Goal: Transaction & Acquisition: Purchase product/service

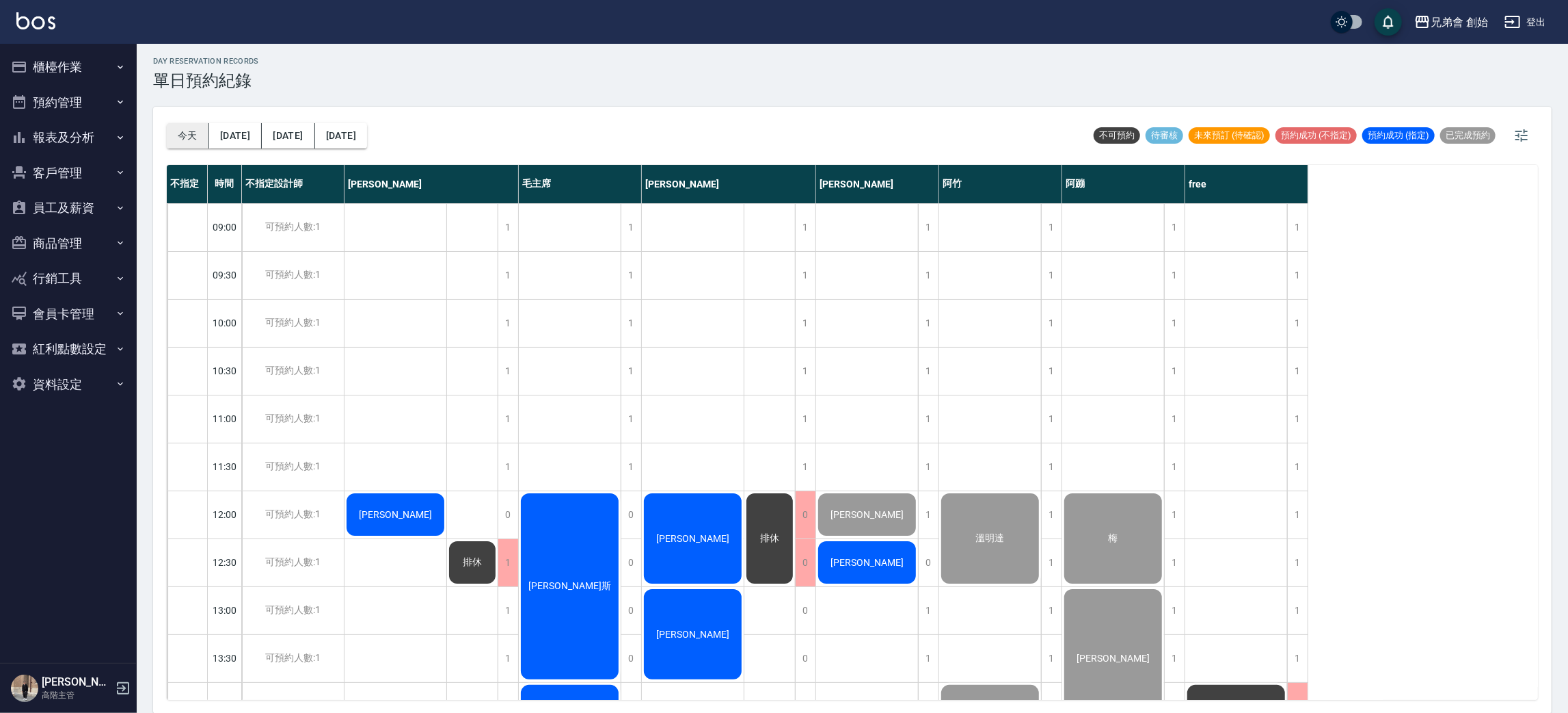
scroll to position [805, 0]
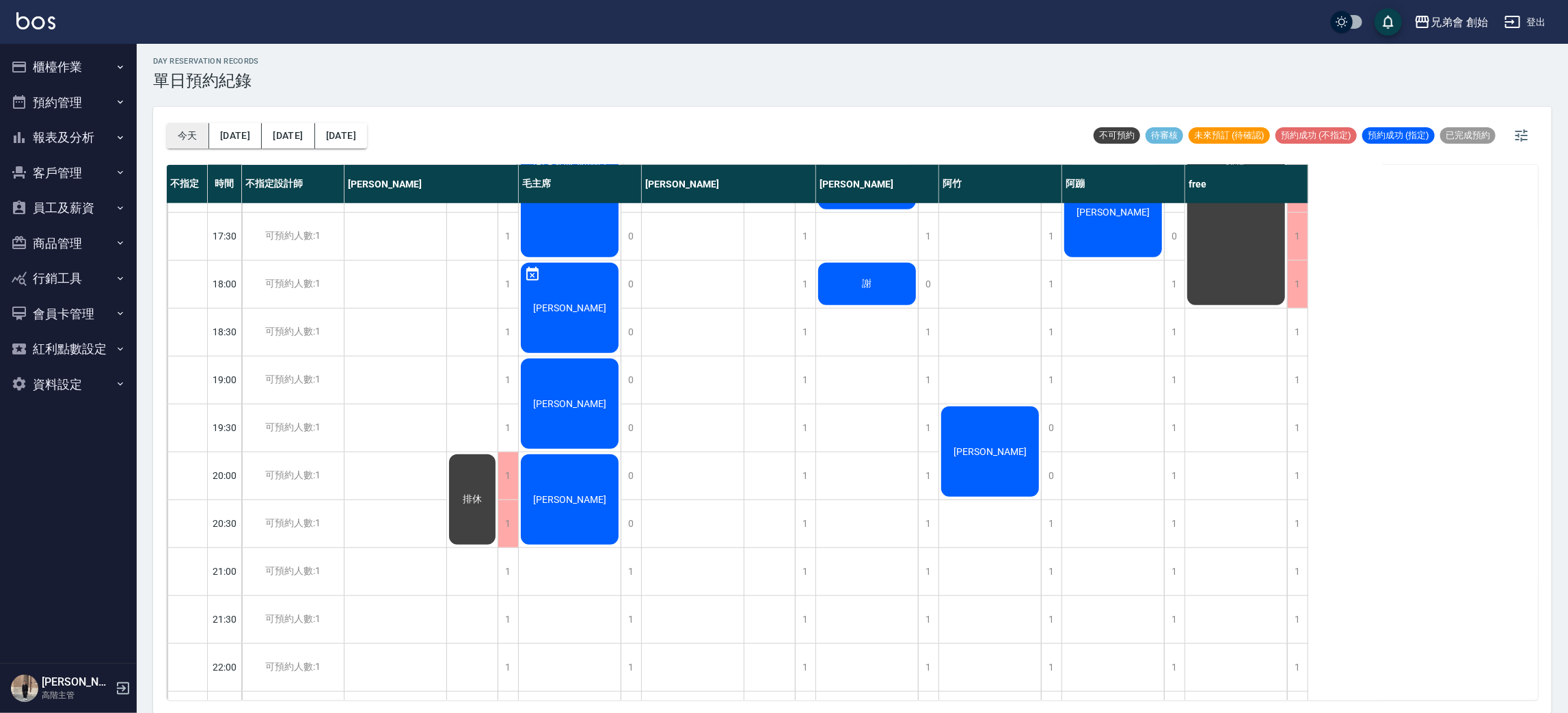
click at [202, 130] on button "今天" at bounding box center [188, 136] width 43 height 25
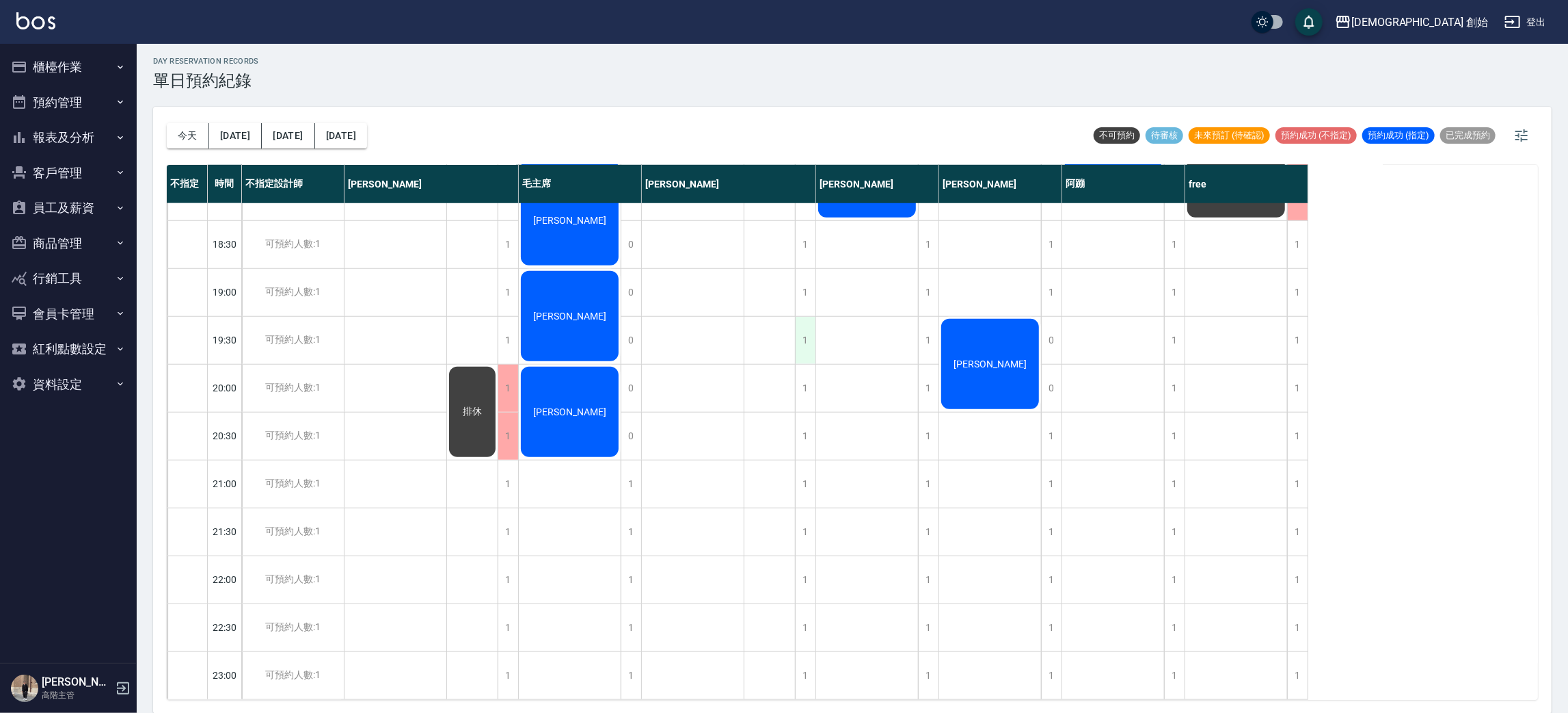
scroll to position [395, 0]
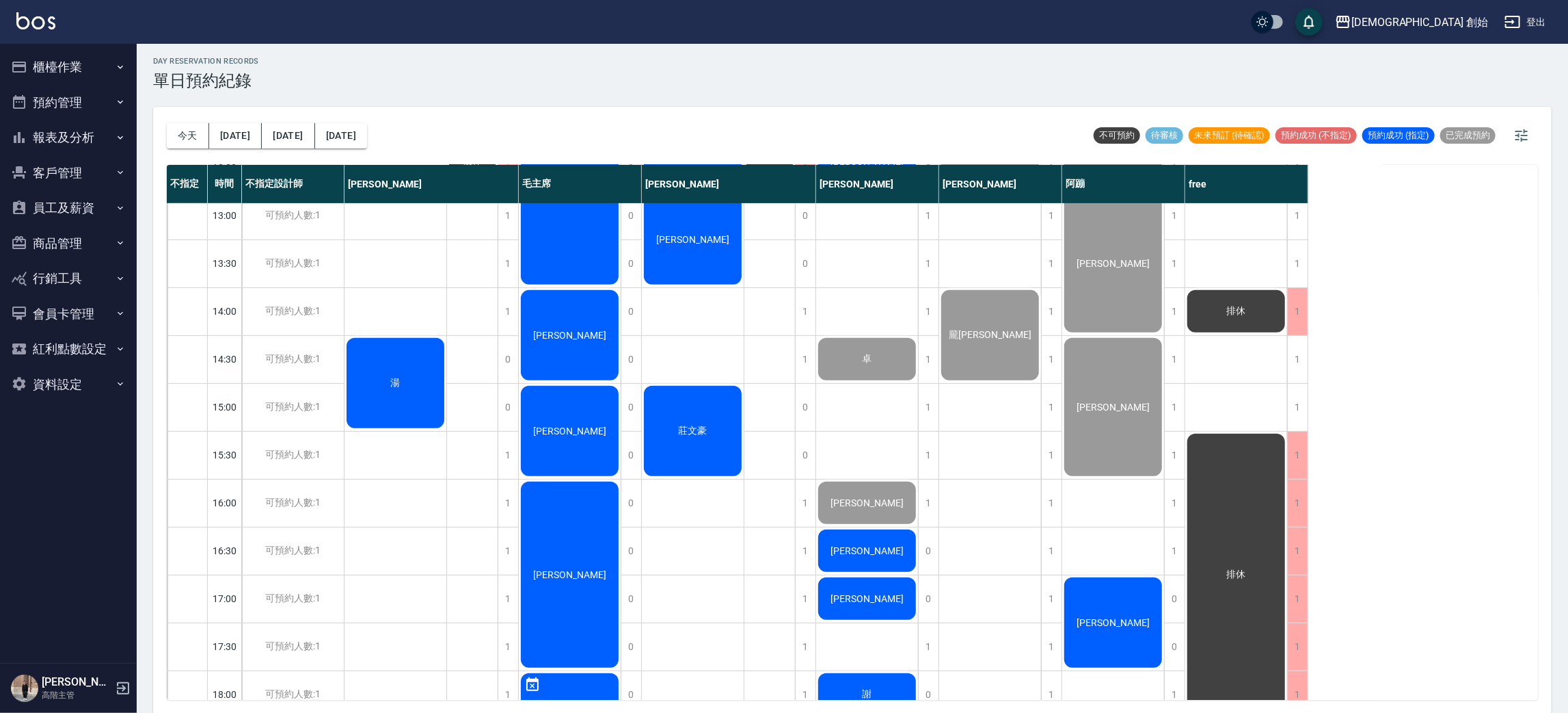
click at [682, 253] on div "[PERSON_NAME]" at bounding box center [692, 239] width 102 height 95
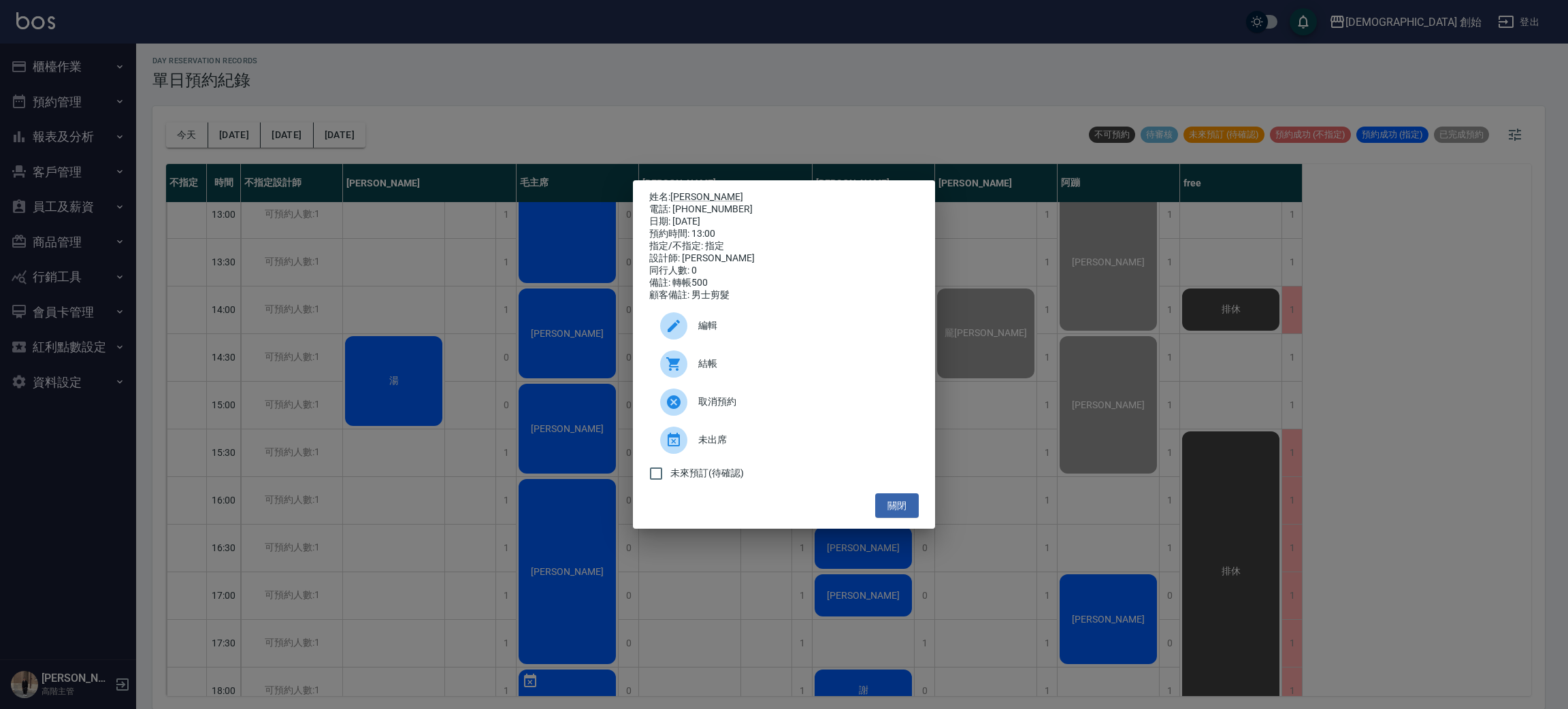
click at [720, 368] on span "結帳" at bounding box center [803, 364] width 210 height 14
click at [313, 108] on div "姓名: 吳祺皓 電話: 0938855826 日期: 2025/10/15 預約時間: 13:00 指定/不指定: 指定 設計師: 歐文 同行人數: 0 備註…" at bounding box center [784, 354] width 1568 height 709
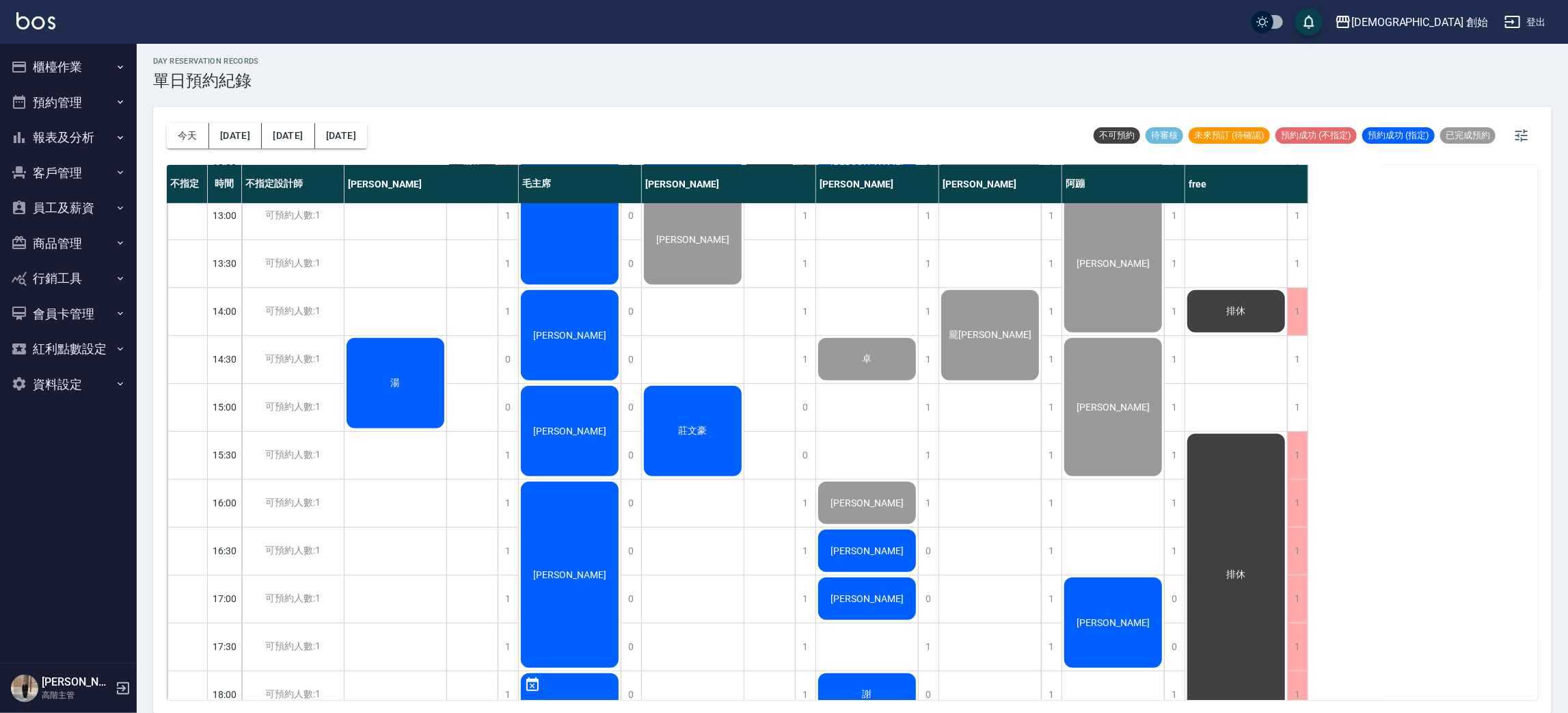
click at [727, 416] on div "莊文豪" at bounding box center [692, 431] width 102 height 95
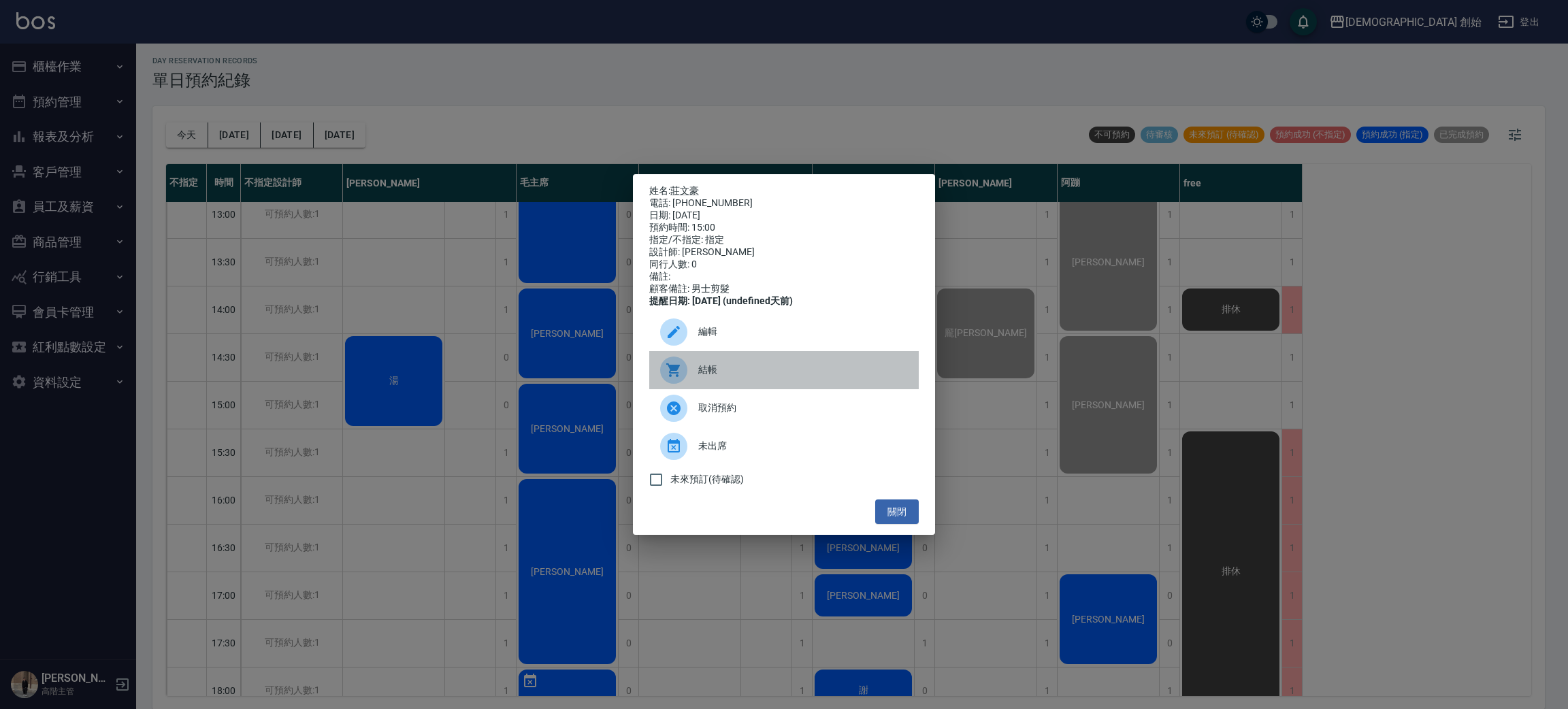
click at [698, 377] on span "結帳" at bounding box center [803, 370] width 210 height 14
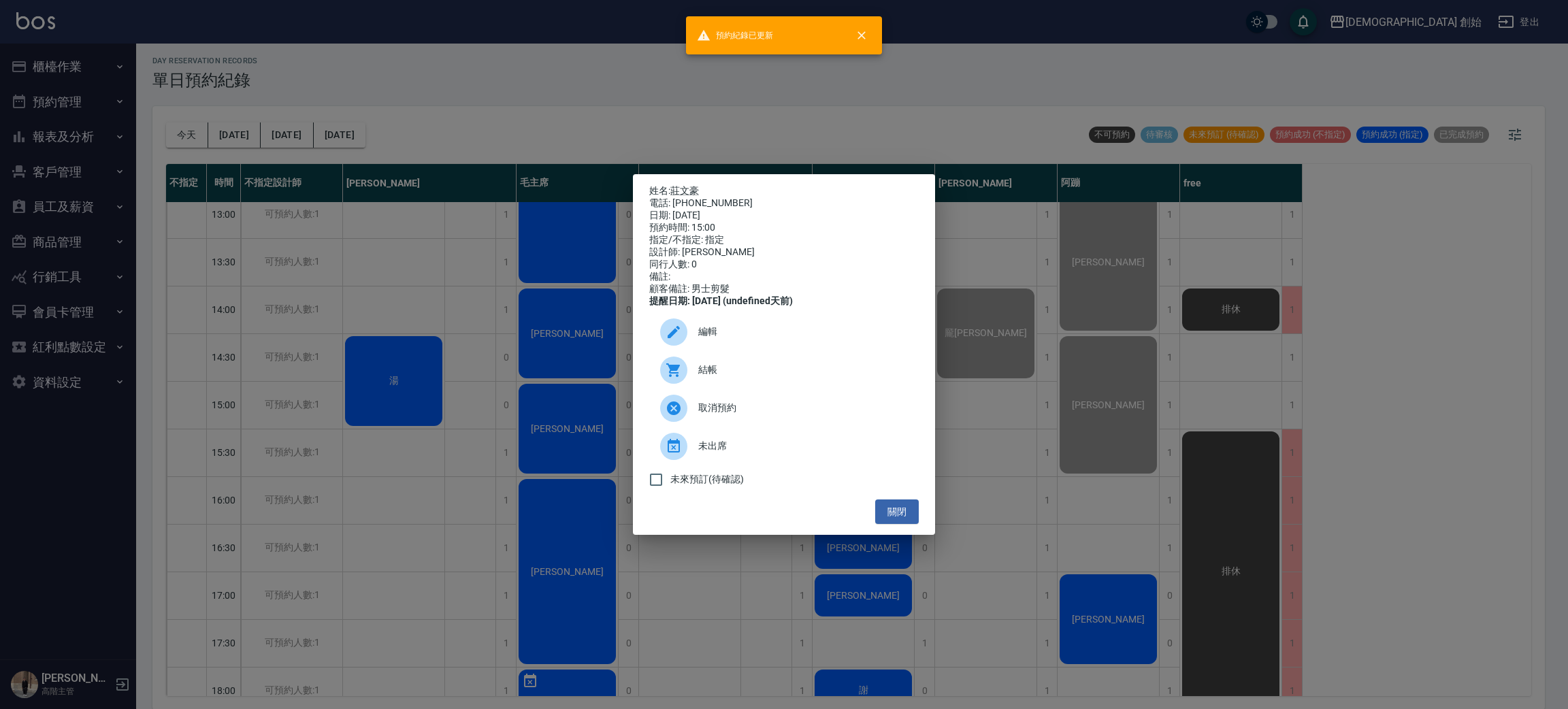
click at [444, 72] on div "姓名: 莊文豪 電話: 0935190819 日期: 2025/10/15 預約時間: 15:00 指定/不指定: 指定 設計師: 歐文 同行人數: 0 備註…" at bounding box center [784, 354] width 1568 height 709
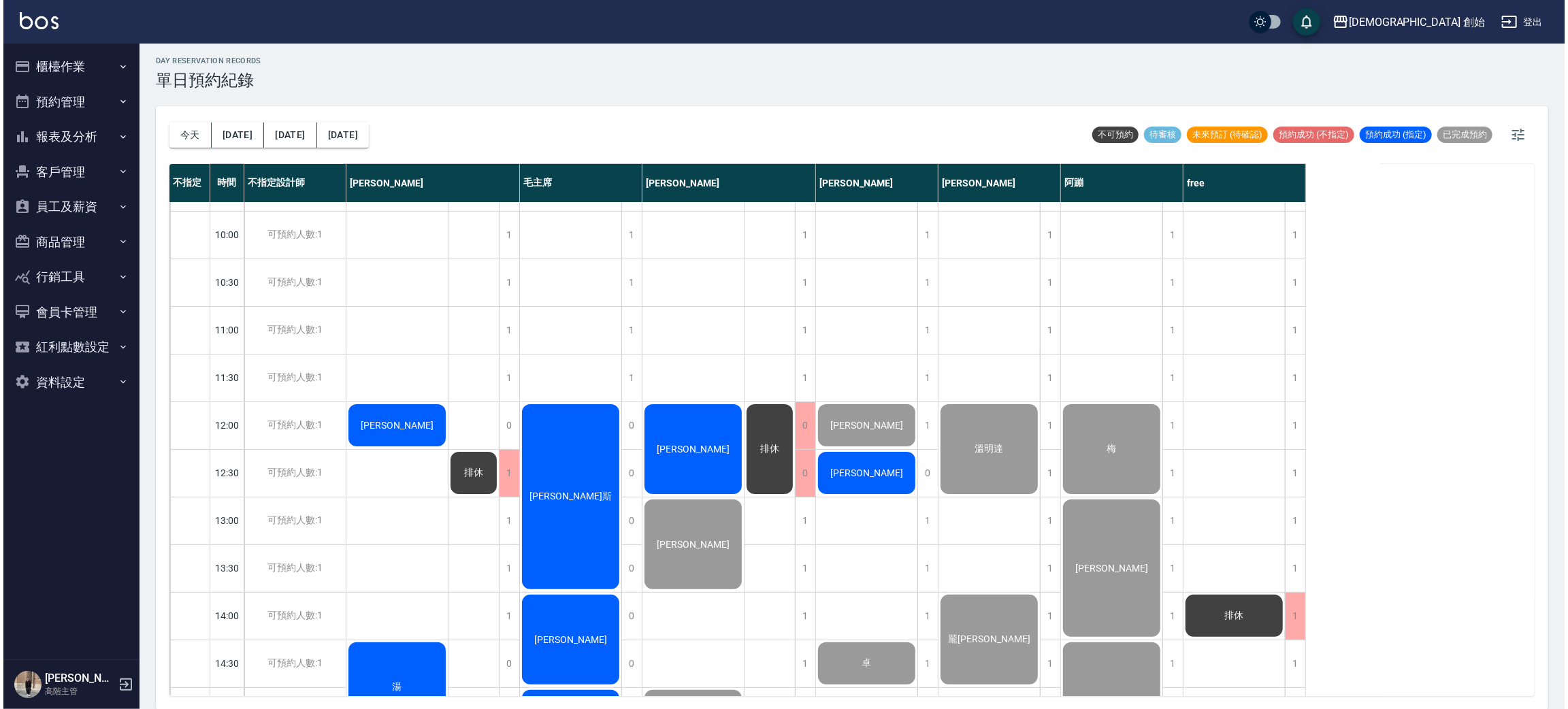
scroll to position [0, 0]
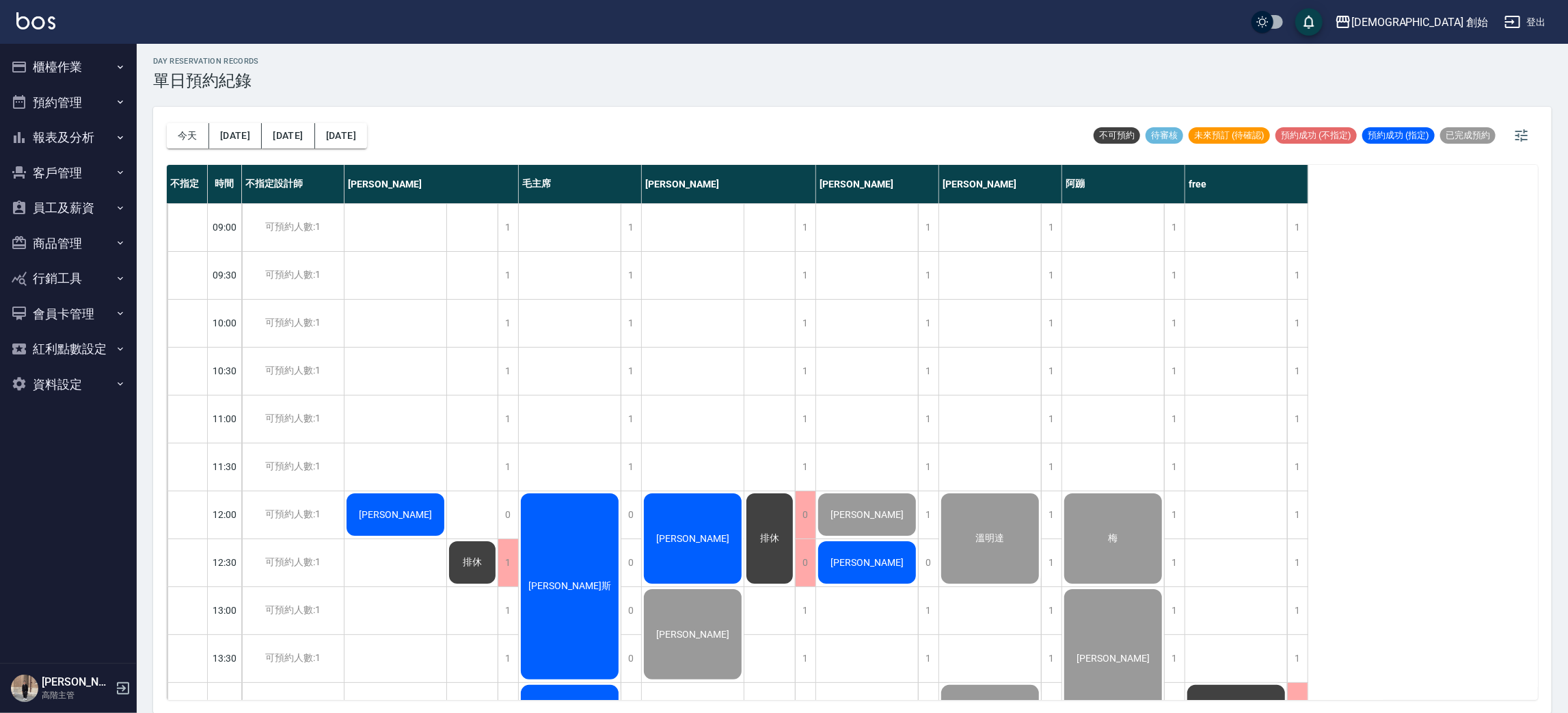
click at [695, 521] on div "[PERSON_NAME]" at bounding box center [692, 539] width 102 height 95
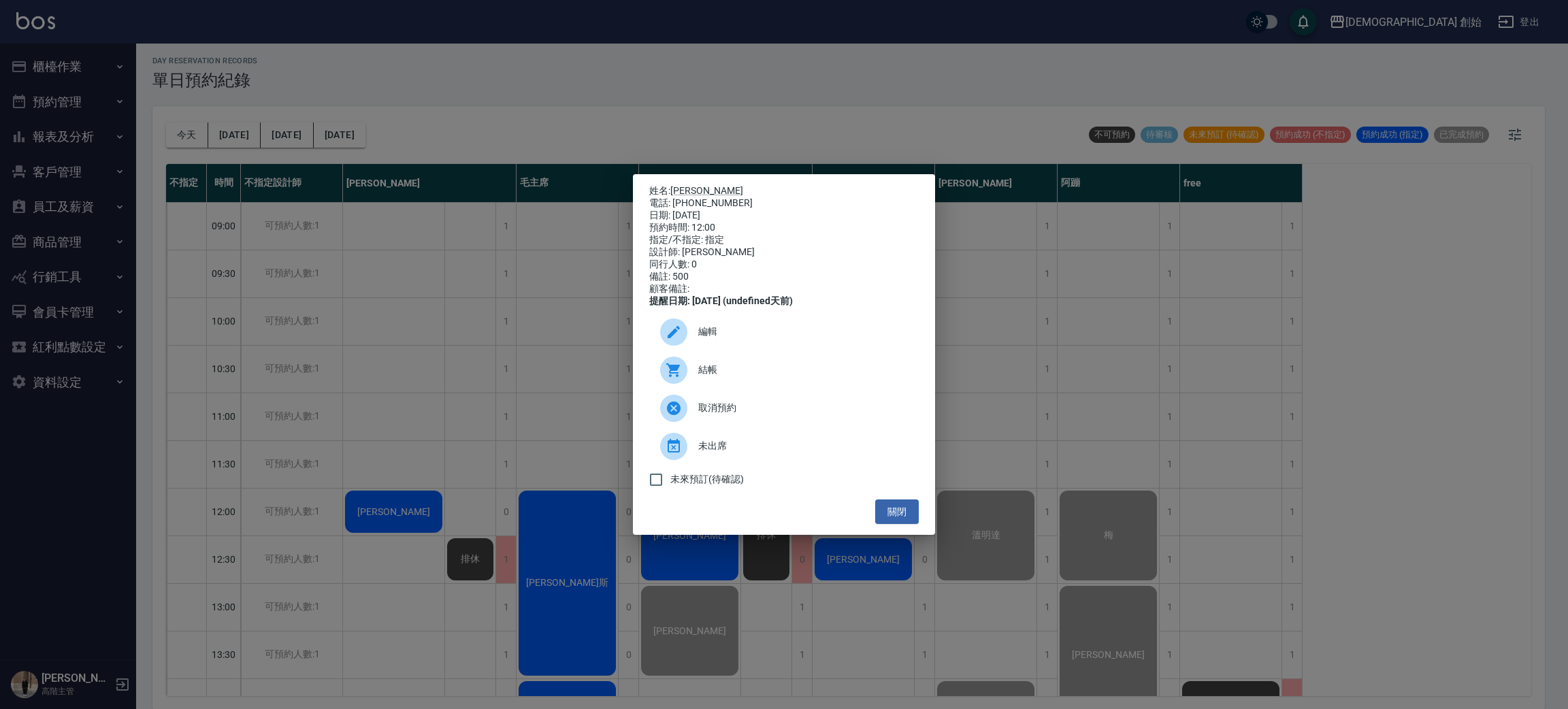
click at [713, 377] on span "結帳" at bounding box center [803, 370] width 210 height 14
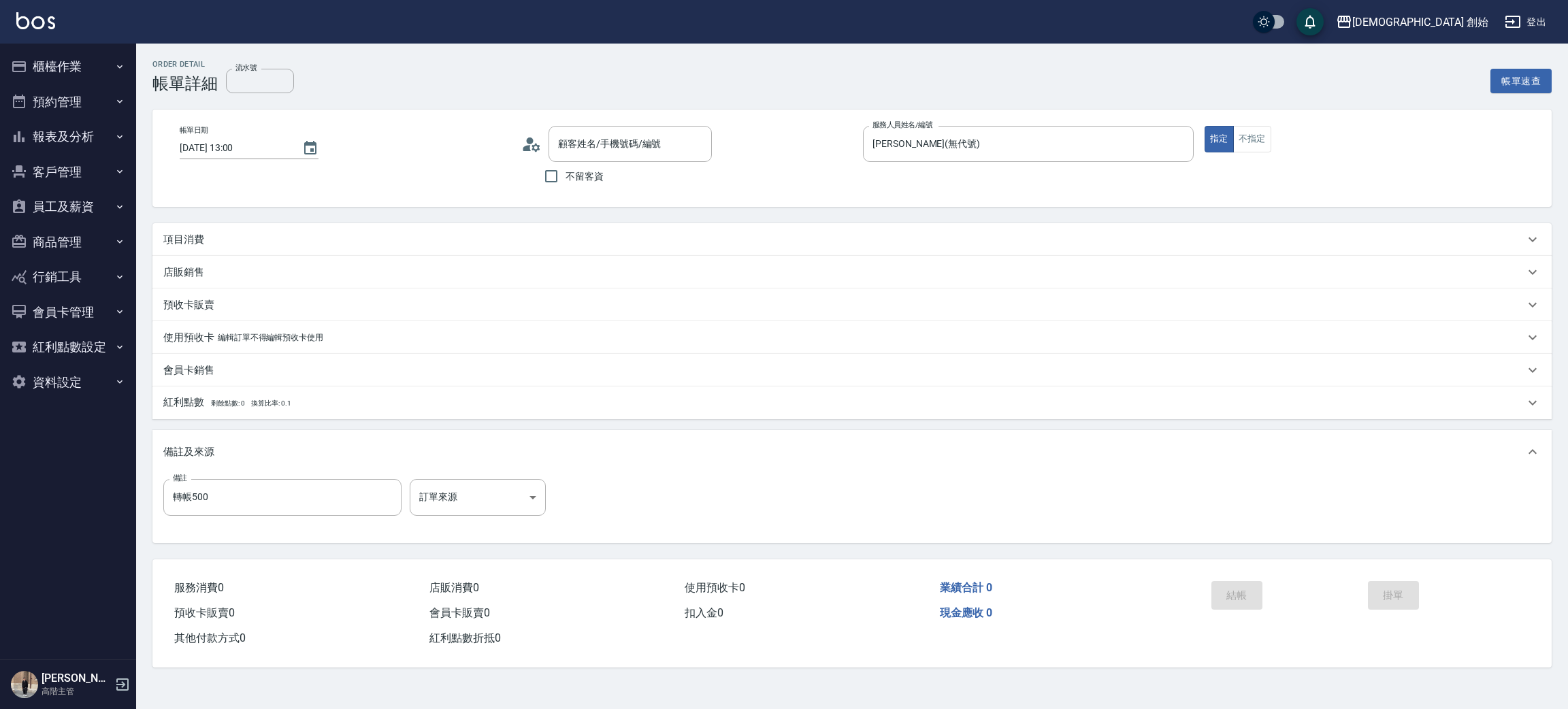
type input "2025/10/15 13:00"
type input "[PERSON_NAME](無代號)"
type input "轉帳500"
type input "吳祺皓/0938855826/"
click at [217, 251] on div "項目消費" at bounding box center [852, 243] width 1399 height 33
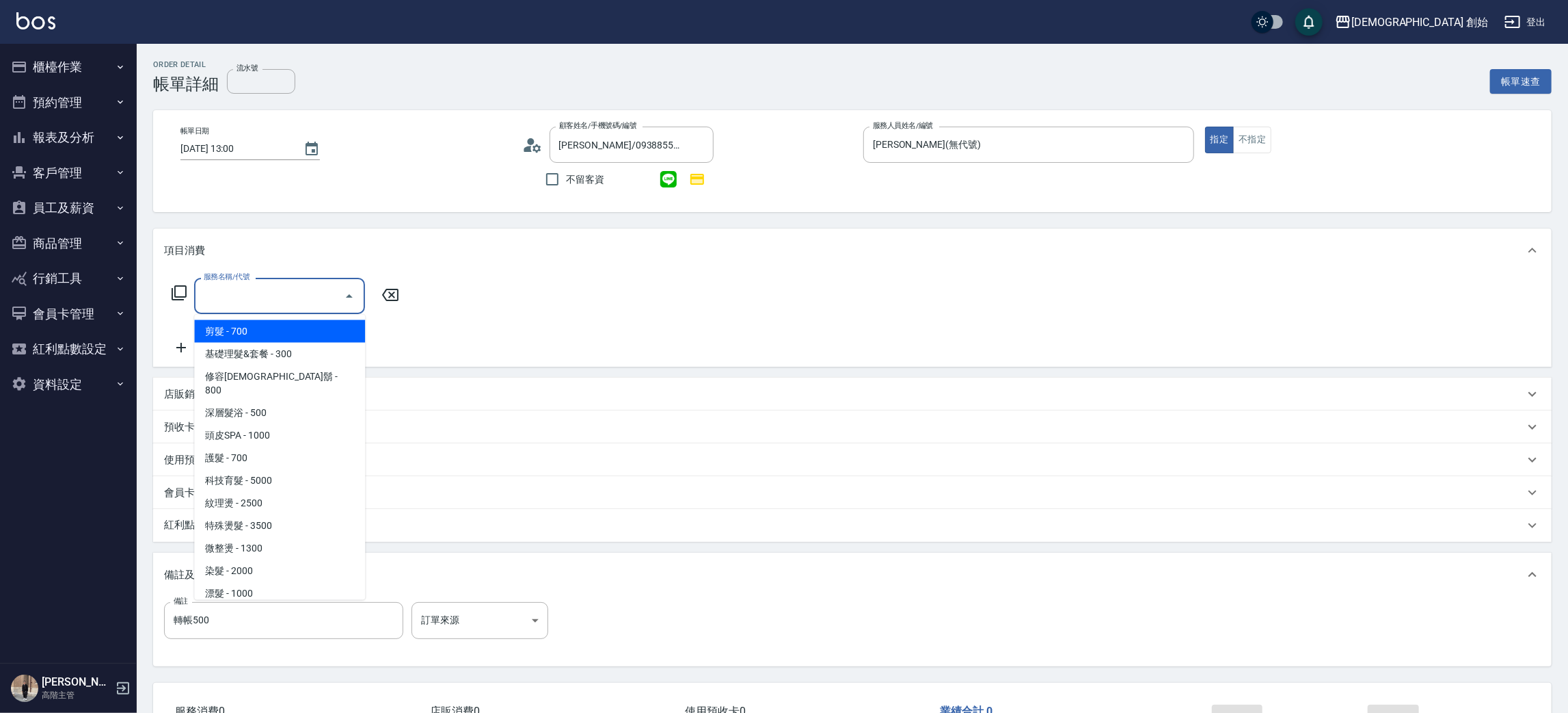
click at [259, 297] on input "服務名稱/代號" at bounding box center [269, 295] width 138 height 24
click at [268, 335] on span "剪髮 - 700" at bounding box center [279, 331] width 171 height 23
type input "剪髮(A01)"
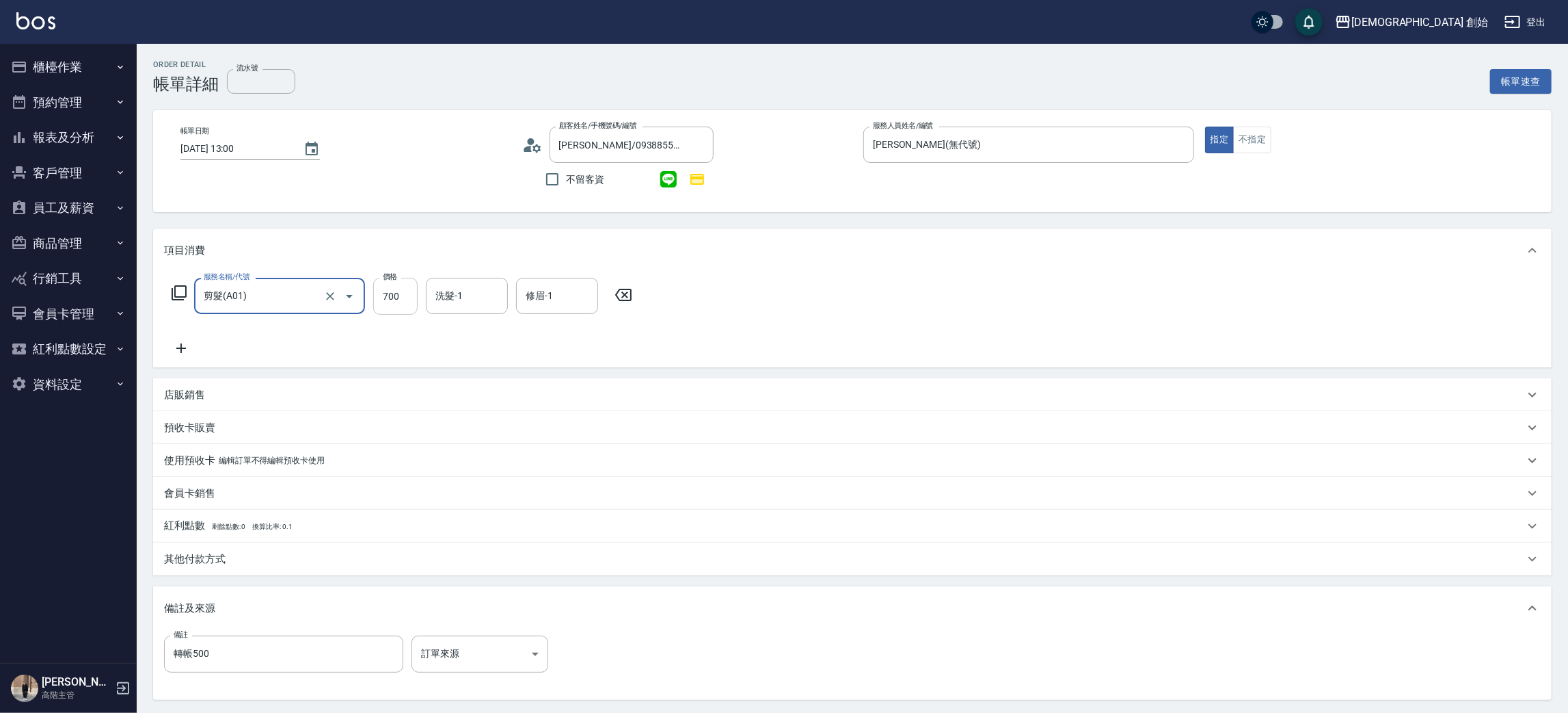
click at [402, 304] on input "700" at bounding box center [395, 296] width 44 height 37
type input "500"
click at [233, 565] on div "其他付款方式" at bounding box center [844, 559] width 1360 height 14
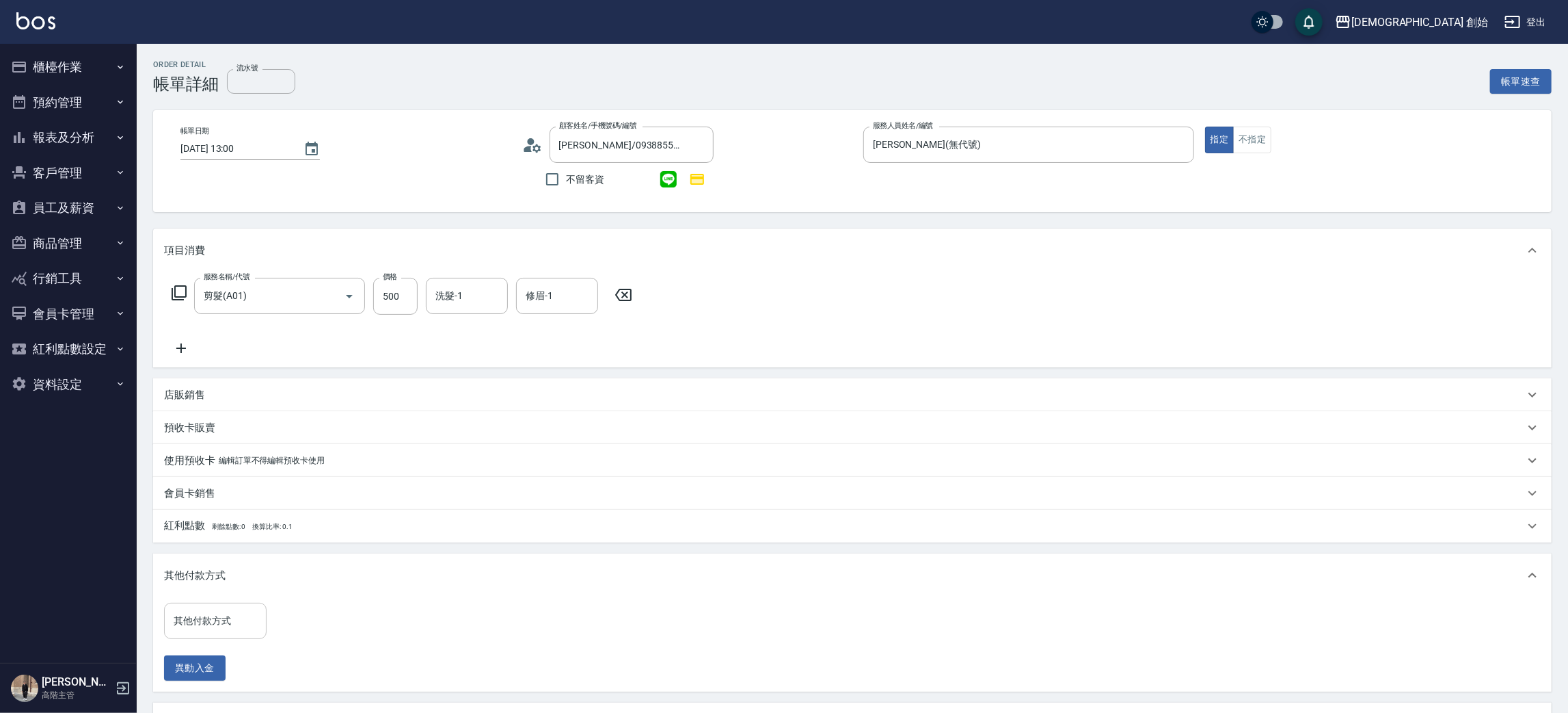
click at [224, 618] on input "其他付款方式" at bounding box center [215, 621] width 90 height 24
click at [234, 539] on span "轉帳" at bounding box center [215, 540] width 103 height 23
type input "轉帳"
click at [300, 631] on input "0" at bounding box center [326, 621] width 103 height 37
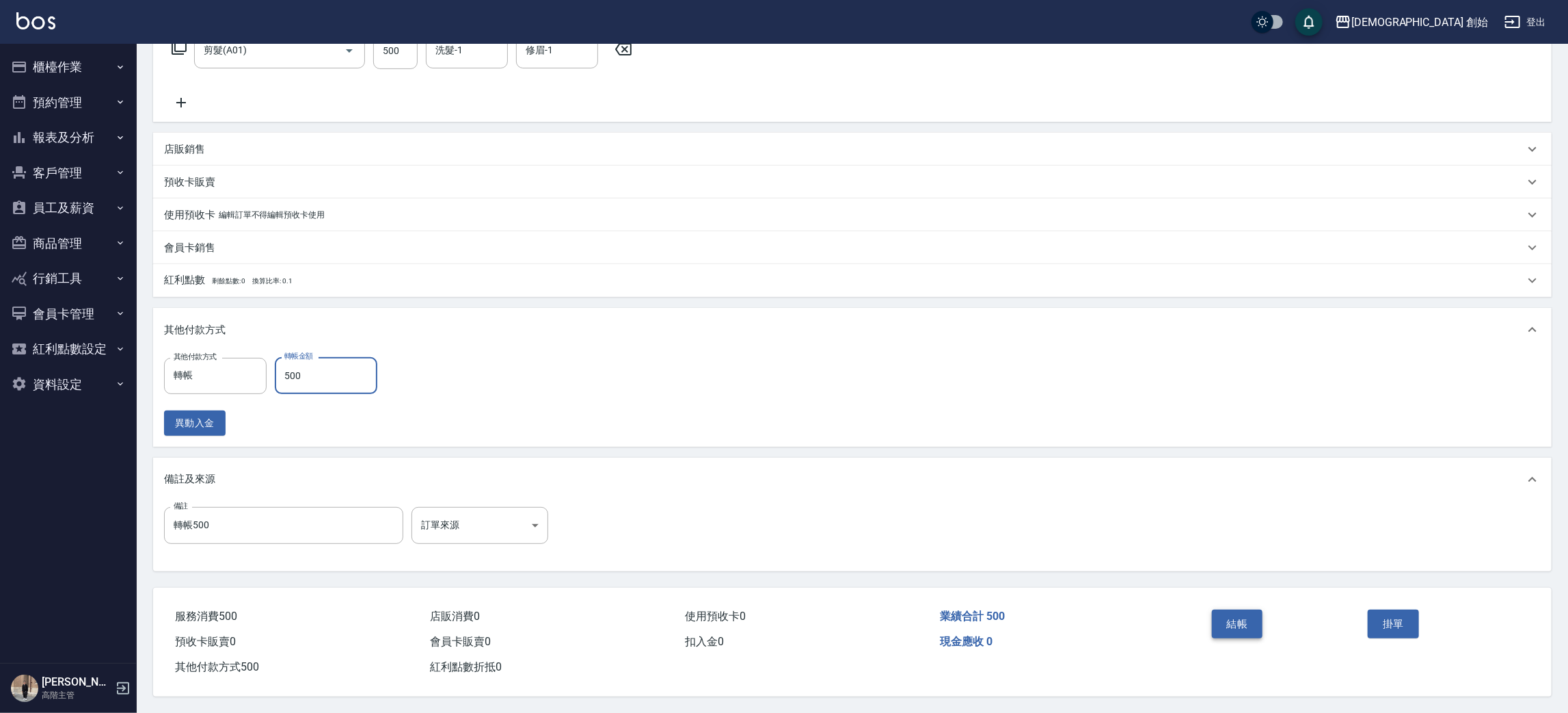
type input "500"
click at [1220, 614] on button "結帳" at bounding box center [1237, 624] width 51 height 28
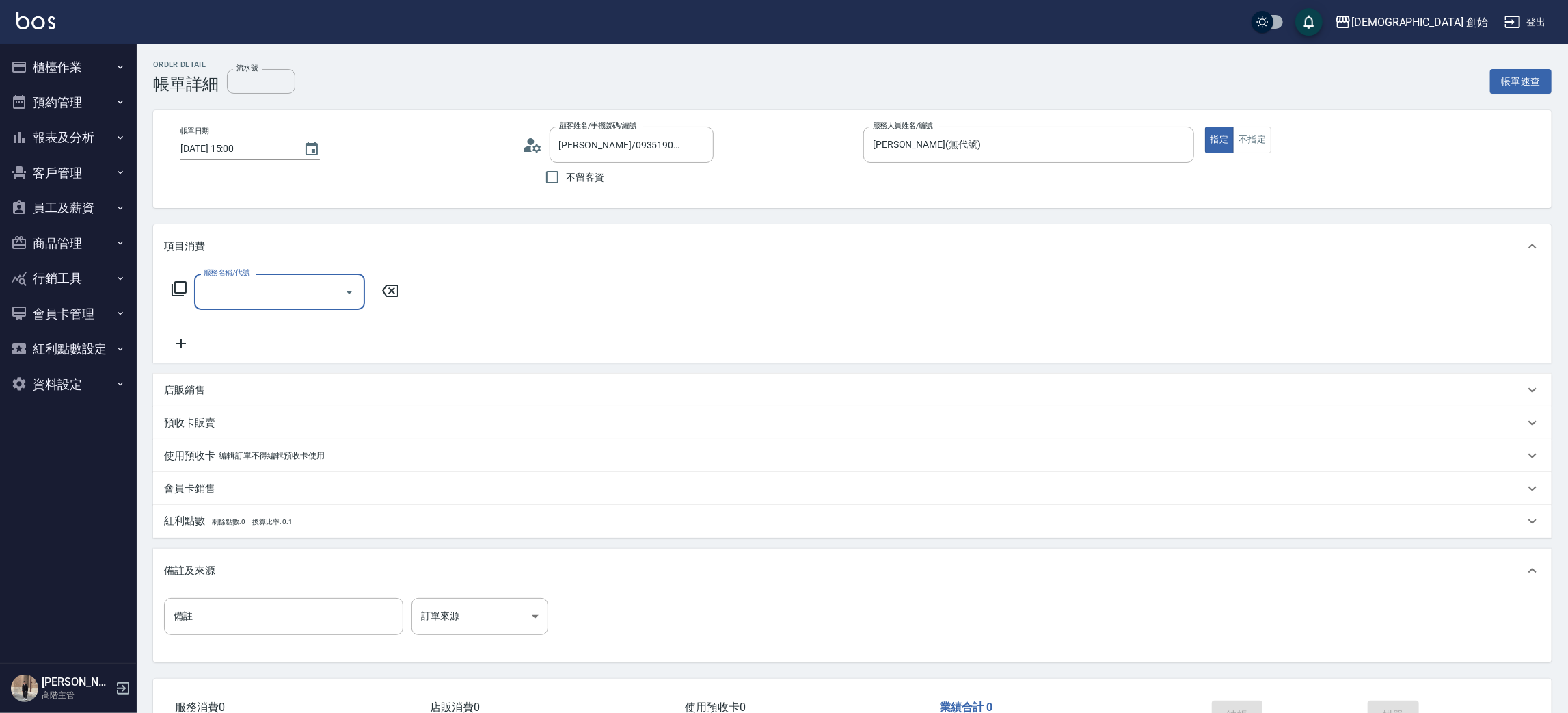
click at [277, 287] on input "服務名稱/代號" at bounding box center [269, 291] width 138 height 24
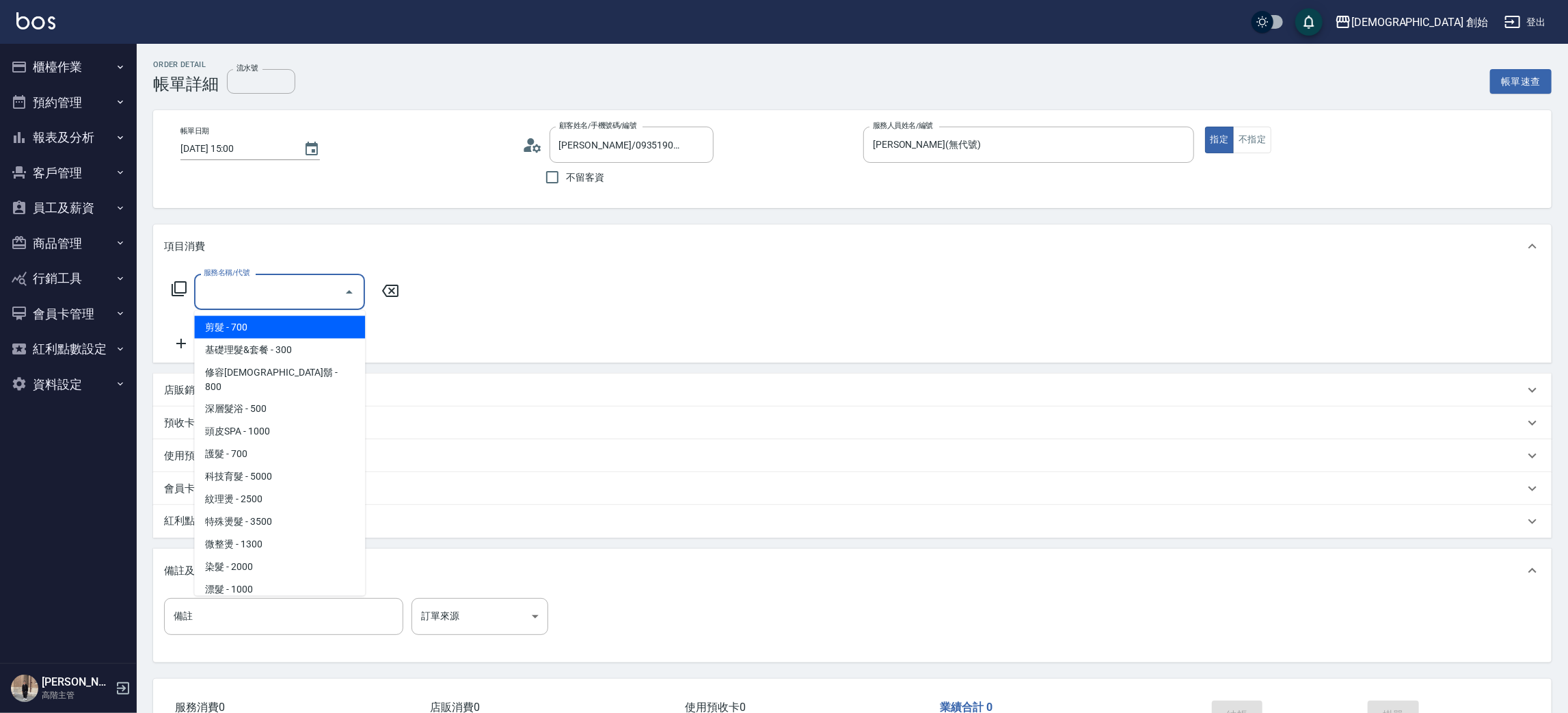
click at [271, 325] on span "剪髮 - 700" at bounding box center [279, 327] width 171 height 23
type input "剪髮(A01)"
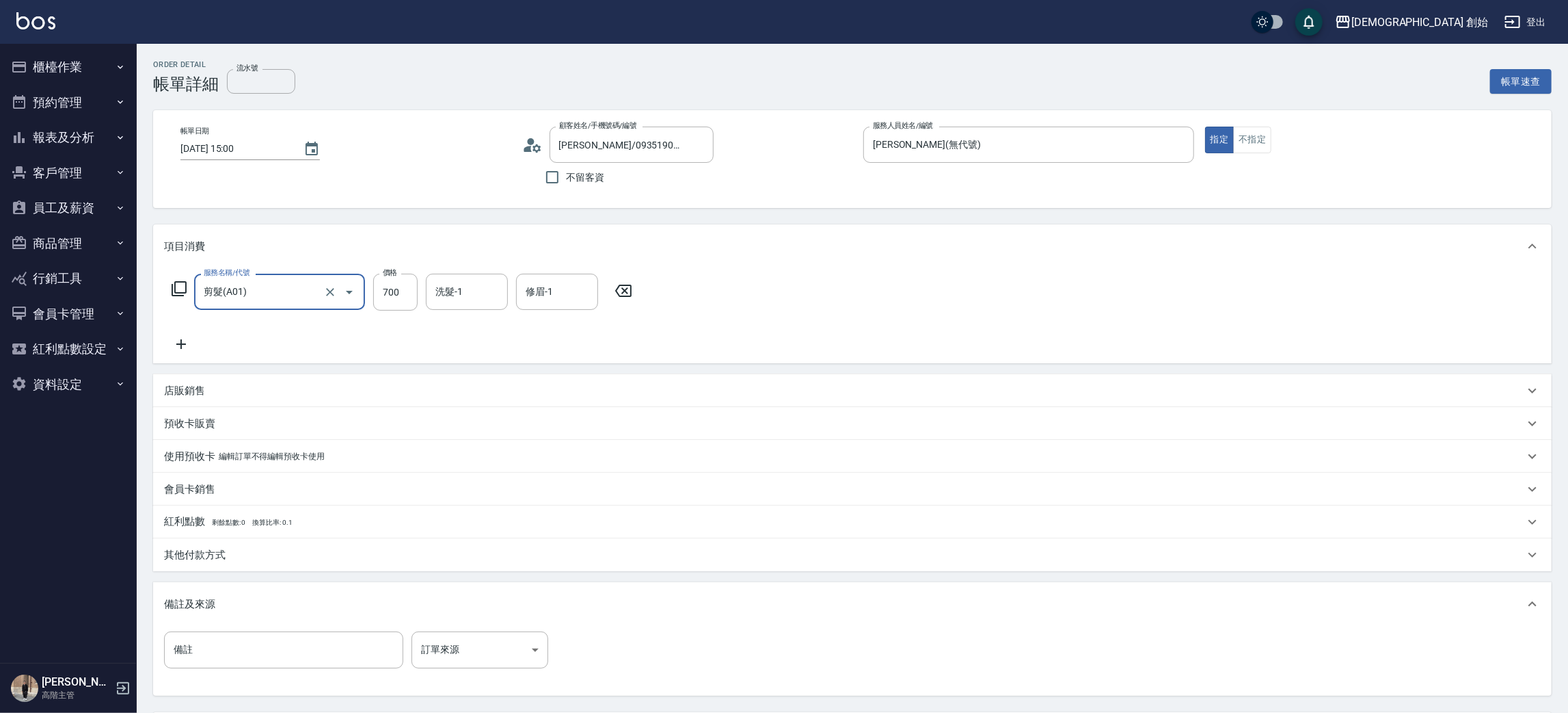
scroll to position [128, 0]
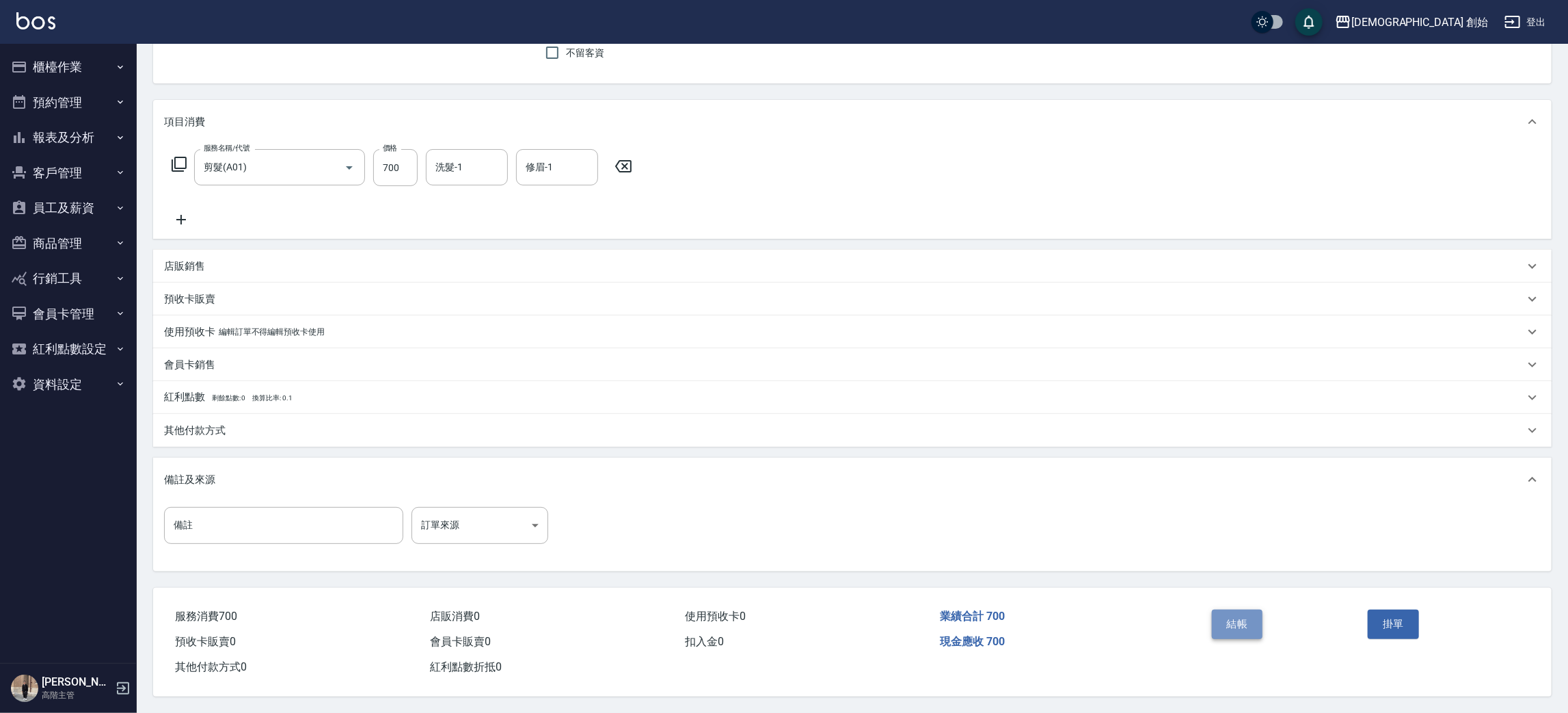
click at [1238, 611] on button "結帳" at bounding box center [1237, 624] width 51 height 28
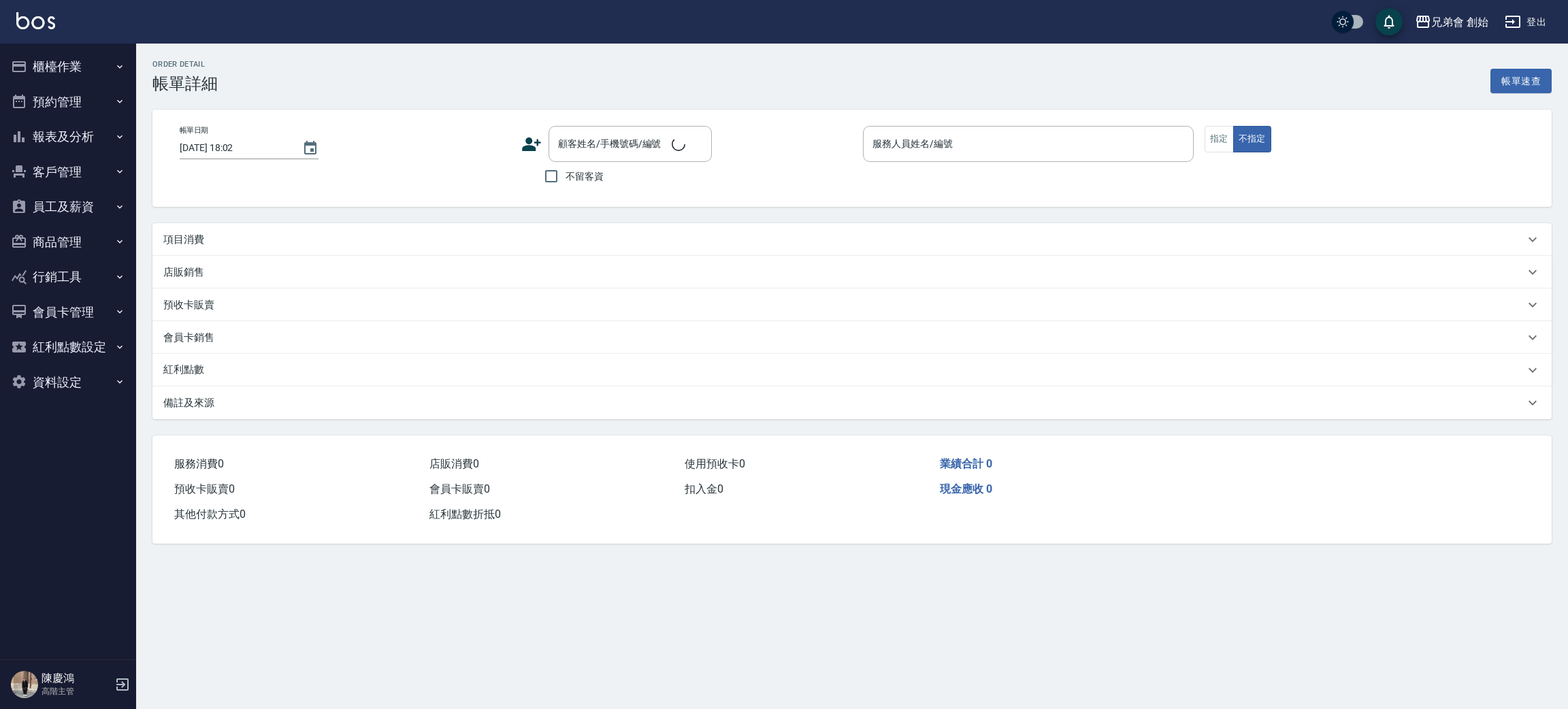
click at [226, 236] on div "項目消費" at bounding box center [844, 239] width 1361 height 14
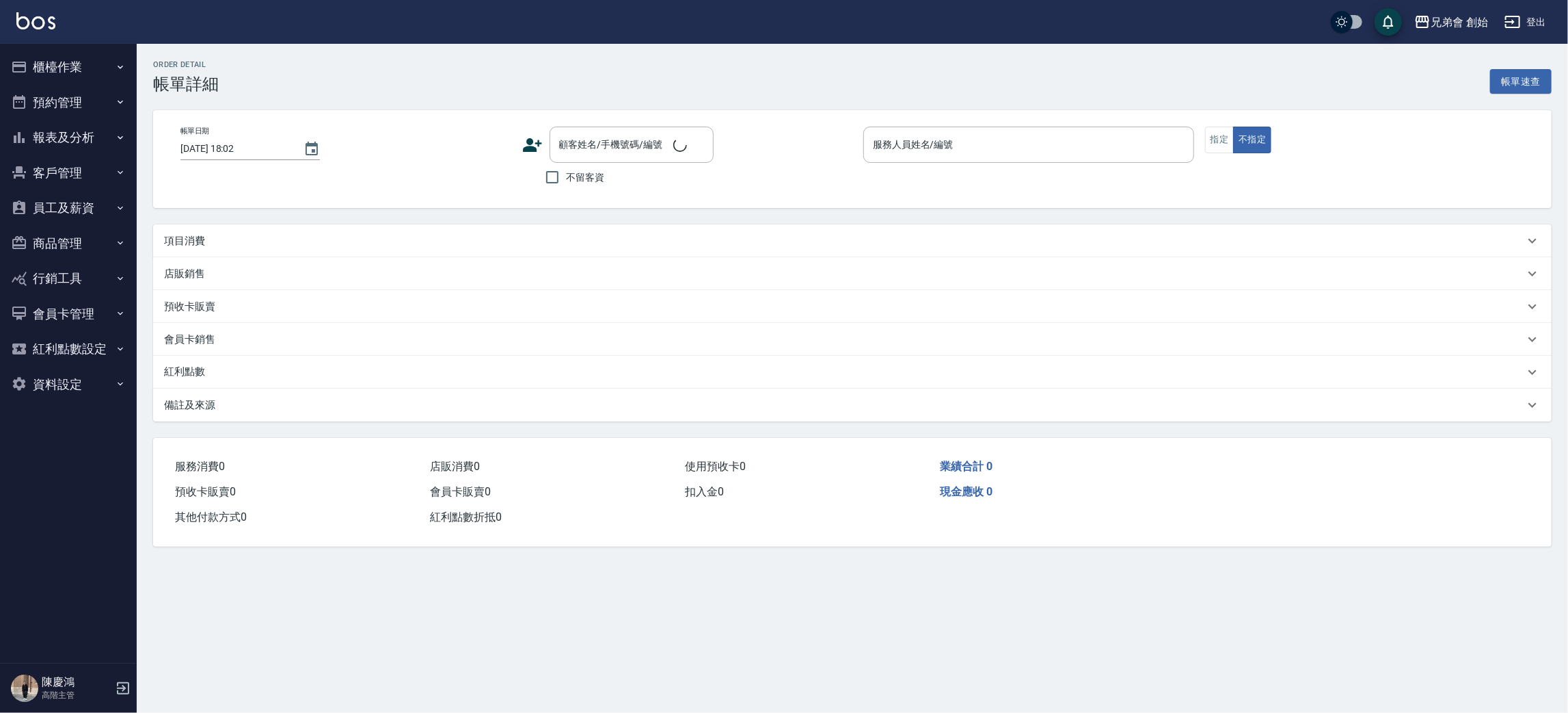
type input "[DATE] 12:00"
type input "[PERSON_NAME](無代號)"
type input "500"
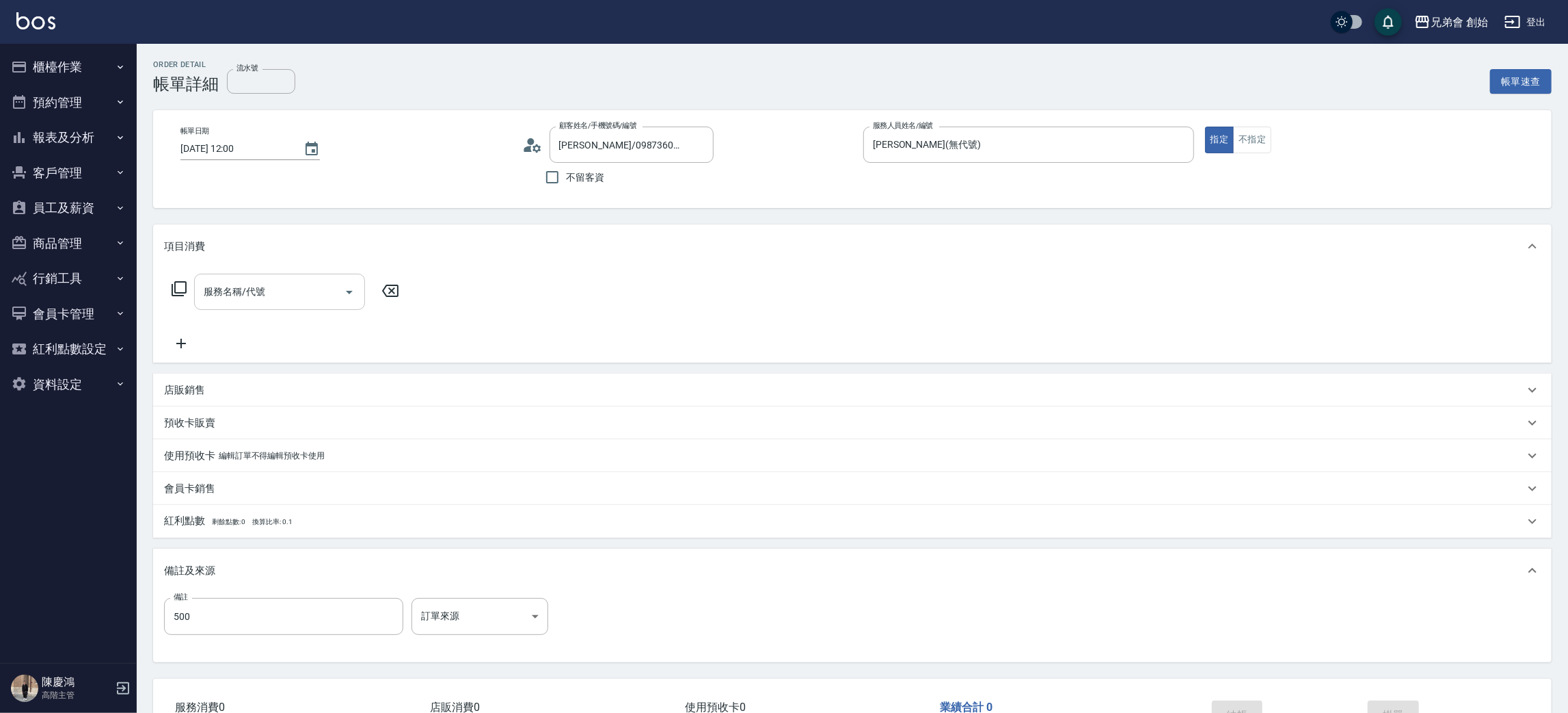
type input "[PERSON_NAME]/0987360270/"
click at [253, 291] on input "服務名稱/代號" at bounding box center [269, 291] width 138 height 24
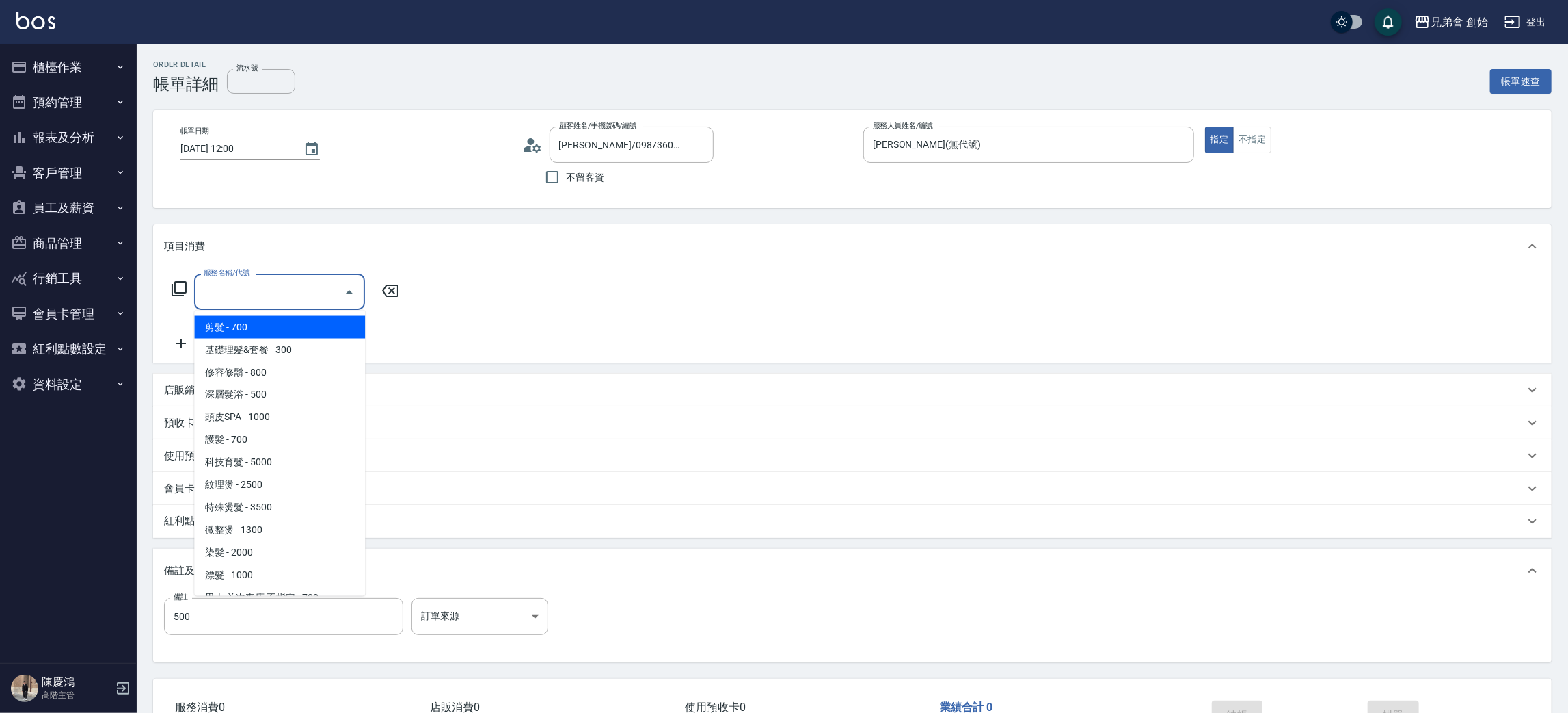
click at [259, 325] on span "剪髮 - 700" at bounding box center [279, 327] width 171 height 23
type input "剪髮(A01)"
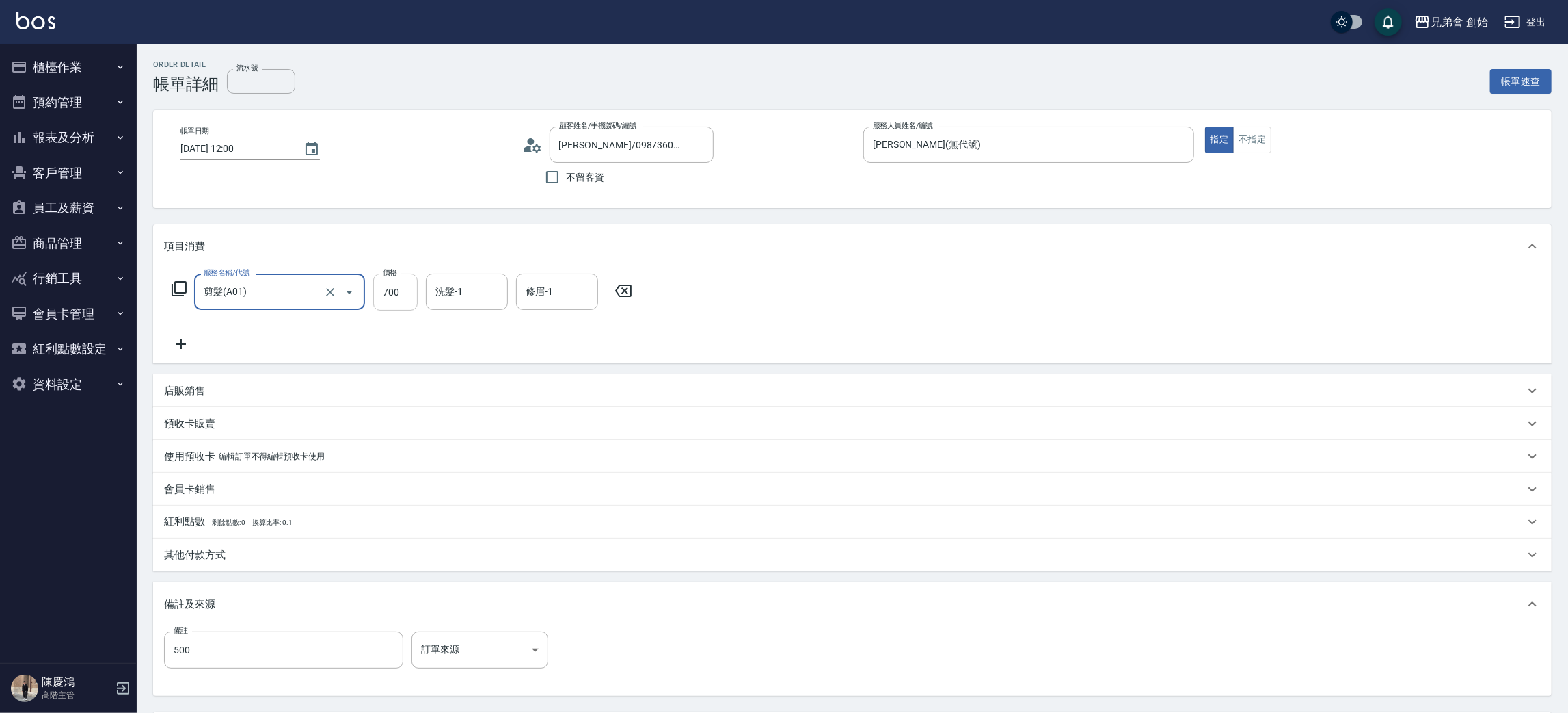
click at [404, 295] on input "700" at bounding box center [395, 291] width 44 height 37
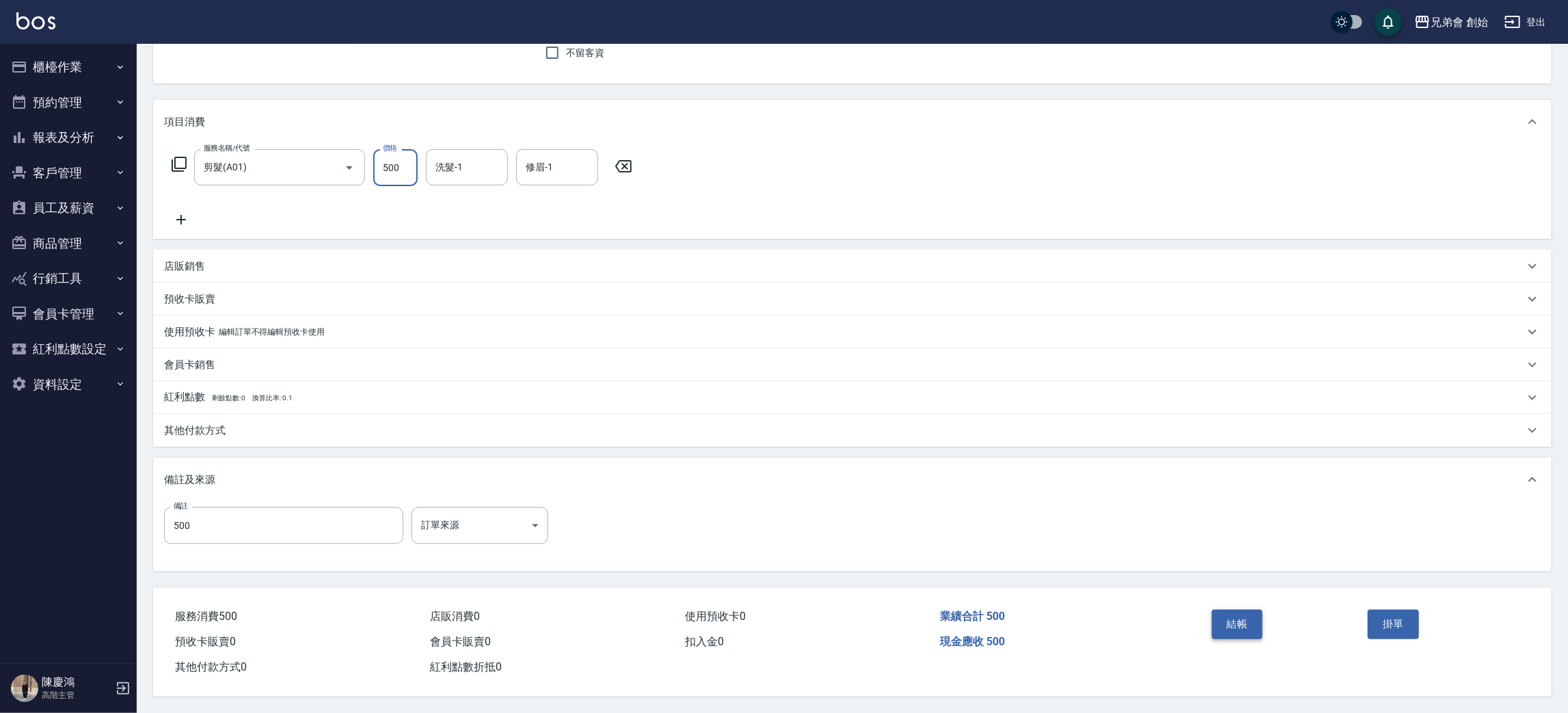
type input "500"
click at [1227, 624] on button "結帳" at bounding box center [1237, 624] width 51 height 28
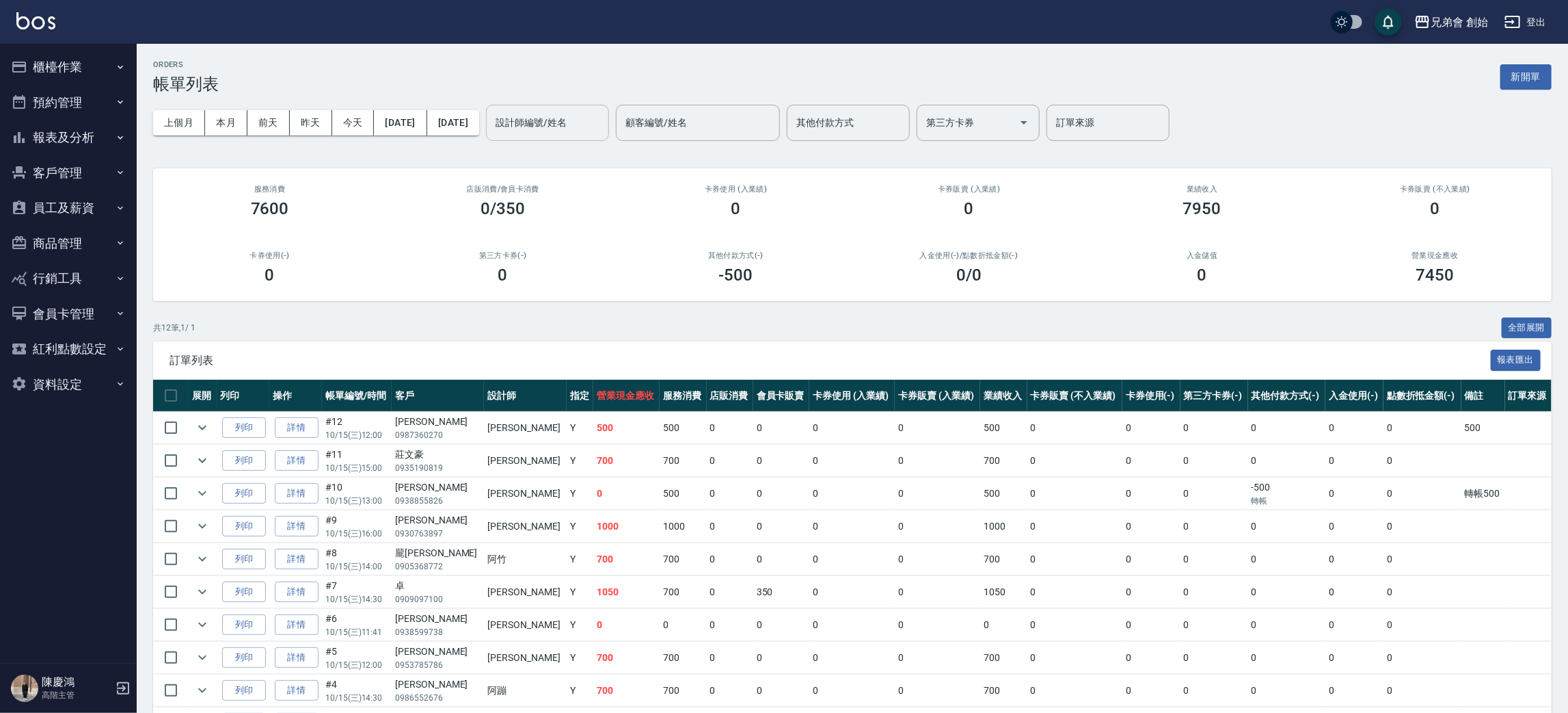
click at [597, 122] on input "設計師編號/姓名" at bounding box center [548, 122] width 110 height 24
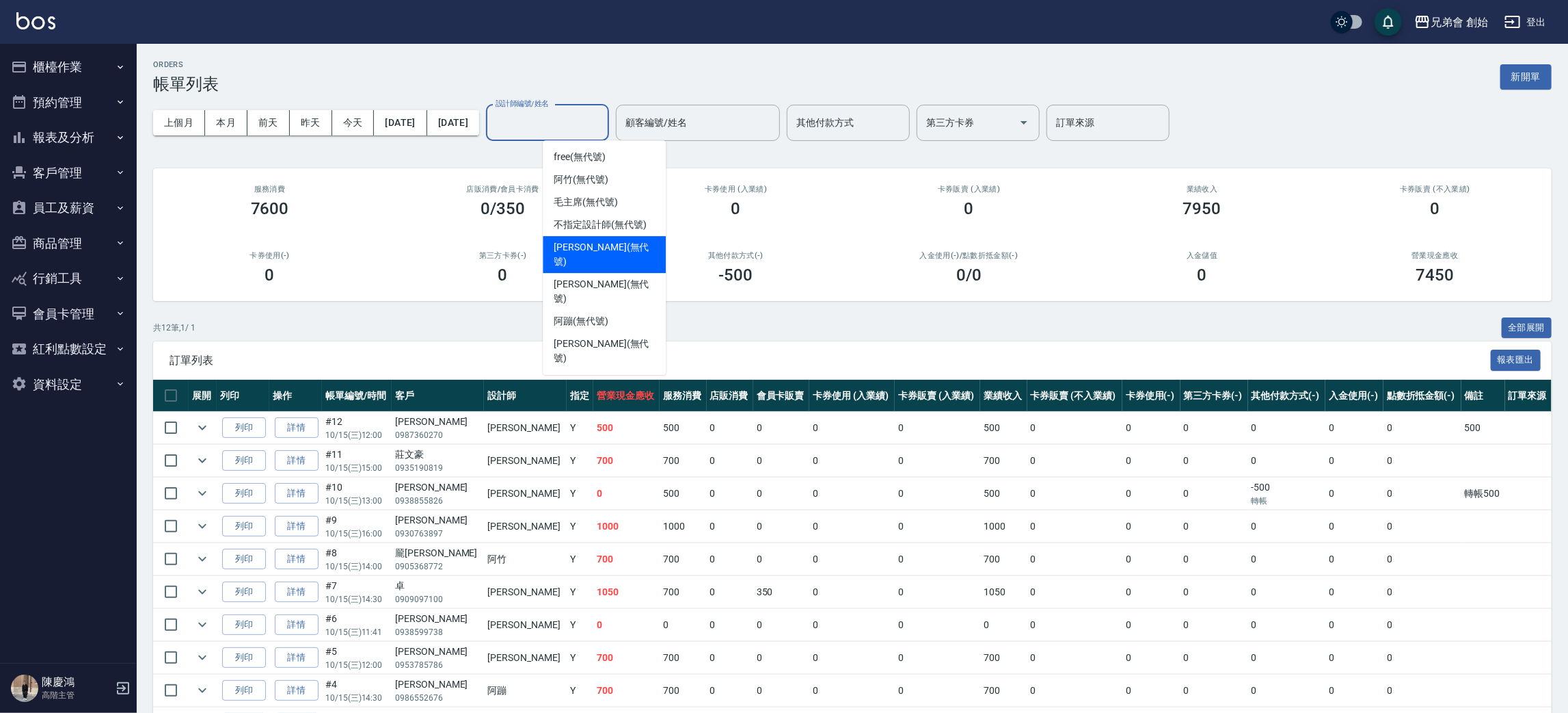
click at [617, 248] on div "歐文 (無代號)" at bounding box center [604, 254] width 123 height 37
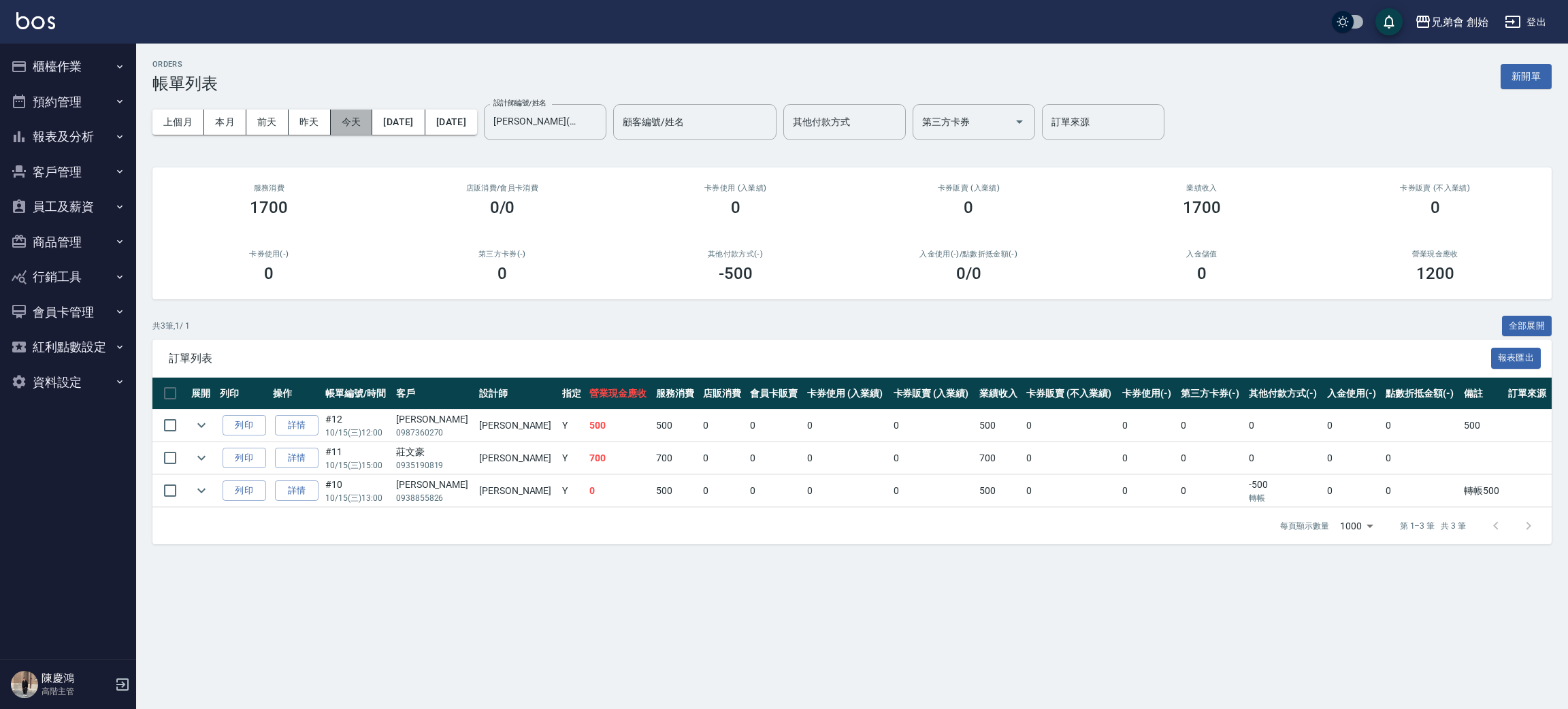
click at [360, 122] on button "今天" at bounding box center [352, 122] width 42 height 25
drag, startPoint x: 1448, startPoint y: 425, endPoint x: 1482, endPoint y: 440, distance: 37.2
click at [1481, 437] on tr "列印 詳情 #12 10/15 (三) 12:00 賴嘉賢 0987360270 歐文 Y 500 500 0 0 0 0 500 0 0 0 0 0 0 5…" at bounding box center [852, 425] width 1399 height 32
click at [1495, 479] on td "轉帳500" at bounding box center [1482, 491] width 44 height 32
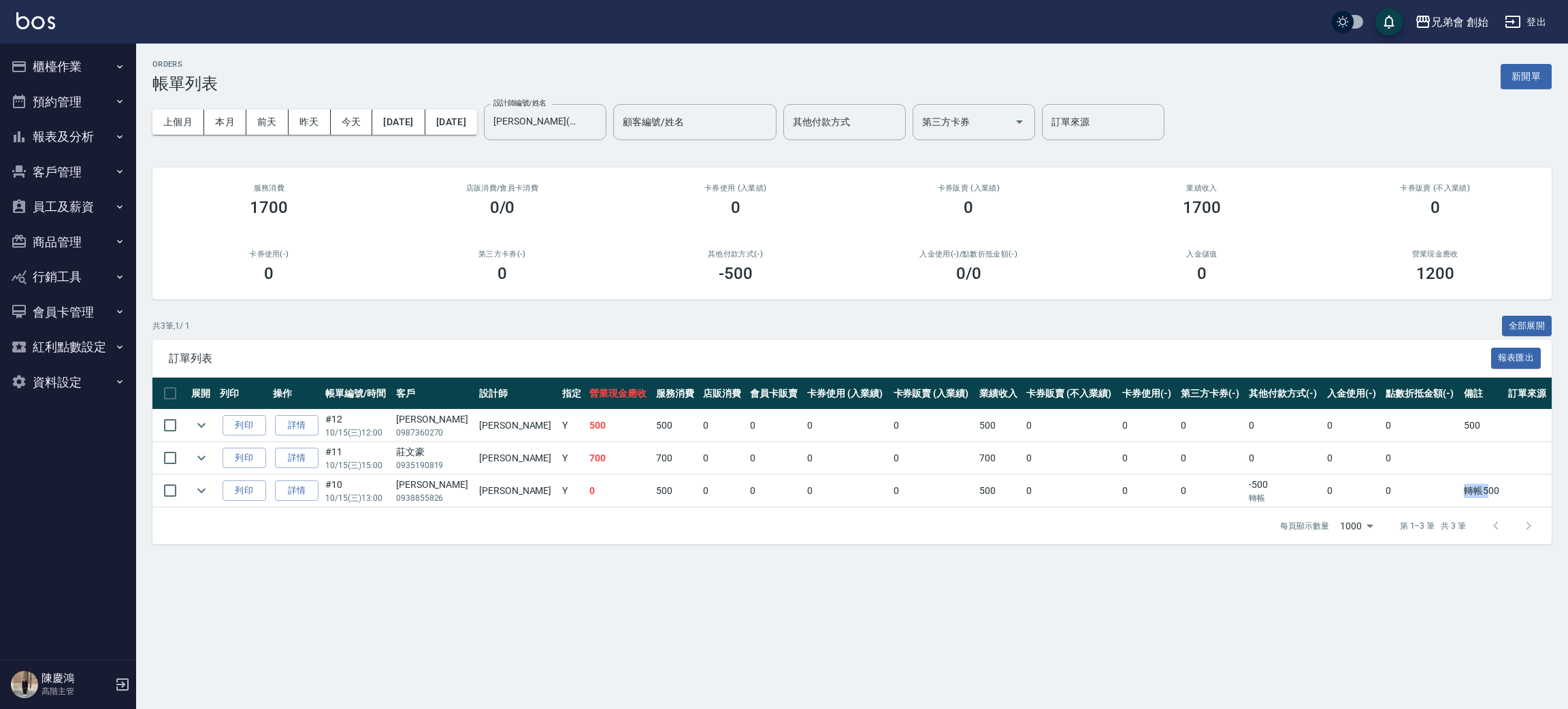
drag, startPoint x: 1442, startPoint y: 502, endPoint x: 1487, endPoint y: 502, distance: 45.0
click at [1487, 502] on tr "列印 詳情 #10 10/15 (三) 13:00 吳祺皓 0938855826 歐文 Y 0 500 0 0 0 0 500 0 0 0 -500 轉帳 0…" at bounding box center [852, 491] width 1399 height 32
drag, startPoint x: 1504, startPoint y: 462, endPoint x: 1501, endPoint y: 455, distance: 7.6
click at [1504, 461] on td at bounding box center [1528, 458] width 47 height 32
click at [233, 119] on button "本月" at bounding box center [225, 122] width 42 height 25
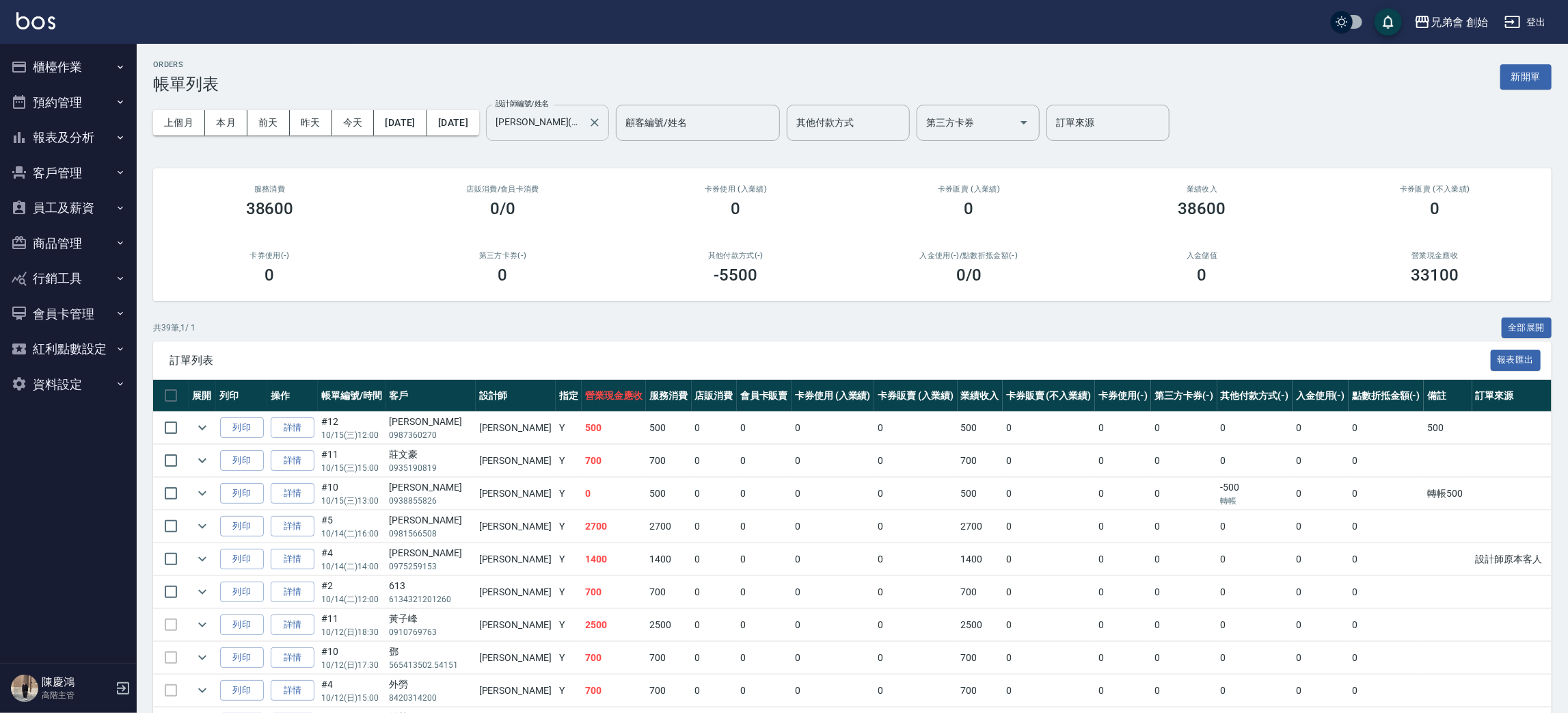
click at [582, 125] on input "[PERSON_NAME](無代號)" at bounding box center [537, 122] width 90 height 24
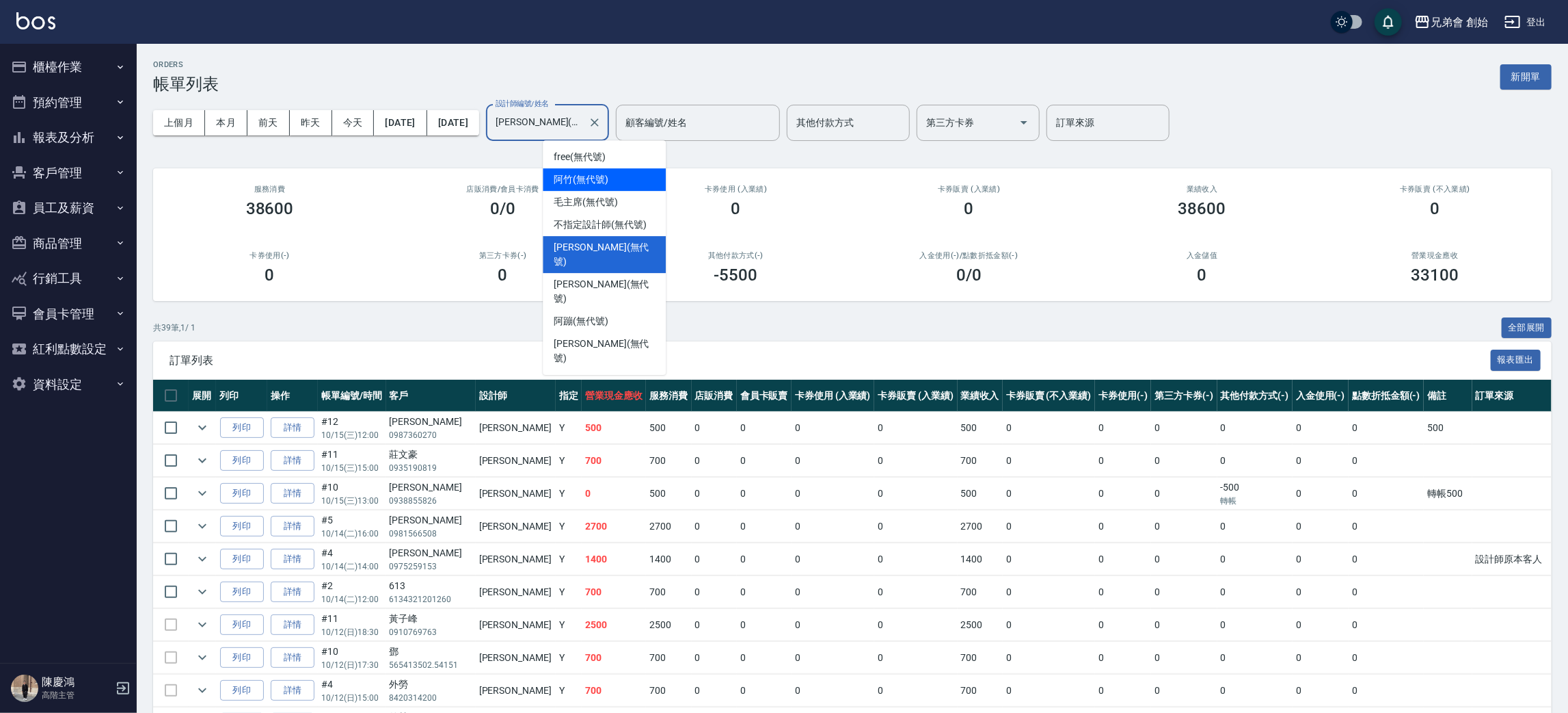
click at [583, 185] on span "阿竹 (無代號)" at bounding box center [581, 179] width 54 height 14
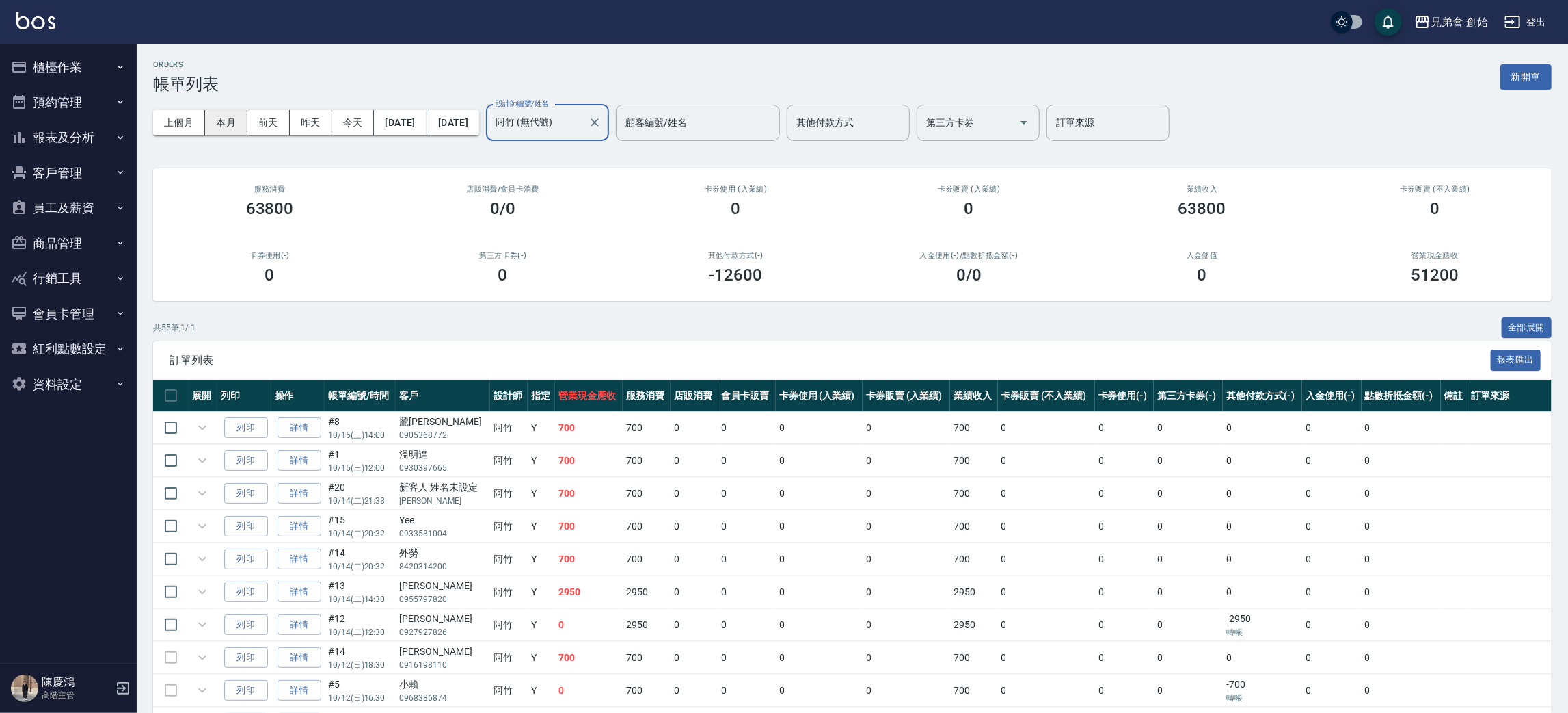
click at [228, 120] on button "本月" at bounding box center [226, 122] width 43 height 25
click at [582, 119] on input "阿竹 (無代號)" at bounding box center [537, 122] width 90 height 24
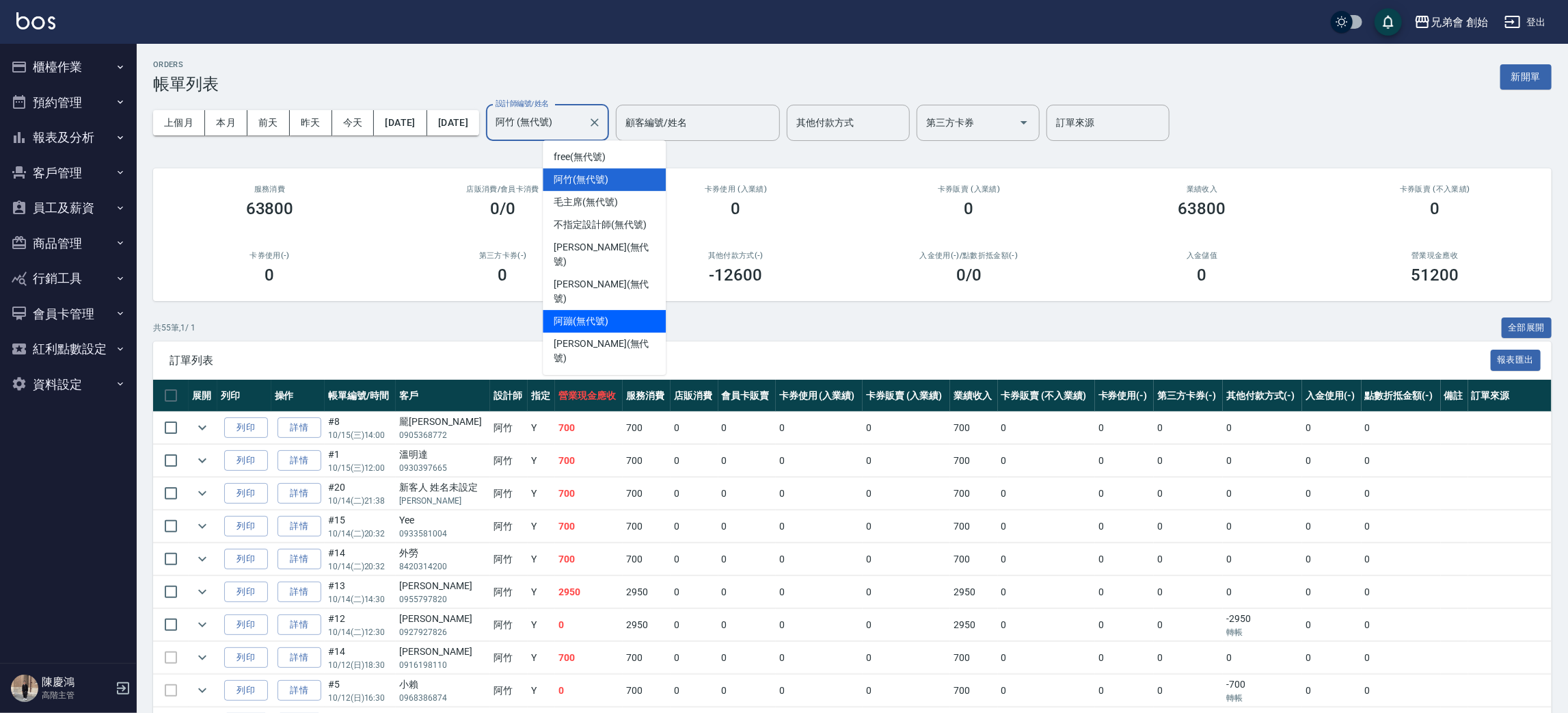
click at [617, 310] on div "阿蹦 (無代號)" at bounding box center [604, 321] width 123 height 23
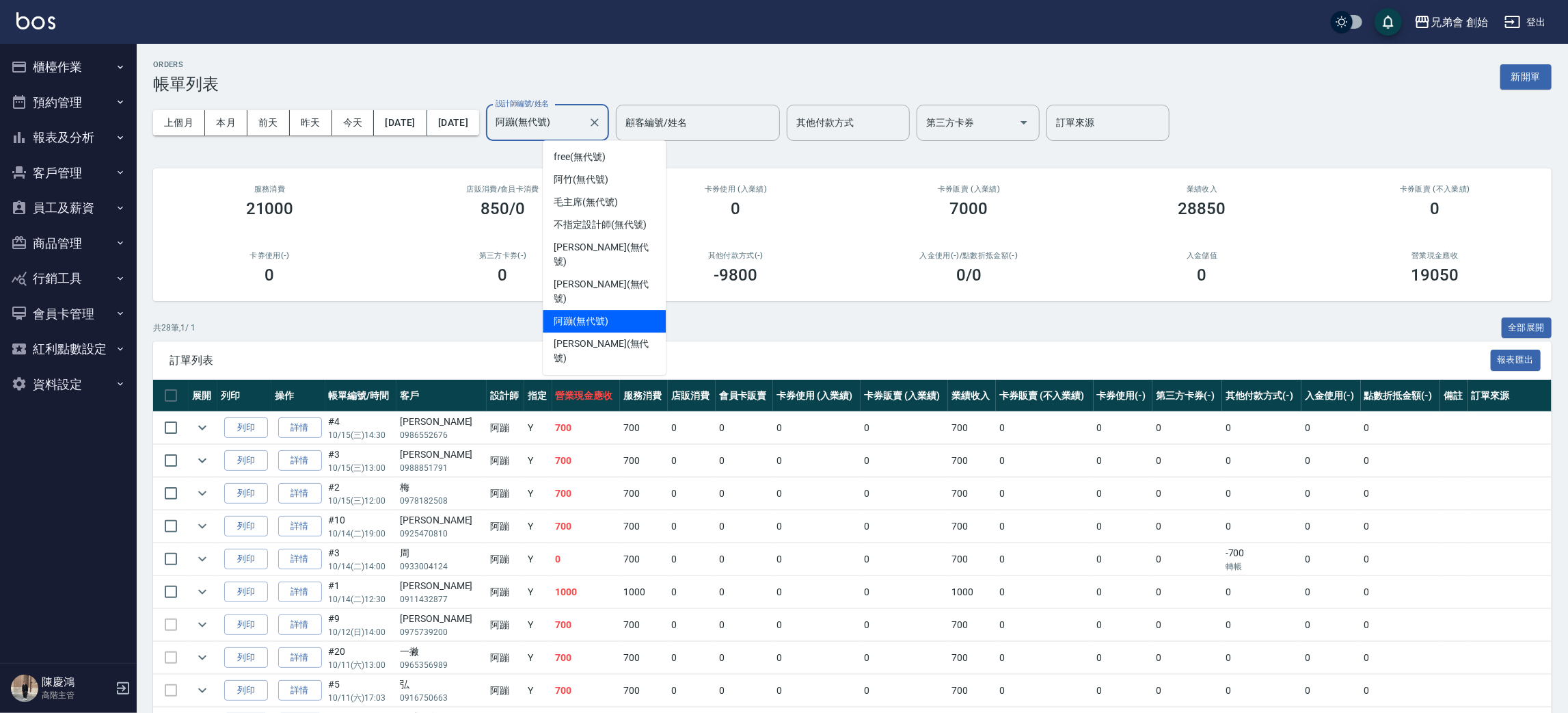
click at [582, 121] on input "阿蹦(無代號)" at bounding box center [537, 122] width 90 height 24
click at [624, 332] on div "威利 (無代號)" at bounding box center [604, 351] width 123 height 37
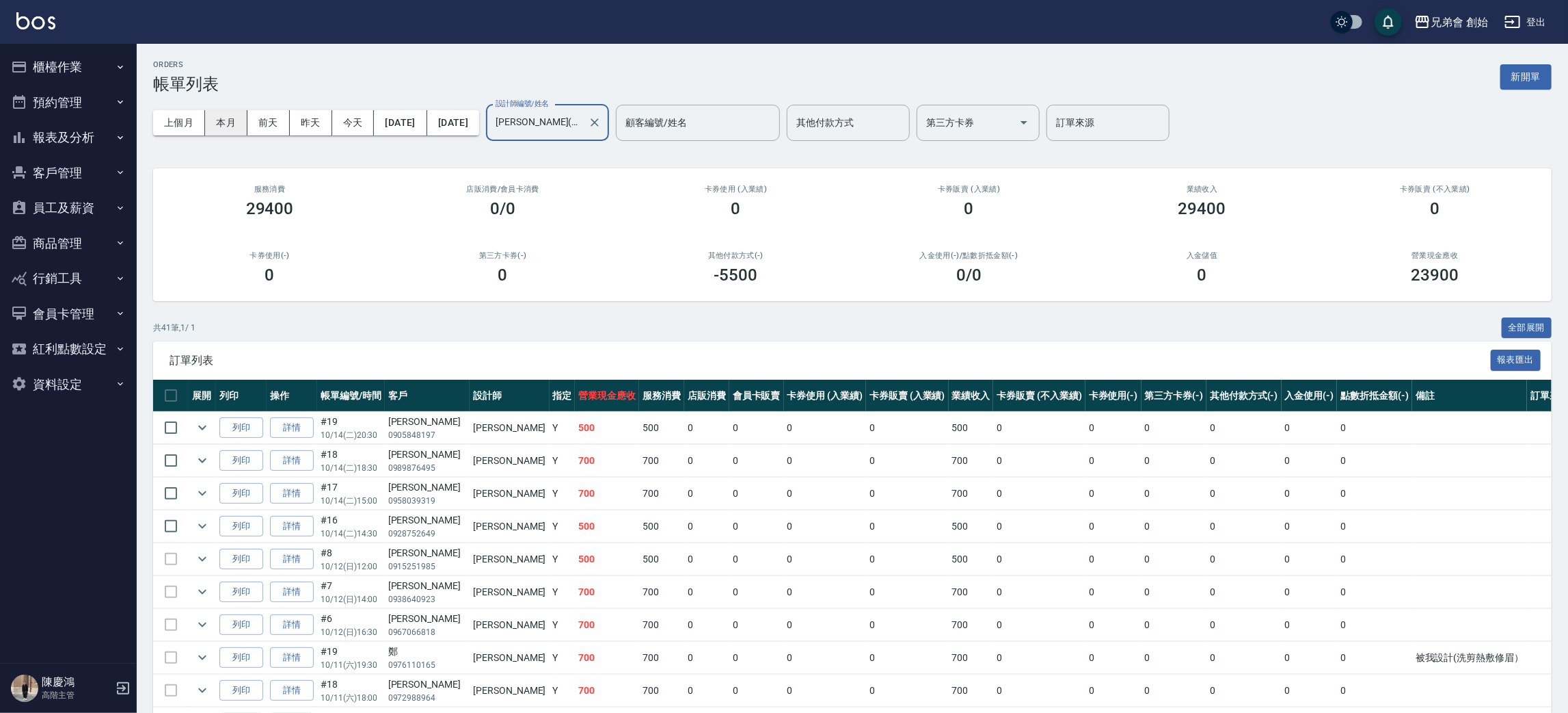
click at [223, 130] on button "本月" at bounding box center [226, 122] width 43 height 25
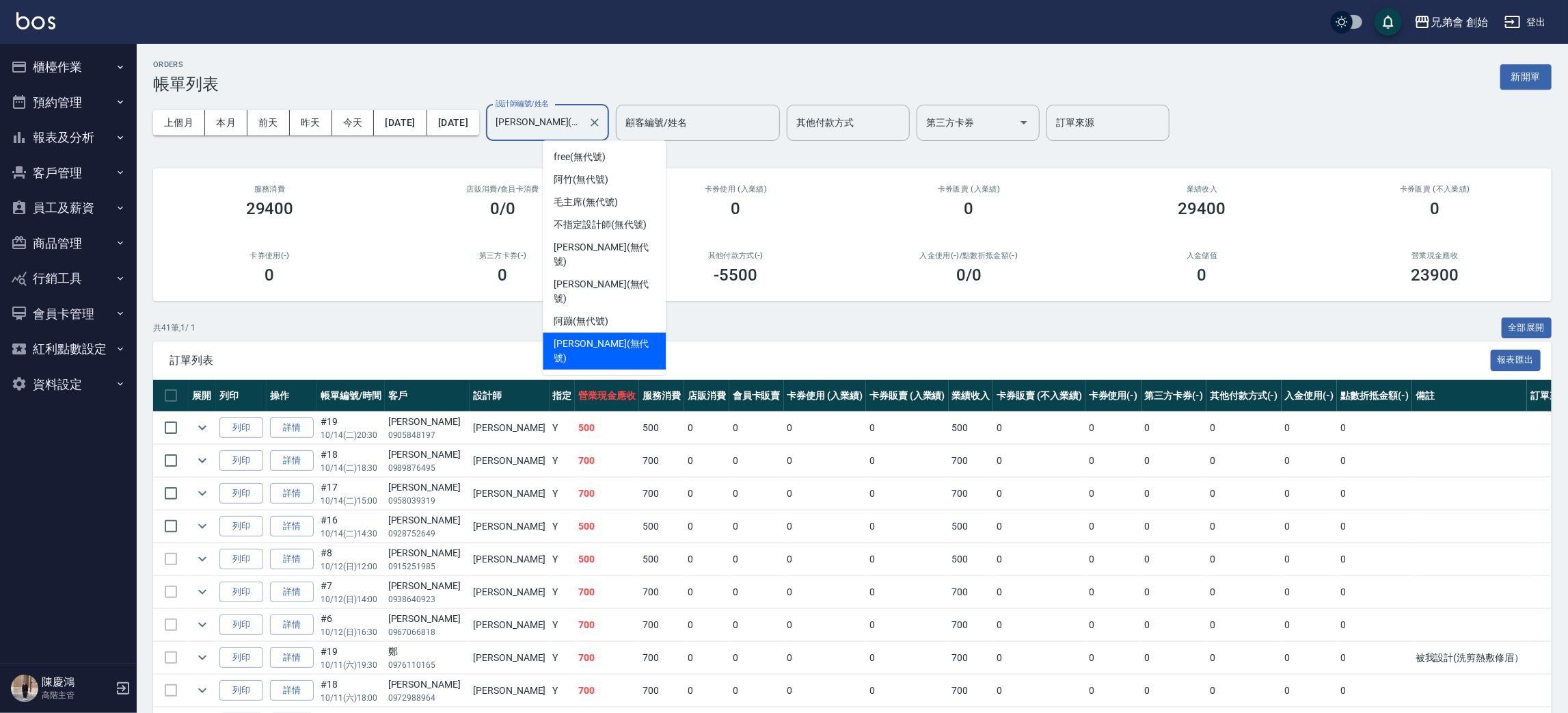
click at [571, 123] on input "威利(無代號)" at bounding box center [537, 122] width 90 height 24
click at [585, 237] on div "歐文 (無代號)" at bounding box center [604, 254] width 123 height 37
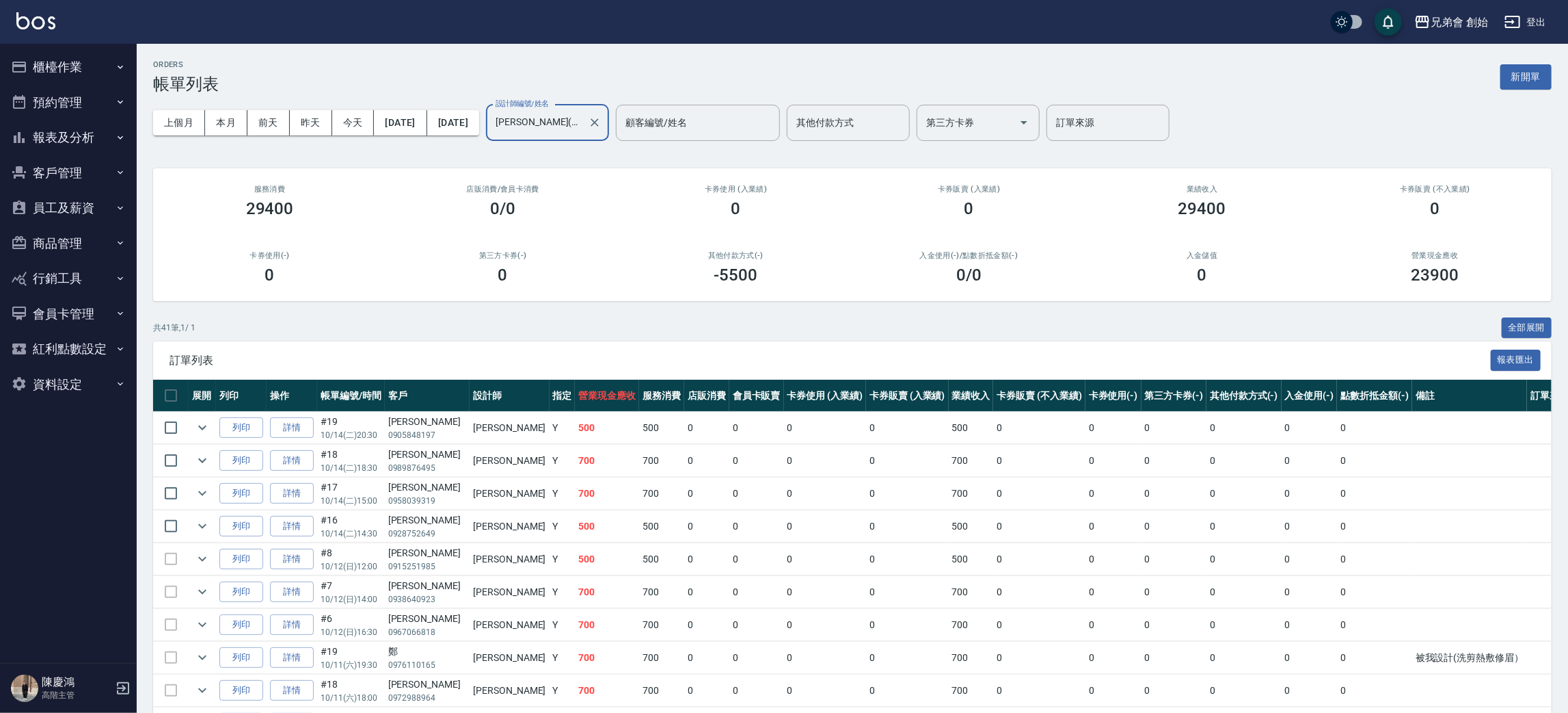
type input "歐文(無代號)"
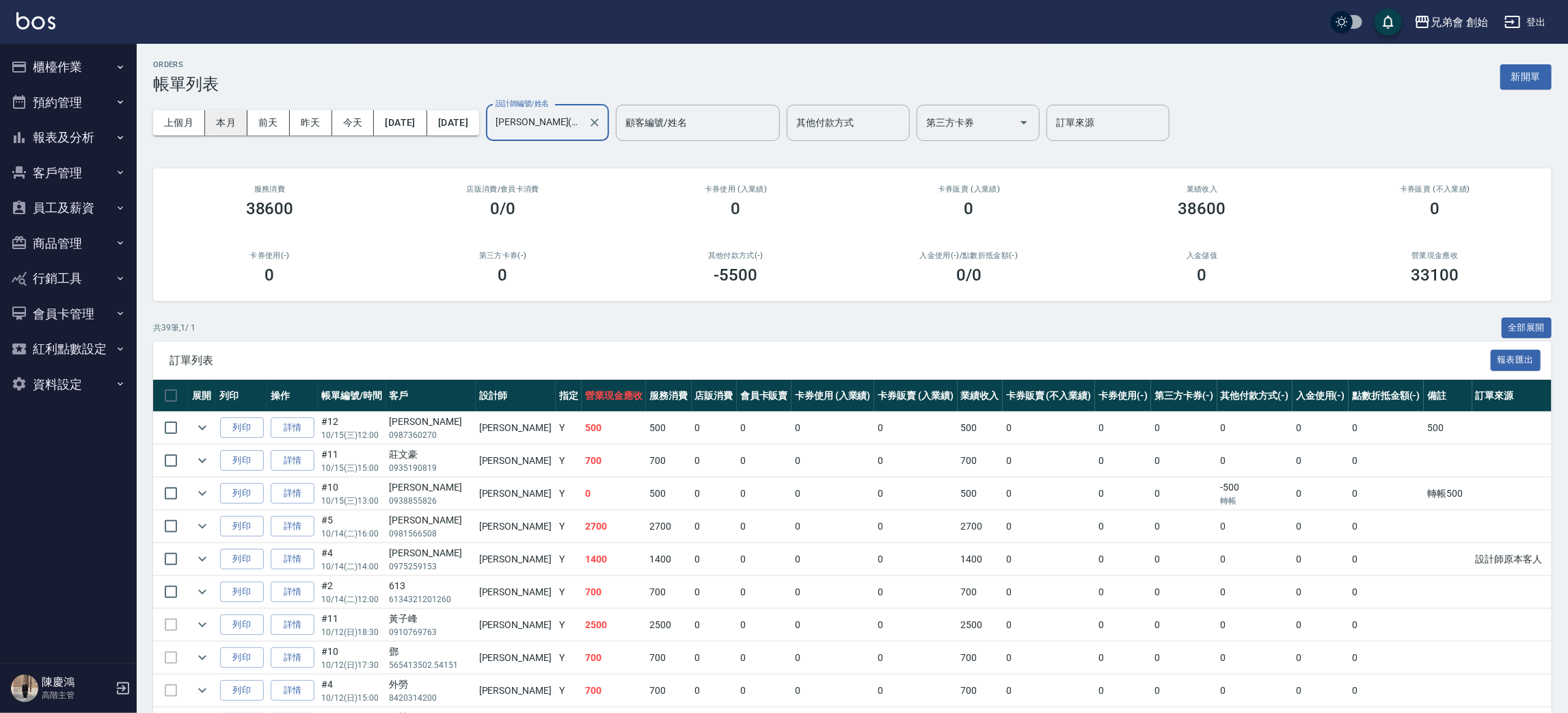
click at [232, 115] on button "本月" at bounding box center [226, 122] width 43 height 25
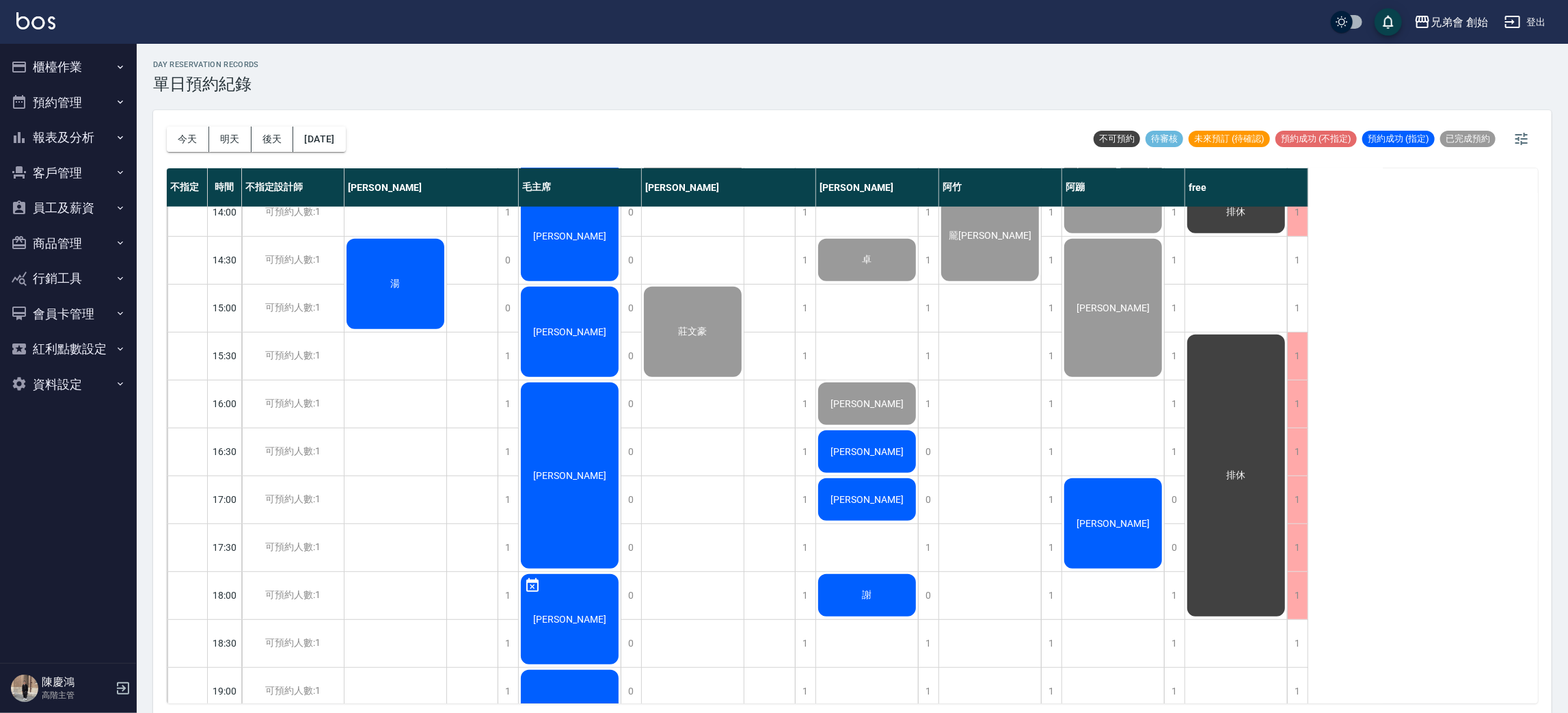
scroll to position [190, 0]
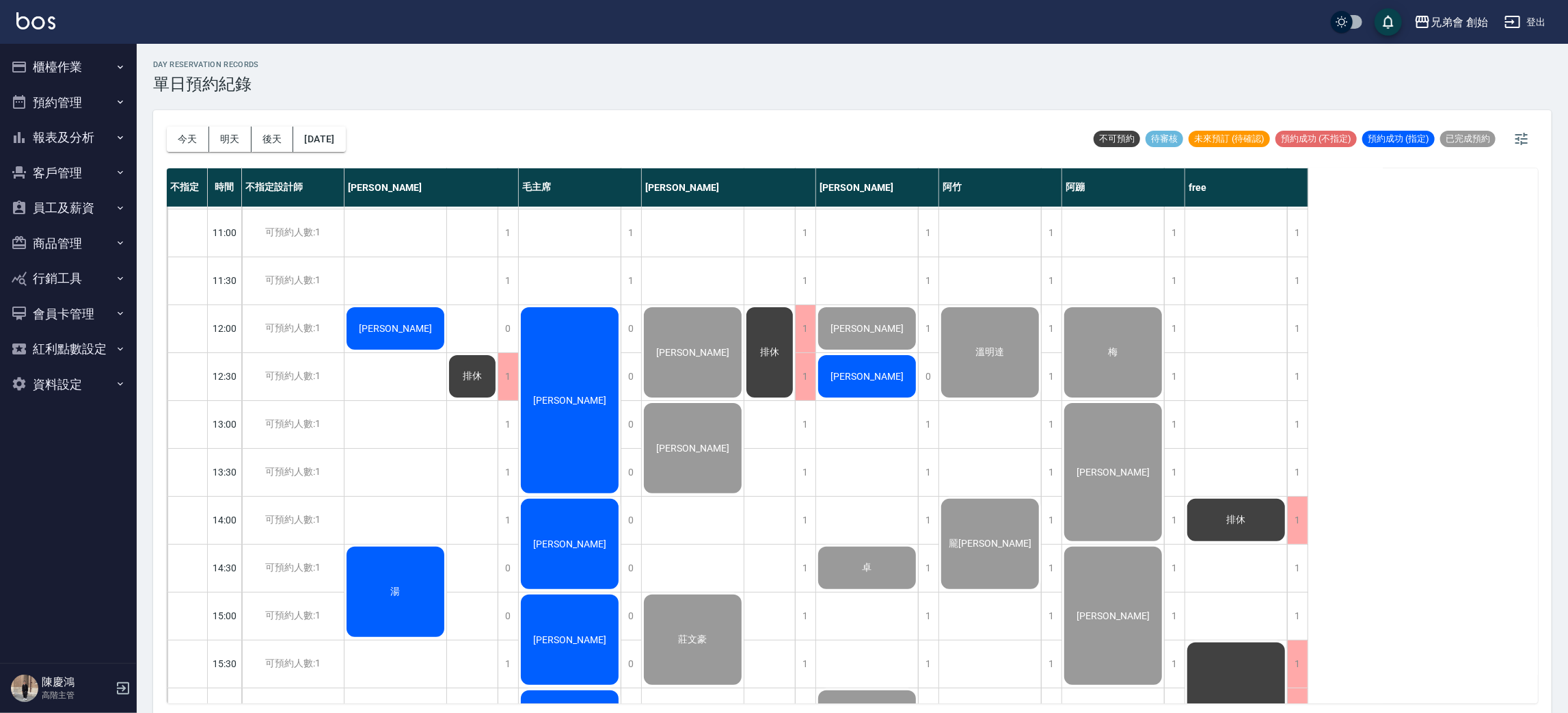
click at [413, 344] on div "[PERSON_NAME]" at bounding box center [395, 328] width 102 height 47
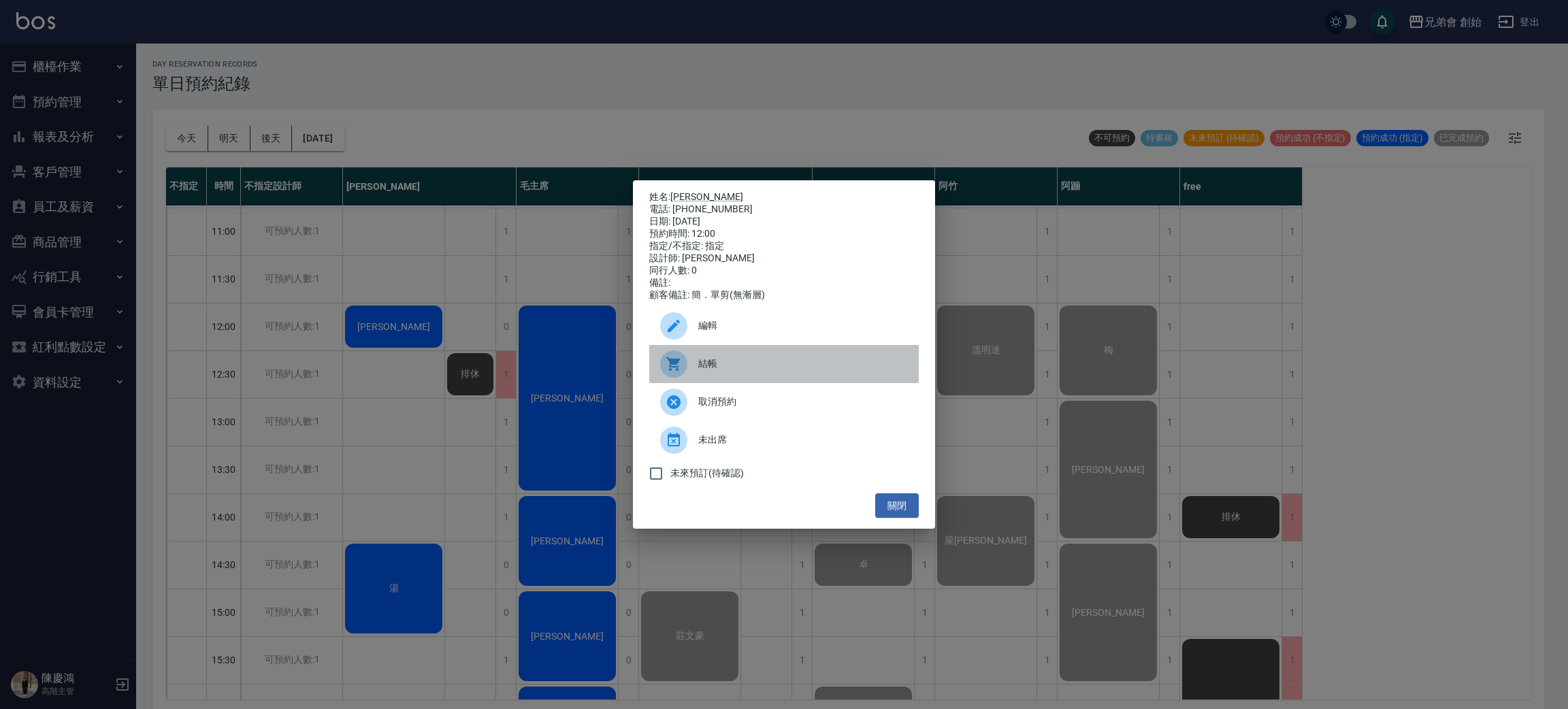
click at [733, 358] on div "結帳" at bounding box center [783, 364] width 269 height 38
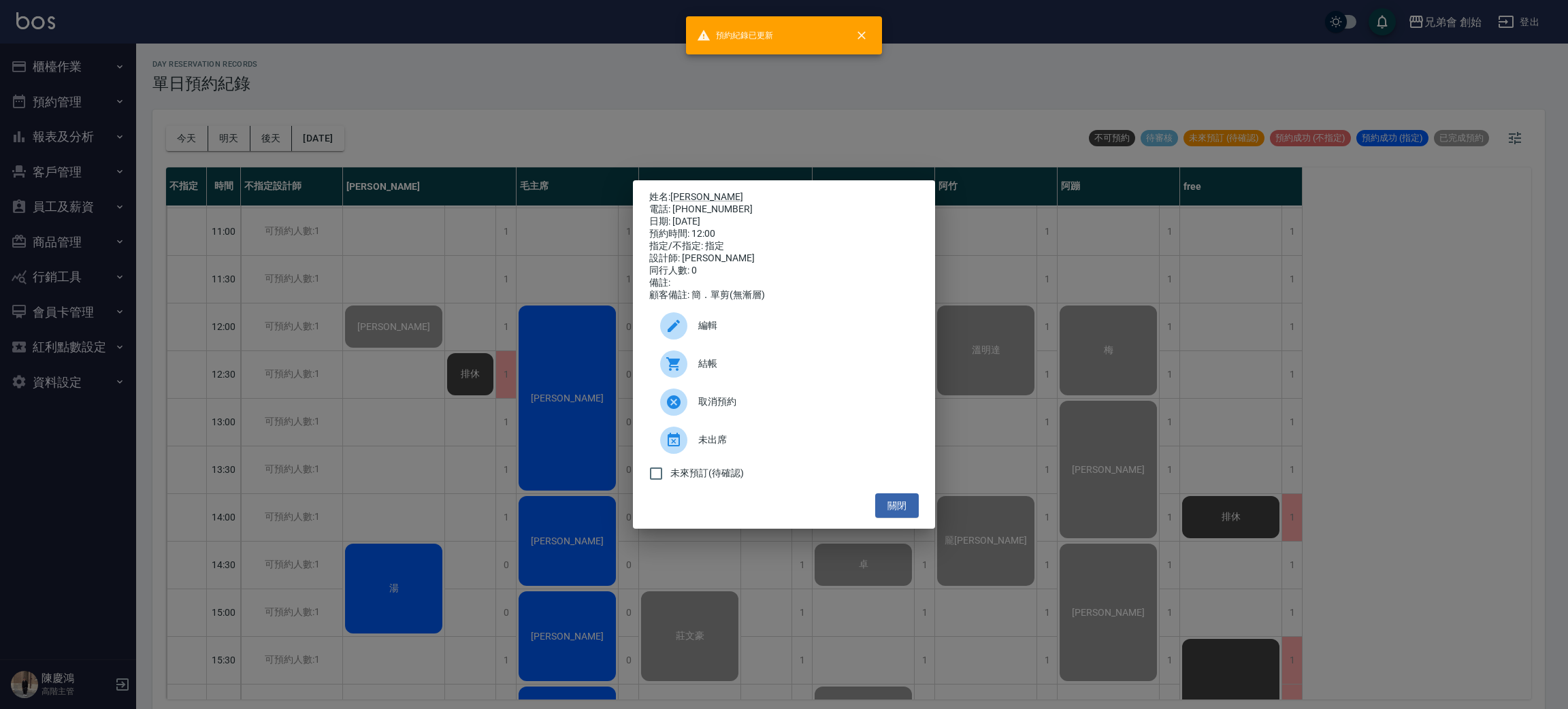
click at [478, 276] on div "姓名: 楊庭碩 電話: 0917881975 日期: 2025/10/15 預約時間: 12:00 指定/不指定: 指定 設計師: 威利 同行人數: 0 備註…" at bounding box center [784, 354] width 1568 height 709
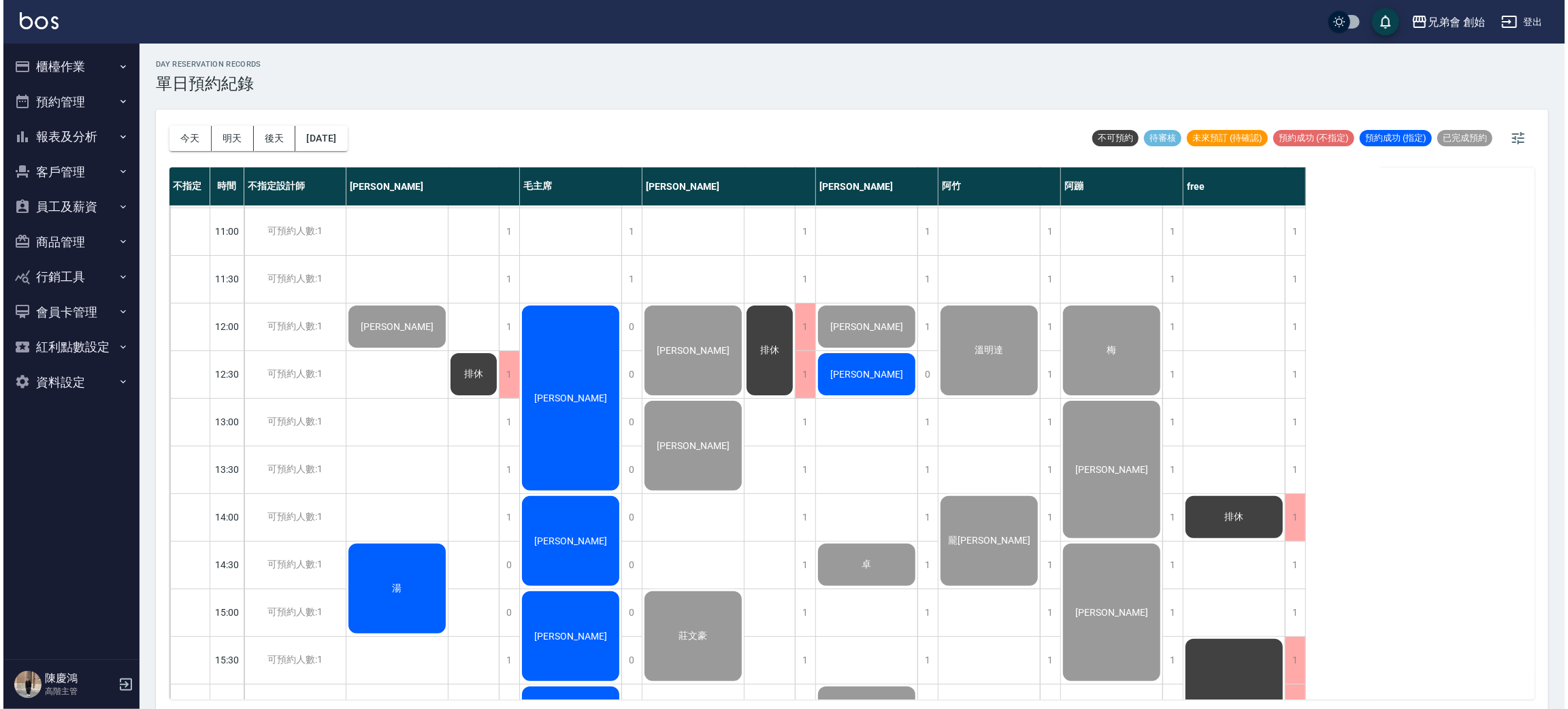
scroll to position [312, 0]
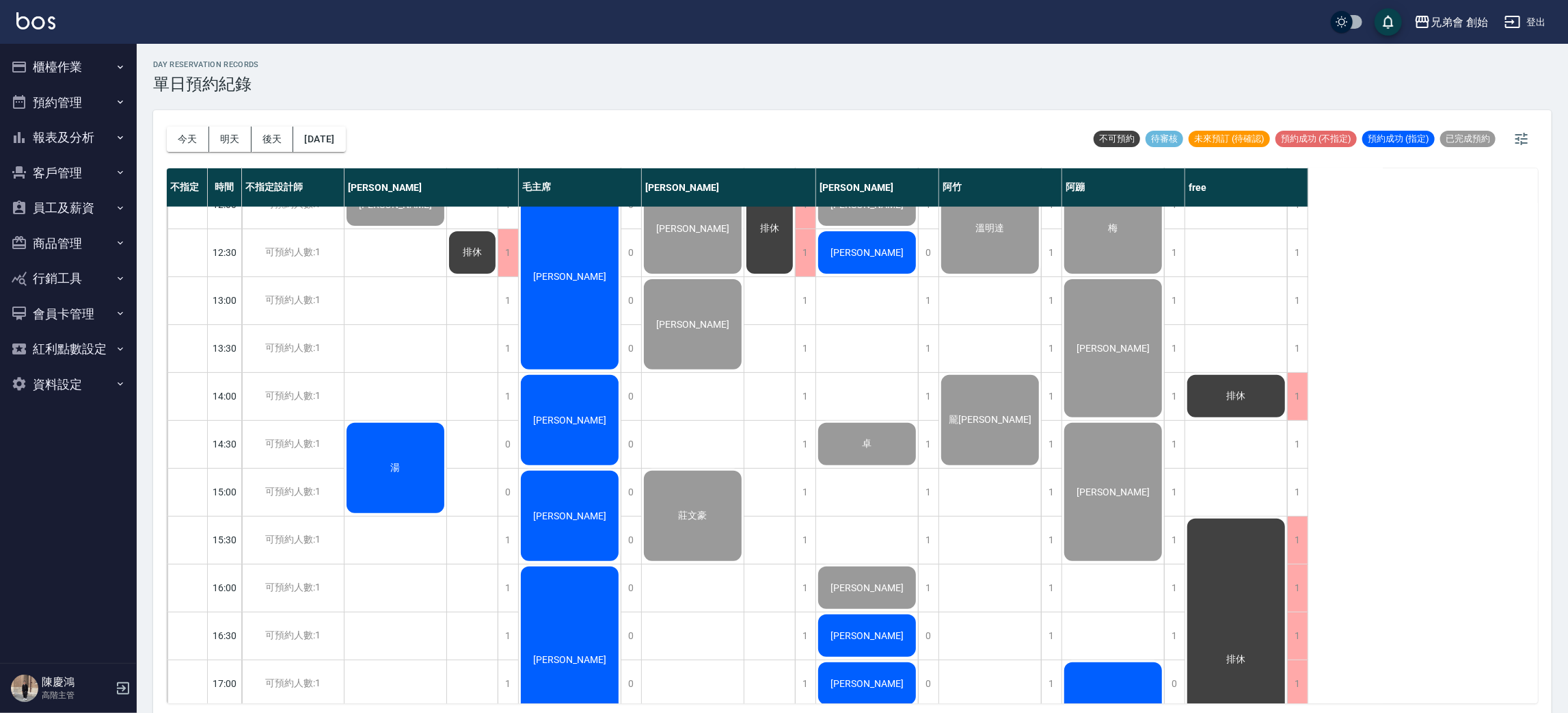
click at [410, 478] on div "湯" at bounding box center [395, 468] width 102 height 95
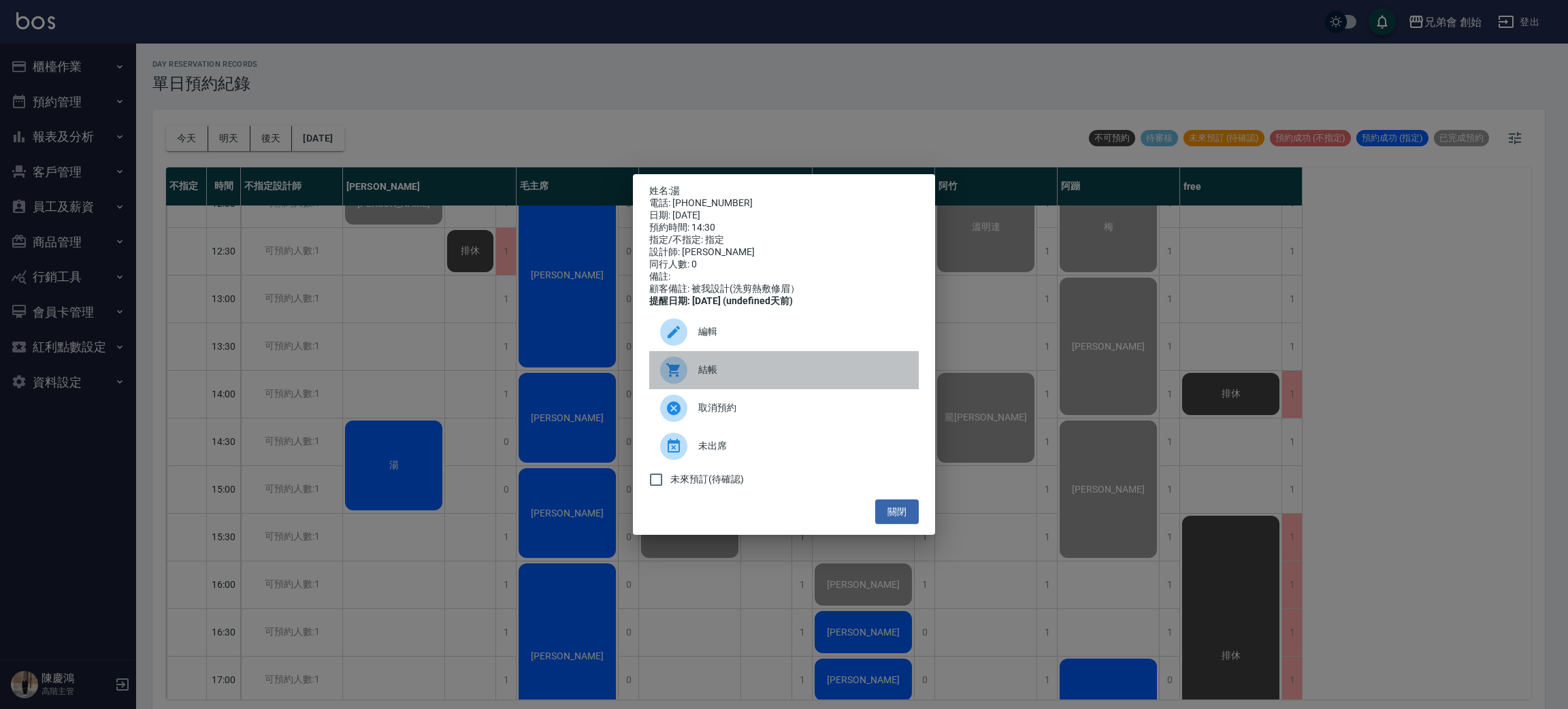
click at [771, 375] on span "結帳" at bounding box center [803, 370] width 210 height 14
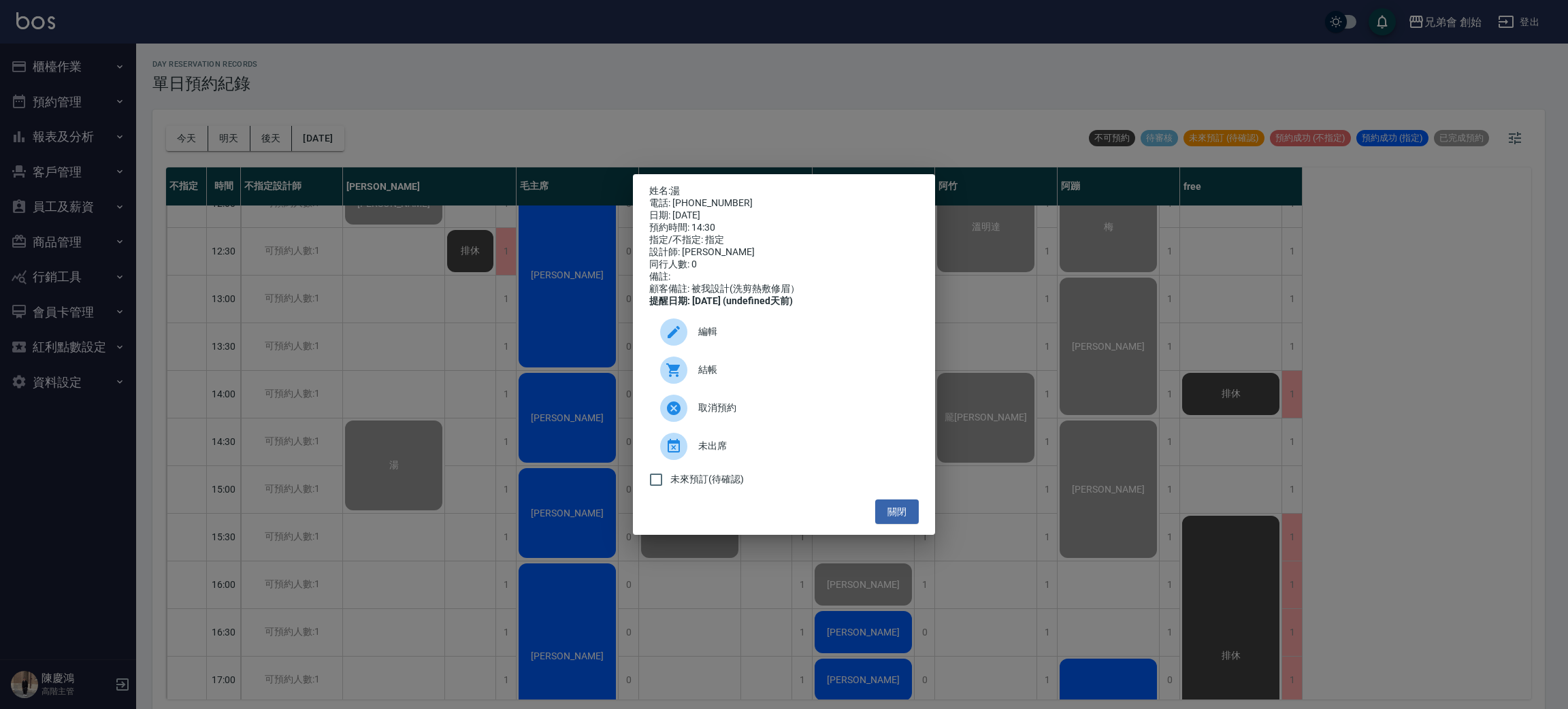
click at [391, 269] on div "姓名: 湯 電話: 0979885878 日期: 2025/10/15 預約時間: 14:30 指定/不指定: 指定 設計師: 威利 同行人數: 0 備註: …" at bounding box center [784, 354] width 1568 height 709
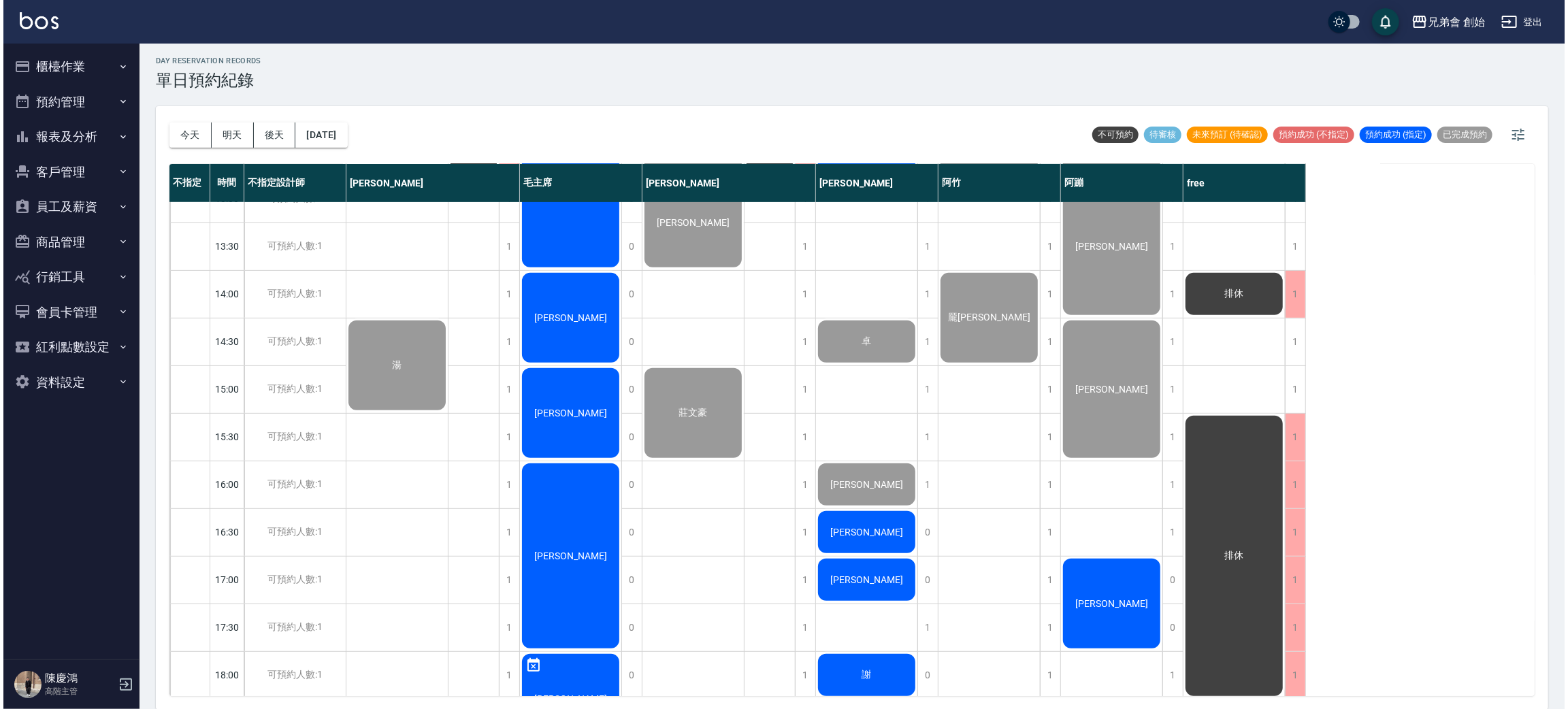
scroll to position [816, 0]
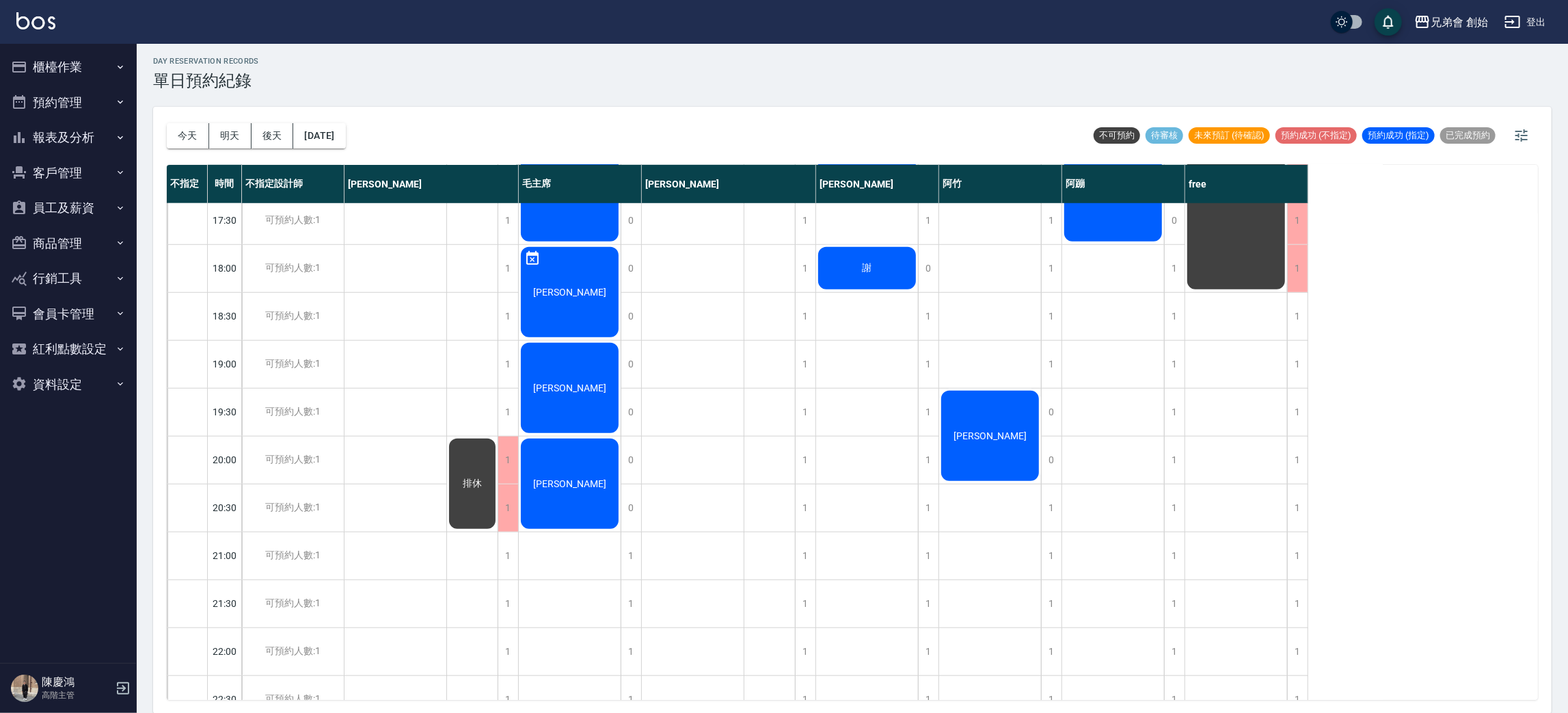
click at [548, 290] on div "李振倫" at bounding box center [569, 292] width 102 height 95
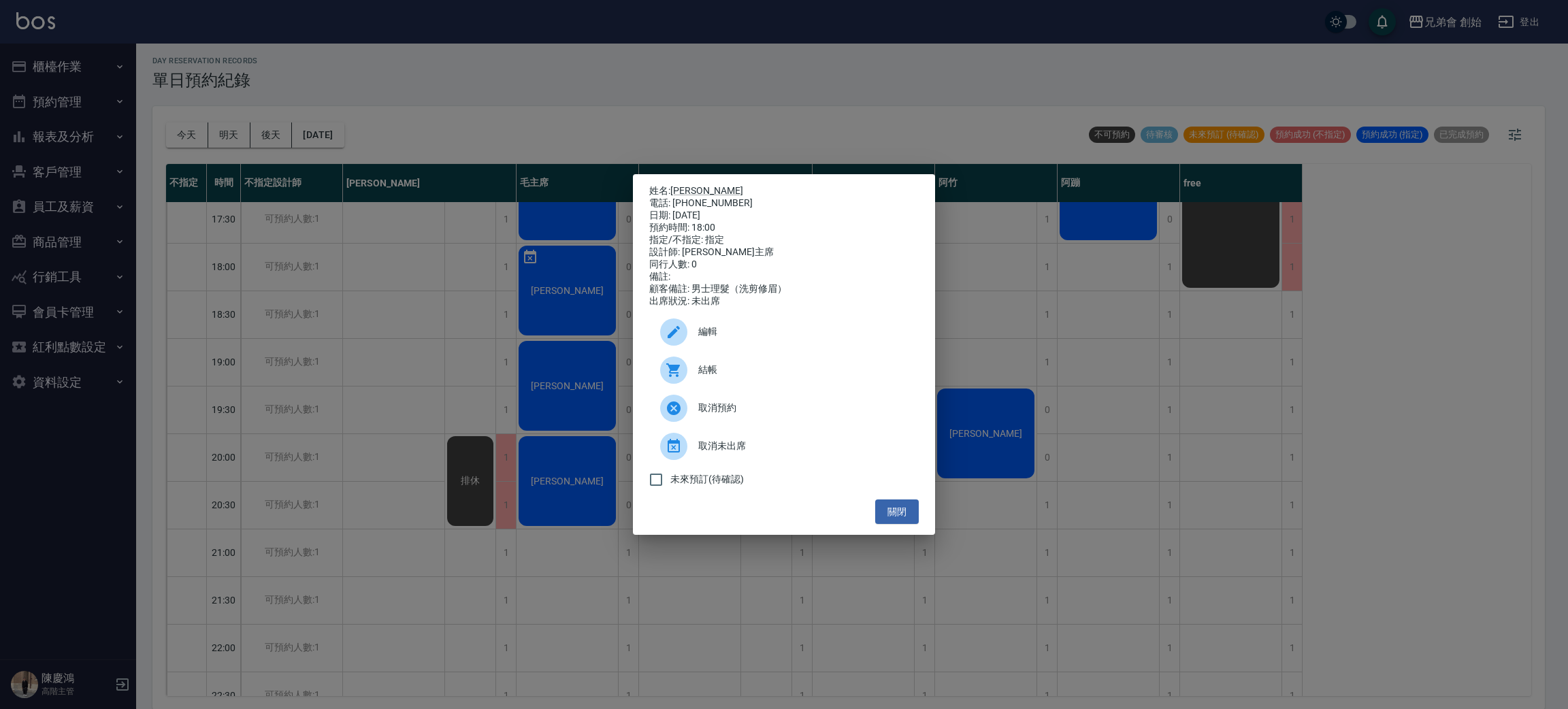
click at [677, 378] on icon at bounding box center [673, 370] width 16 height 16
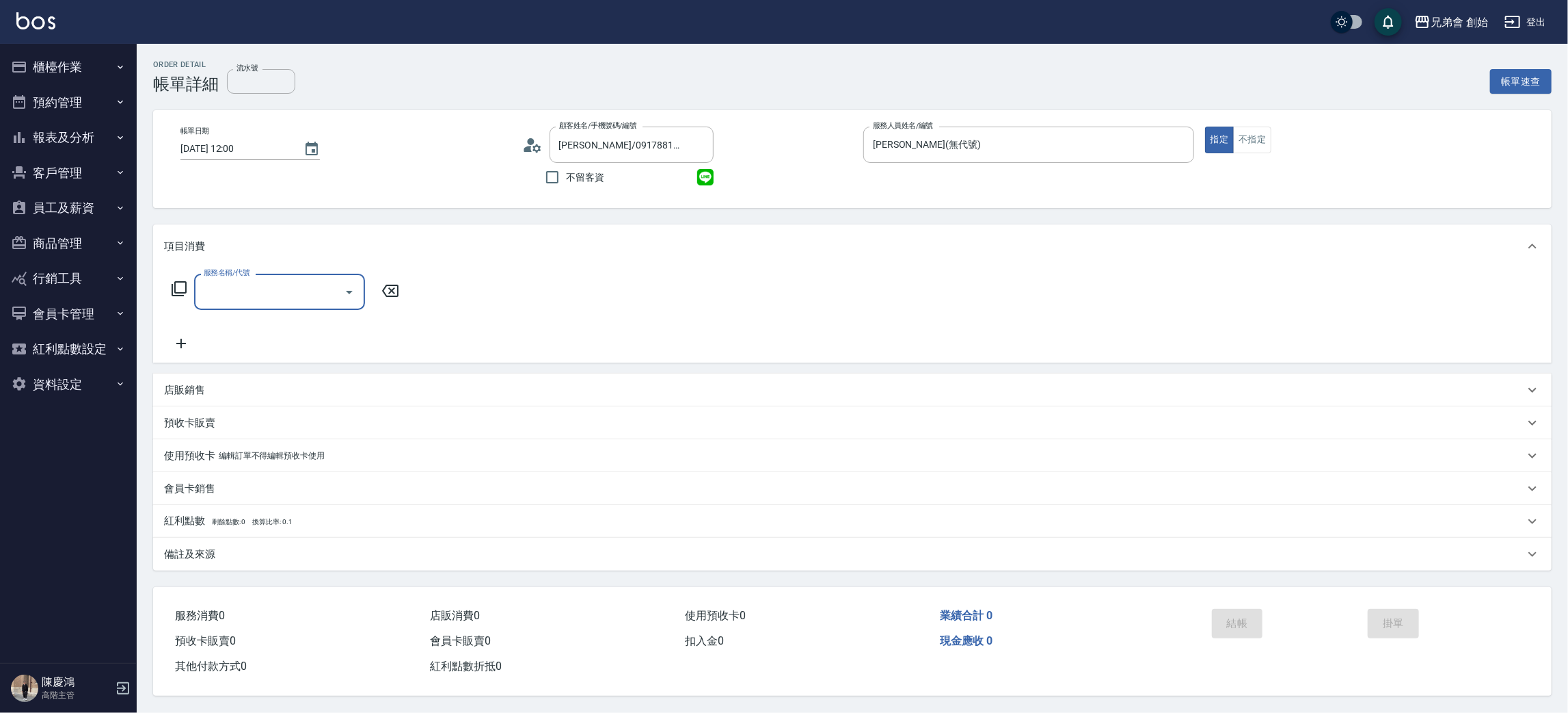
click at [320, 278] on div "服務名稱/代號" at bounding box center [279, 291] width 171 height 36
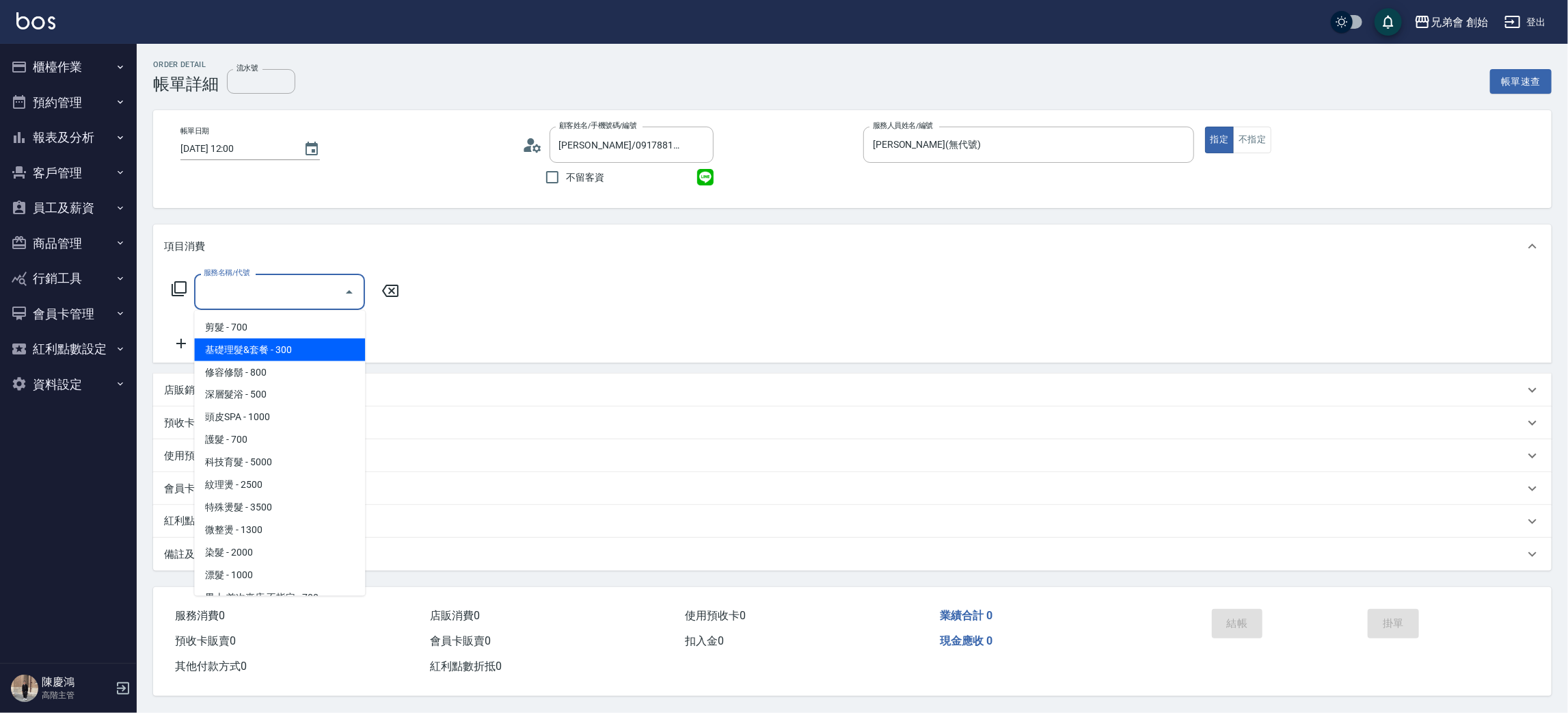
click at [298, 351] on span "基礎理髮&套餐 - 300" at bounding box center [279, 350] width 171 height 23
type input "基礎理髮&套餐(A02)"
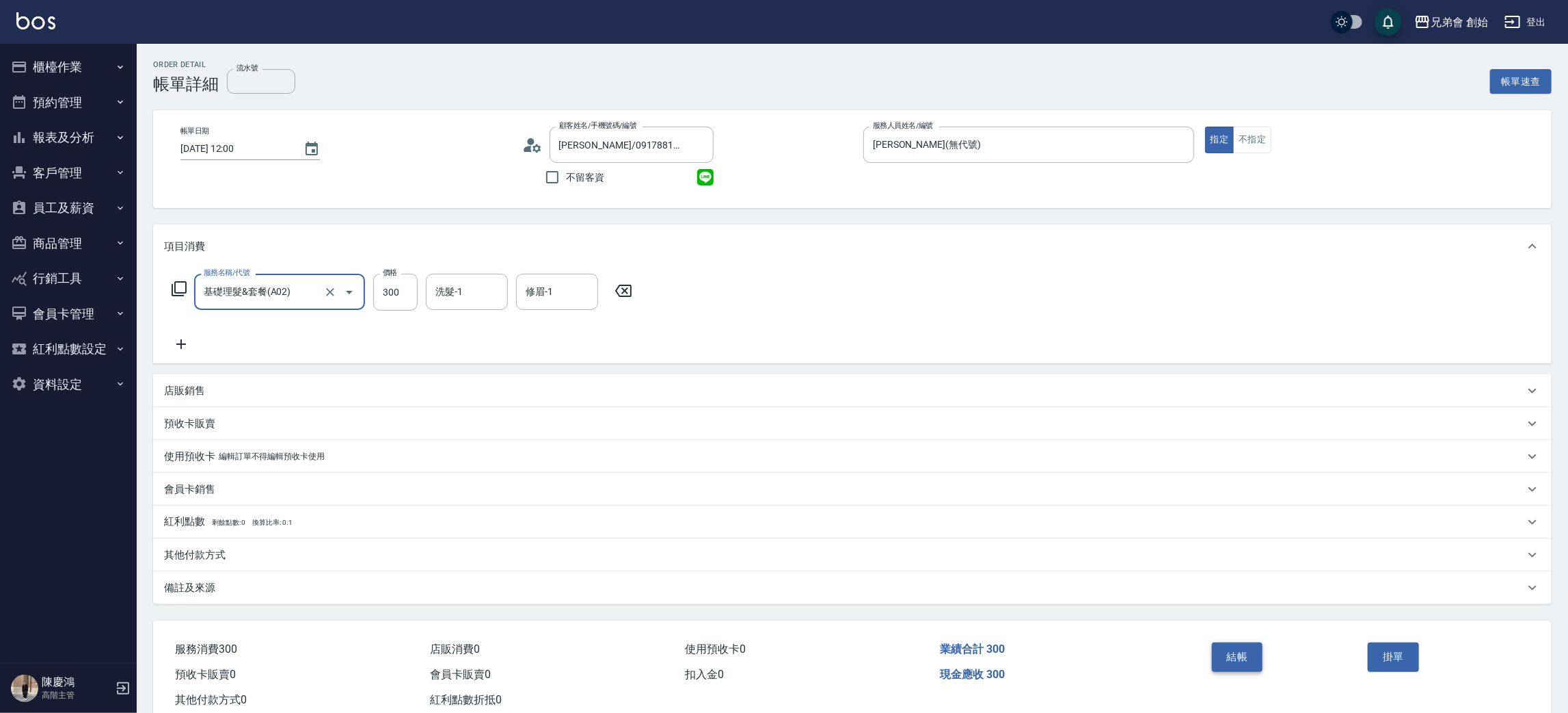
click at [1238, 659] on button "結帳" at bounding box center [1237, 656] width 51 height 28
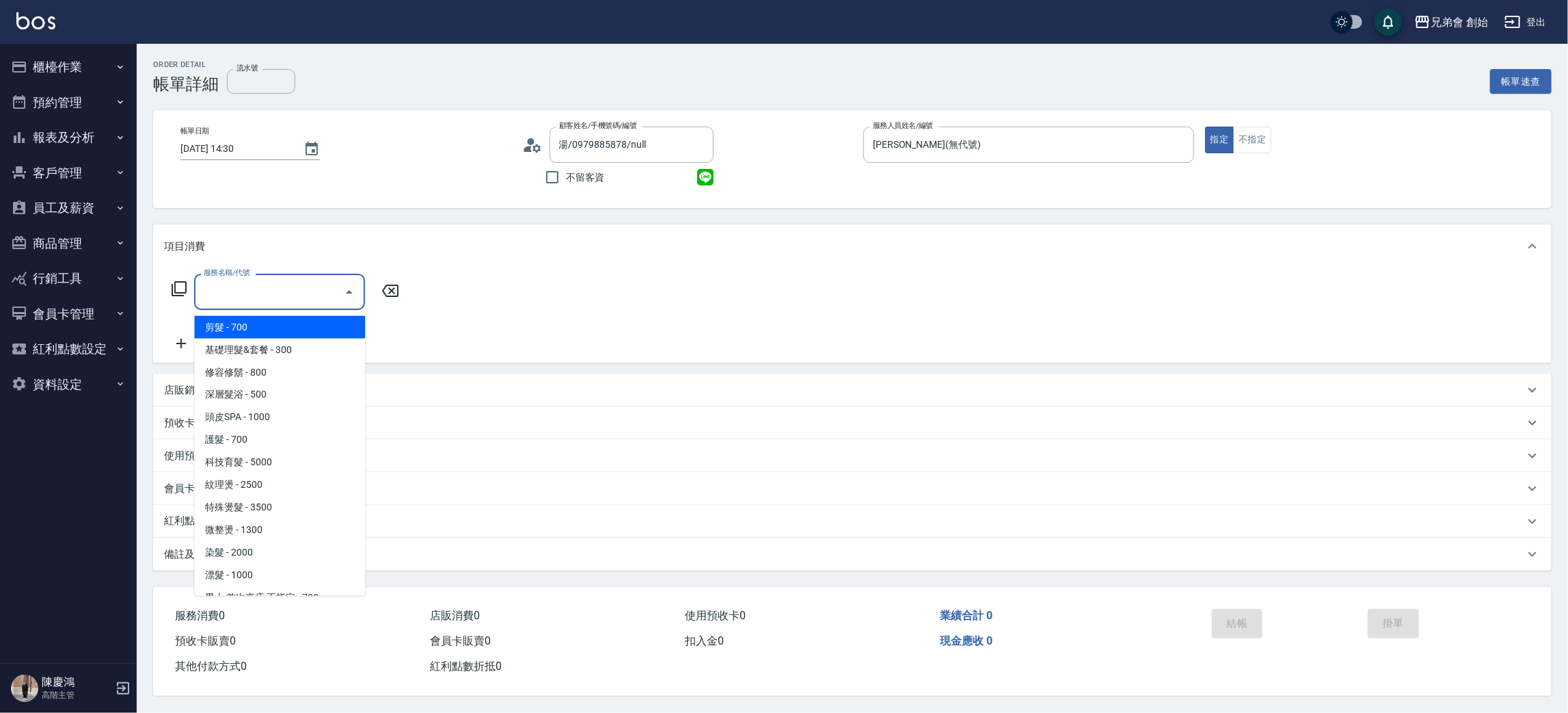
click at [302, 283] on input "服務名稱/代號" at bounding box center [269, 291] width 138 height 24
click at [317, 320] on span "剪髮 - 700" at bounding box center [279, 327] width 171 height 23
type input "剪髮(A01)"
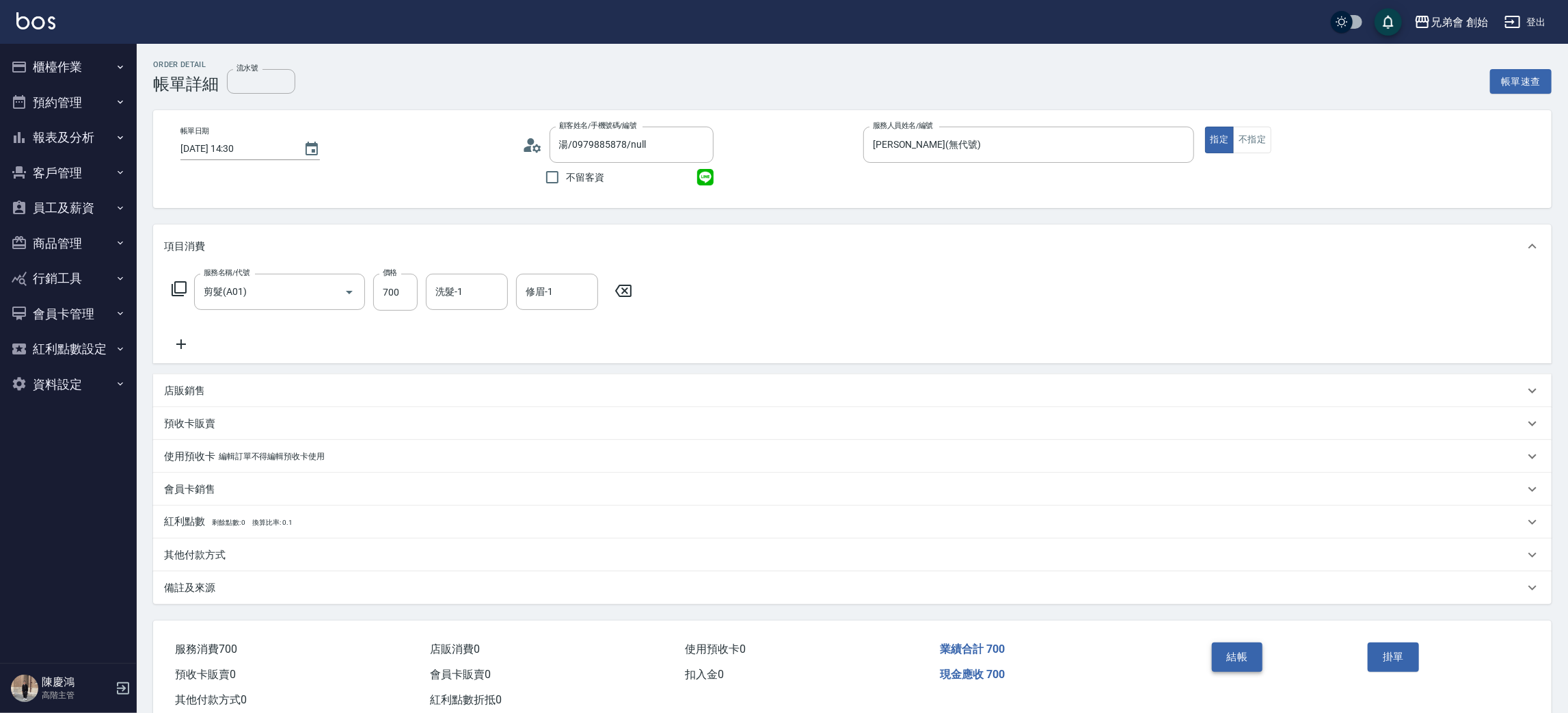
drag, startPoint x: 1266, startPoint y: 664, endPoint x: 1254, endPoint y: 663, distance: 12.0
click at [1254, 663] on div "結帳" at bounding box center [1285, 666] width 156 height 59
click at [1254, 663] on button "結帳" at bounding box center [1237, 656] width 51 height 28
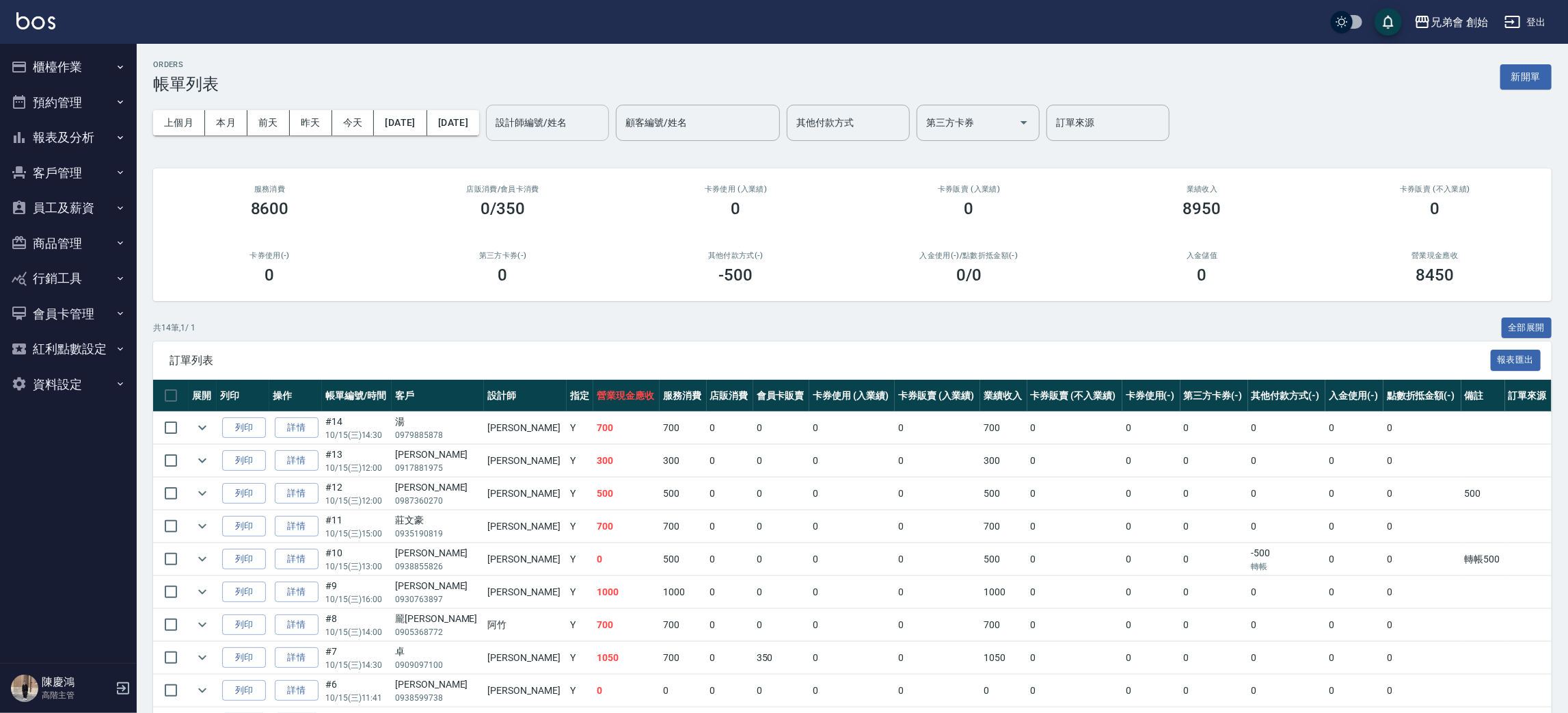
click at [602, 125] on input "設計師編號/姓名" at bounding box center [548, 122] width 110 height 24
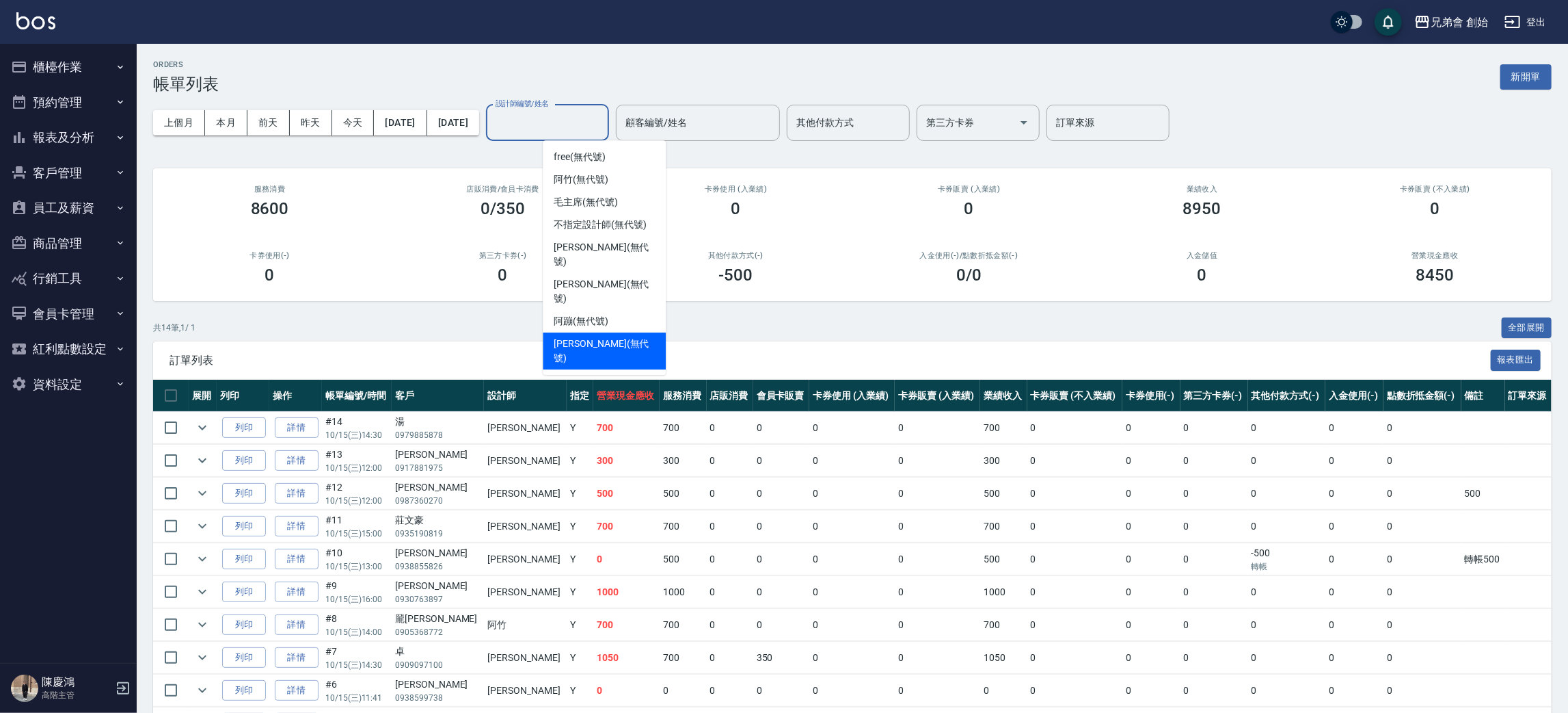
click at [601, 336] on span "[PERSON_NAME] (無代號)" at bounding box center [604, 351] width 101 height 28
type input "[PERSON_NAME](無代號)"
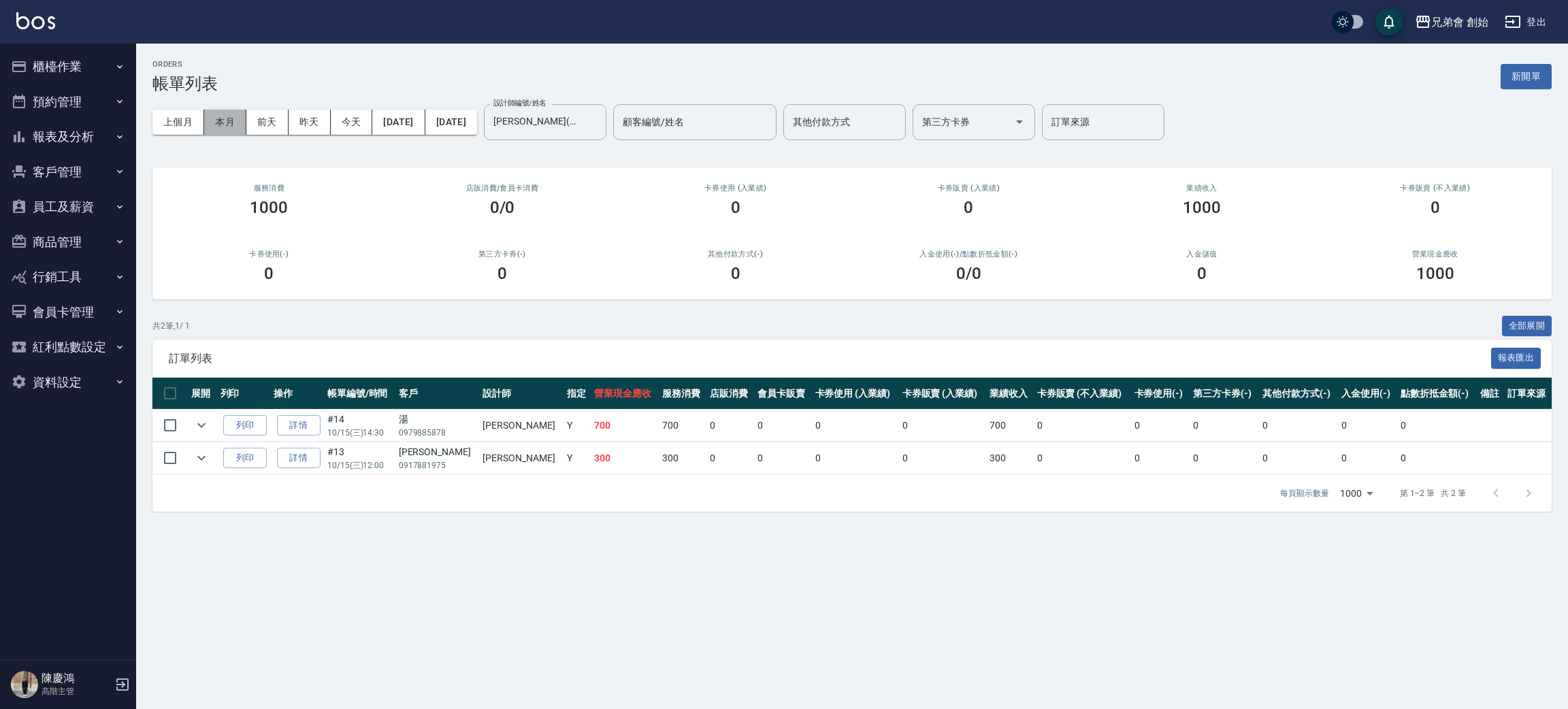
click at [232, 130] on button "本月" at bounding box center [225, 122] width 42 height 25
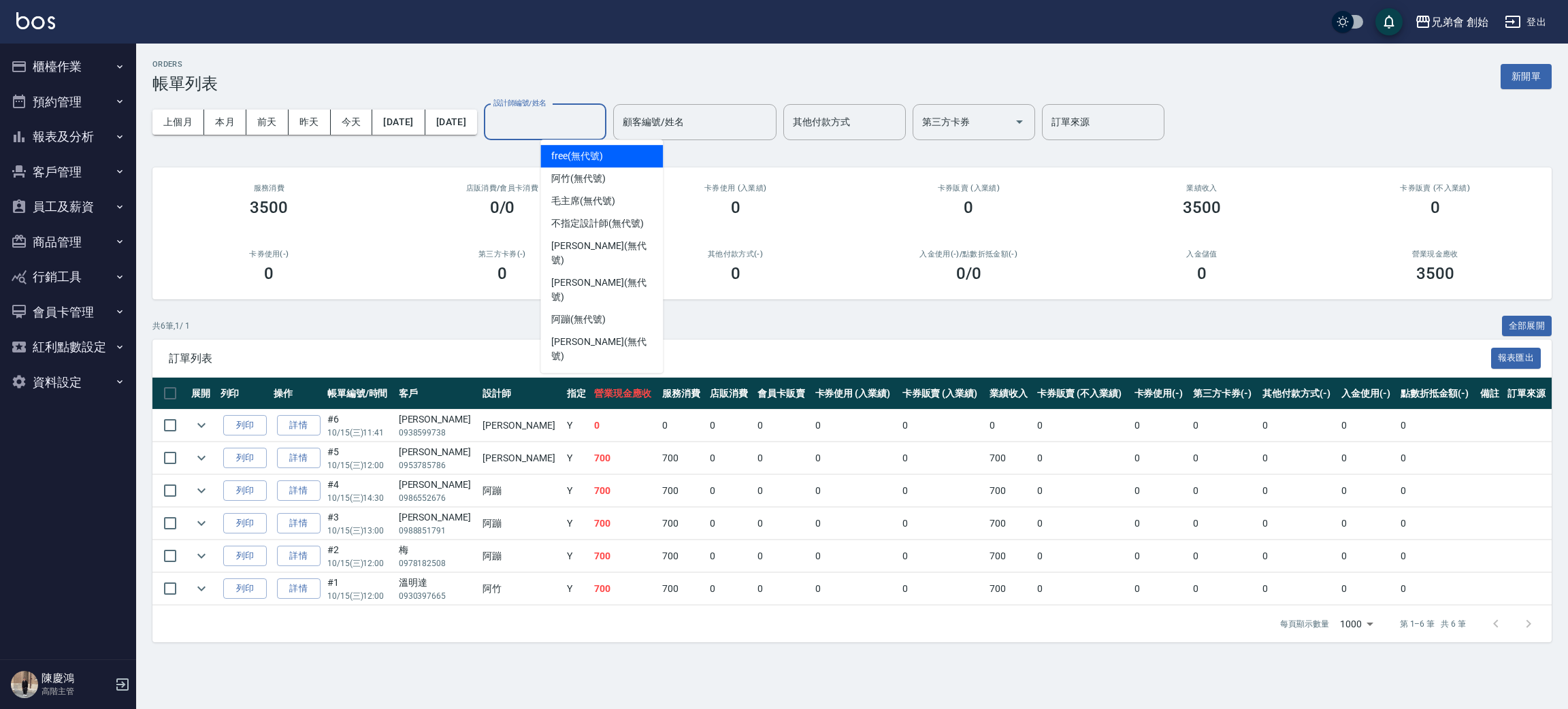
click at [600, 129] on input "設計師編號/姓名" at bounding box center [545, 122] width 110 height 24
click at [619, 250] on div "[PERSON_NAME](無代號)" at bounding box center [602, 253] width 123 height 37
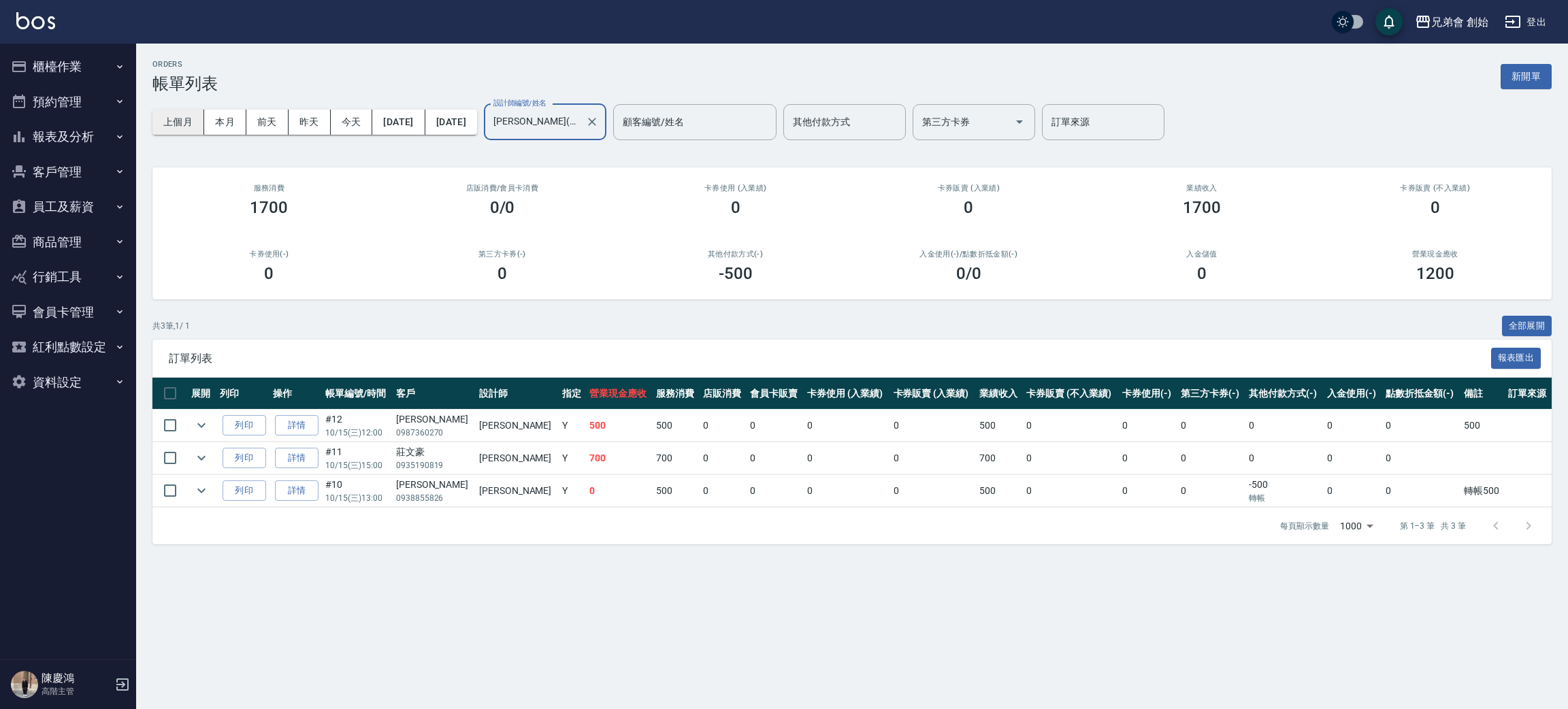
click at [183, 116] on button "上個月" at bounding box center [178, 122] width 52 height 25
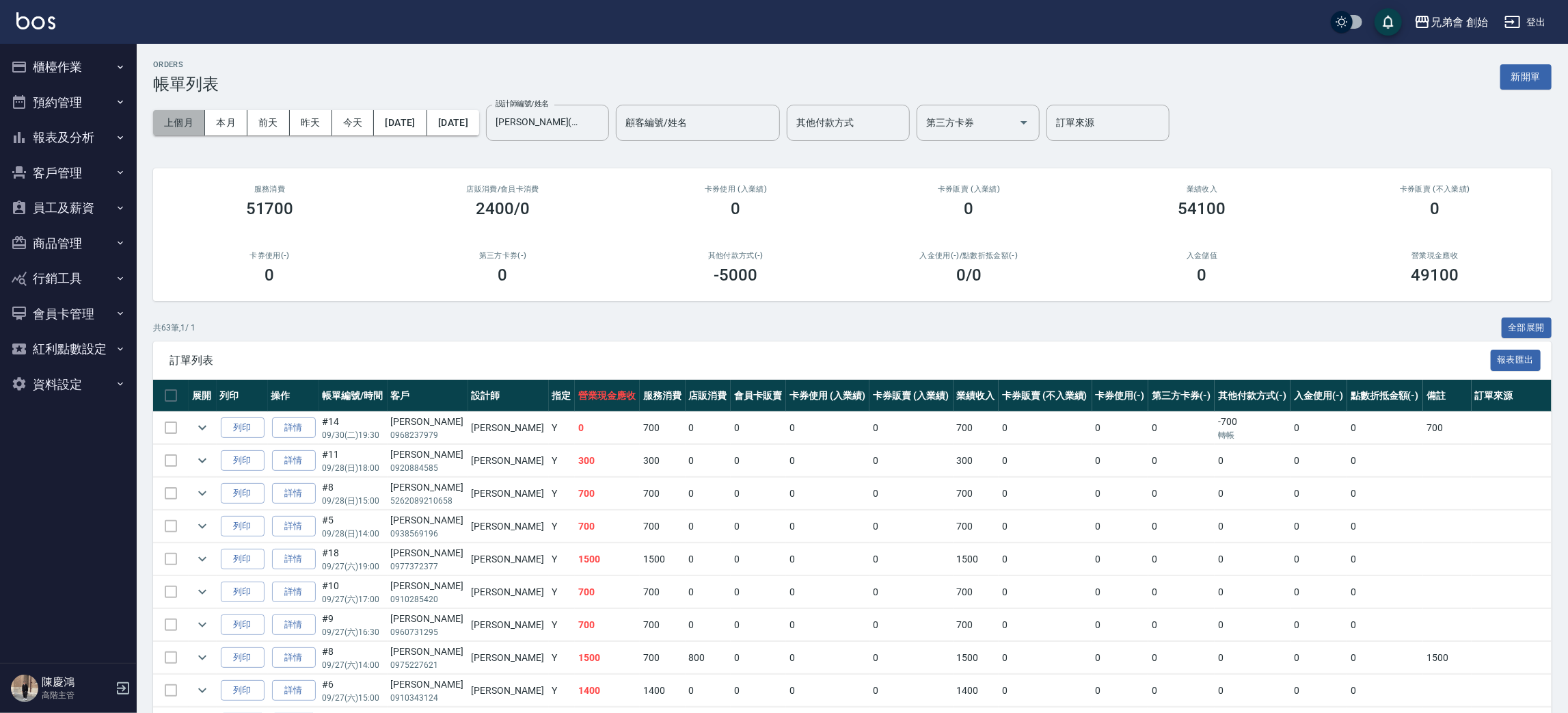
click at [184, 117] on button "上個月" at bounding box center [179, 122] width 52 height 25
click at [582, 122] on input "歐文(無代號)" at bounding box center [537, 122] width 90 height 24
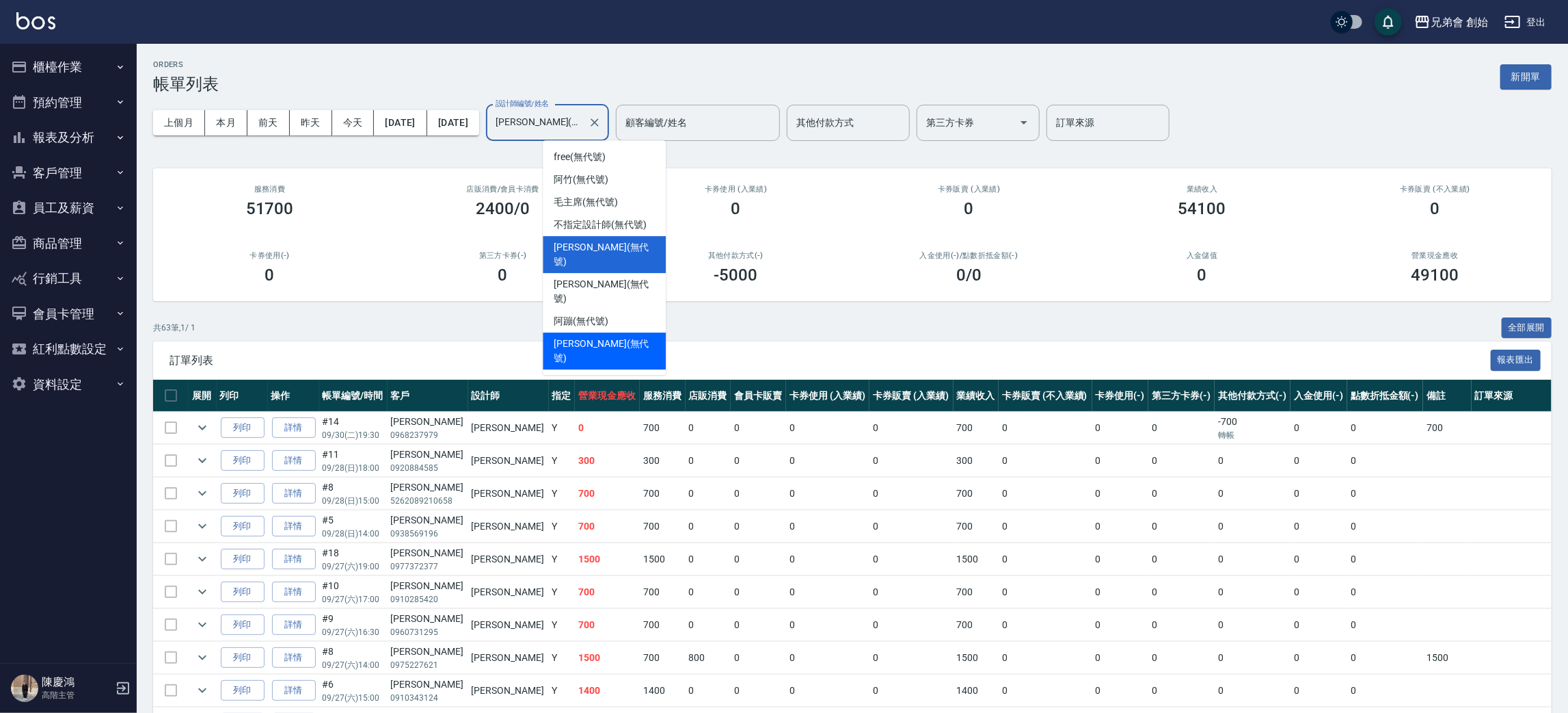
click at [594, 336] on span "威利 (無代號)" at bounding box center [604, 351] width 101 height 28
type input "威利(無代號)"
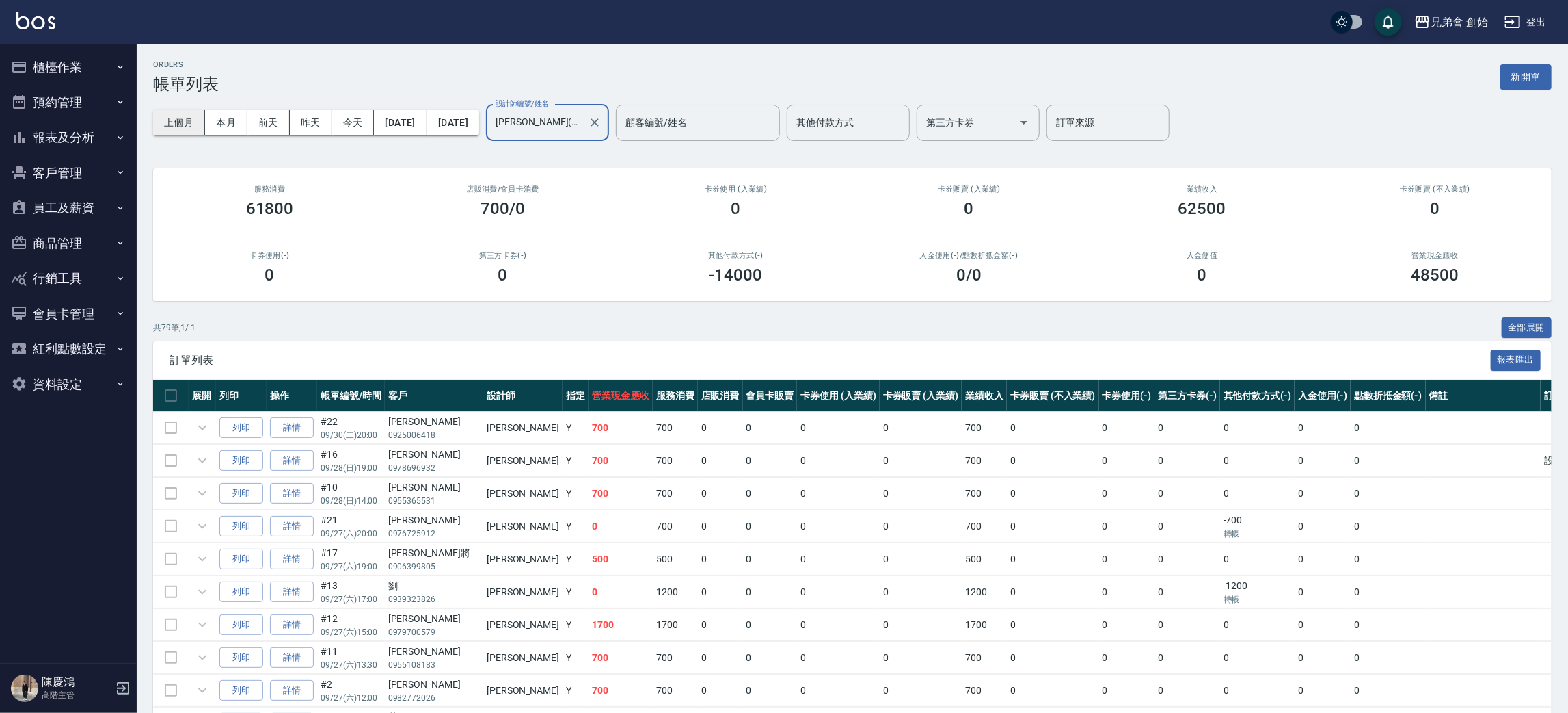
click at [179, 125] on button "上個月" at bounding box center [179, 122] width 52 height 25
click at [582, 133] on input "威利(無代號)" at bounding box center [537, 122] width 90 height 24
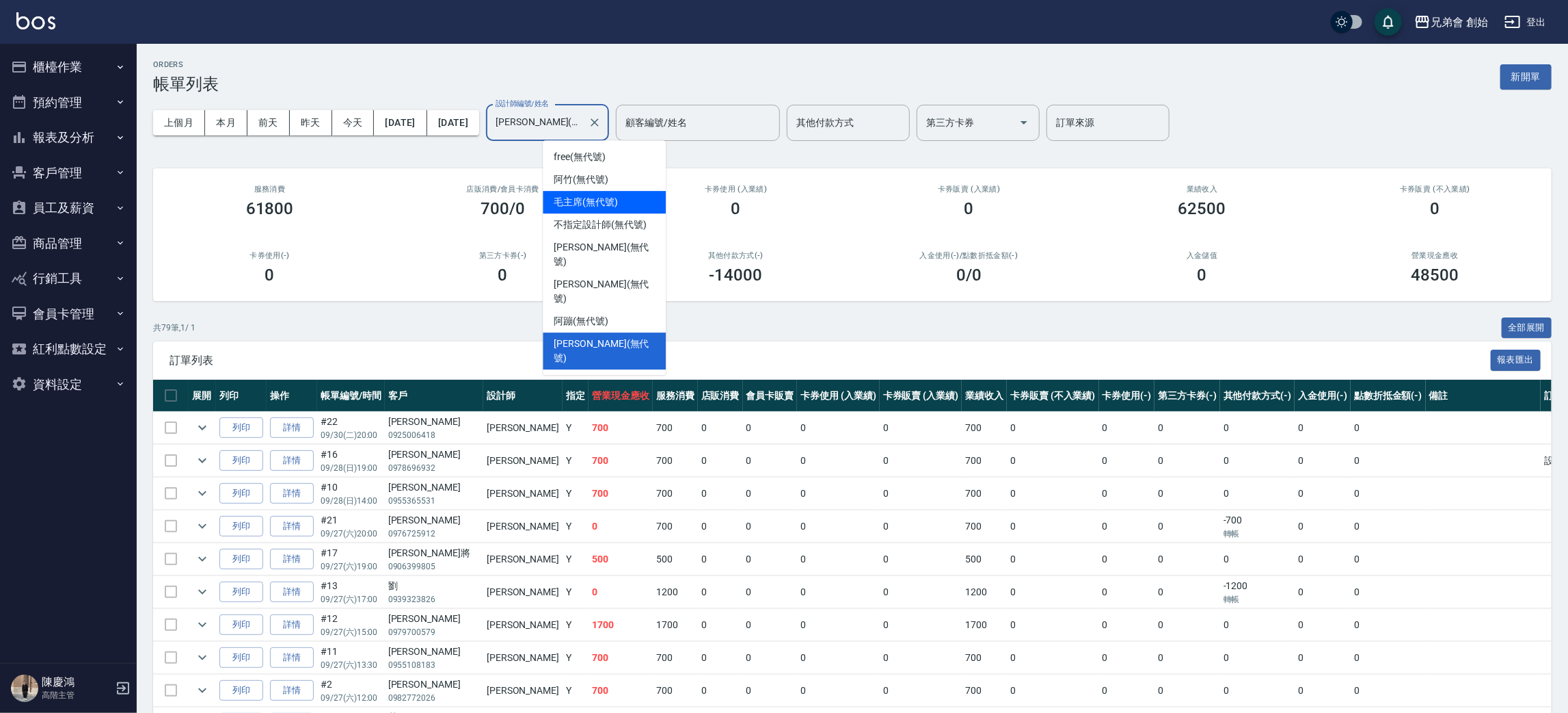
click at [448, 179] on div "店販消費 /會員卡消費 700/0" at bounding box center [502, 201] width 233 height 66
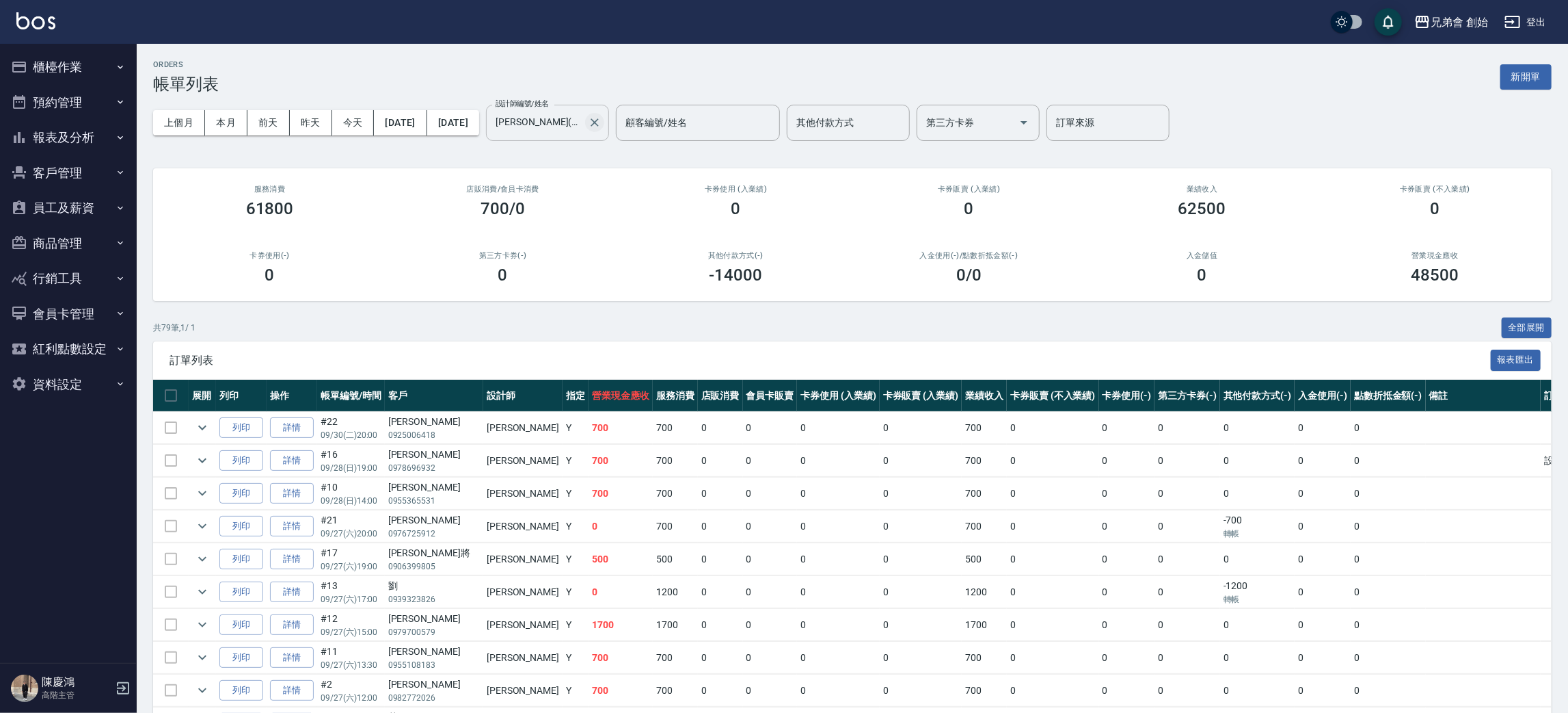
click at [601, 126] on icon "Clear" at bounding box center [594, 122] width 13 height 13
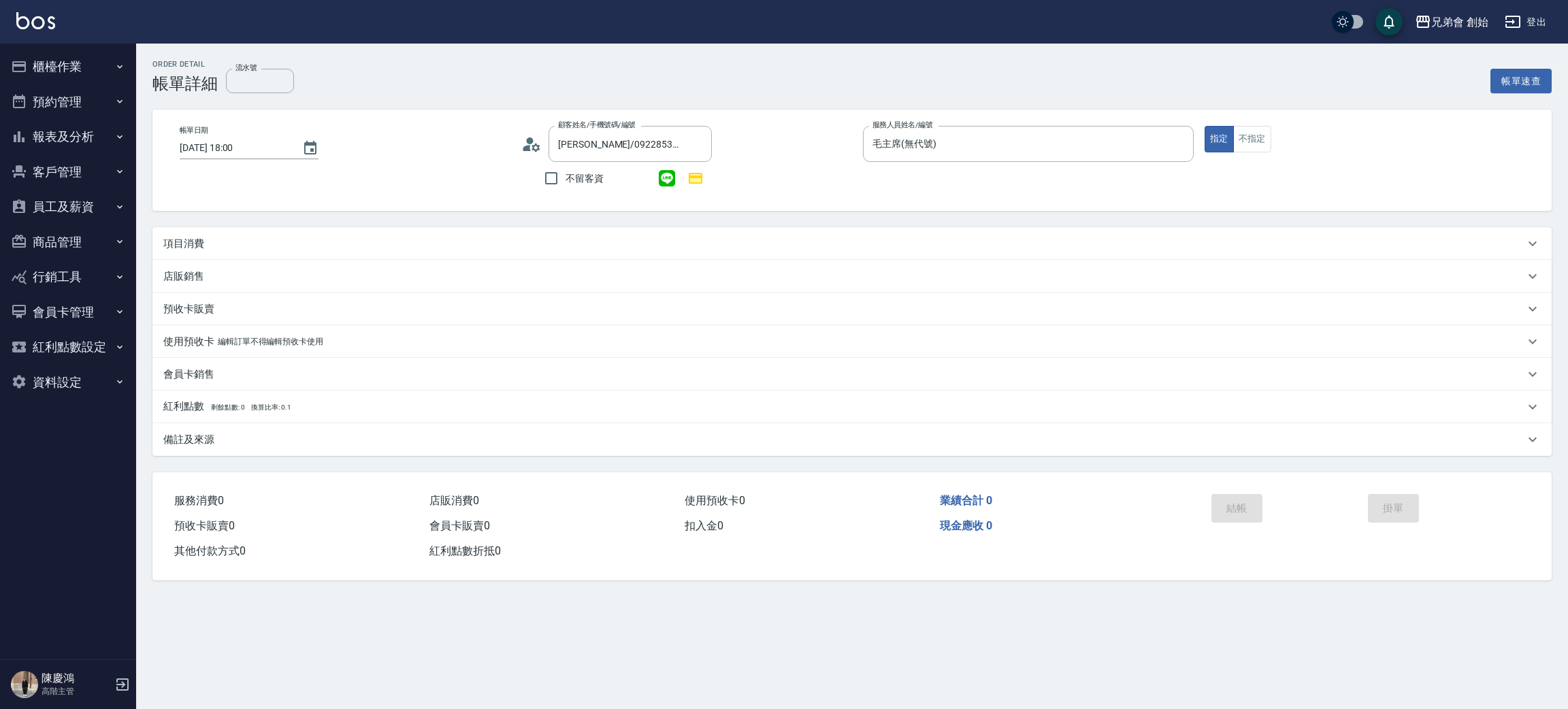
click at [201, 240] on p "項目消費" at bounding box center [184, 243] width 41 height 14
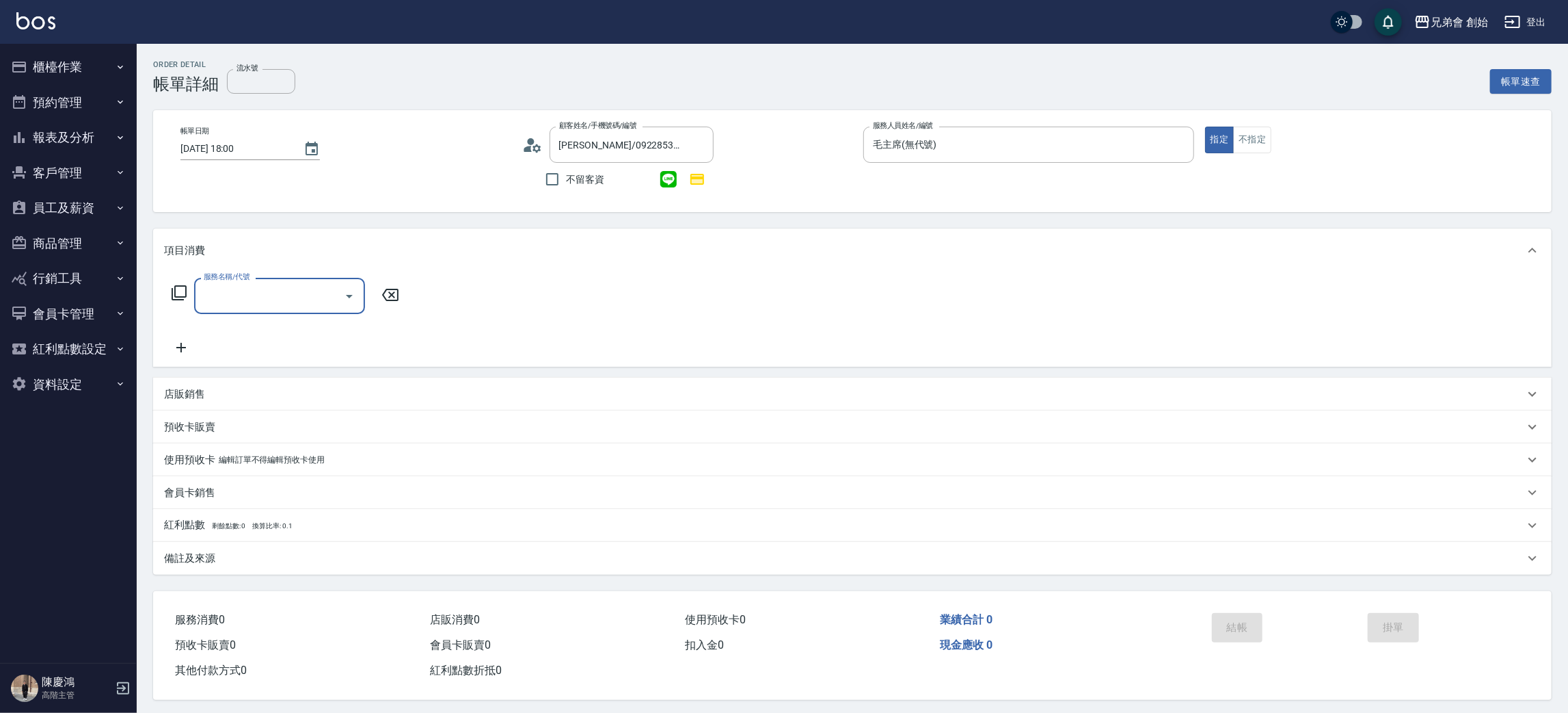
click at [249, 298] on input "服務名稱/代號" at bounding box center [269, 295] width 138 height 24
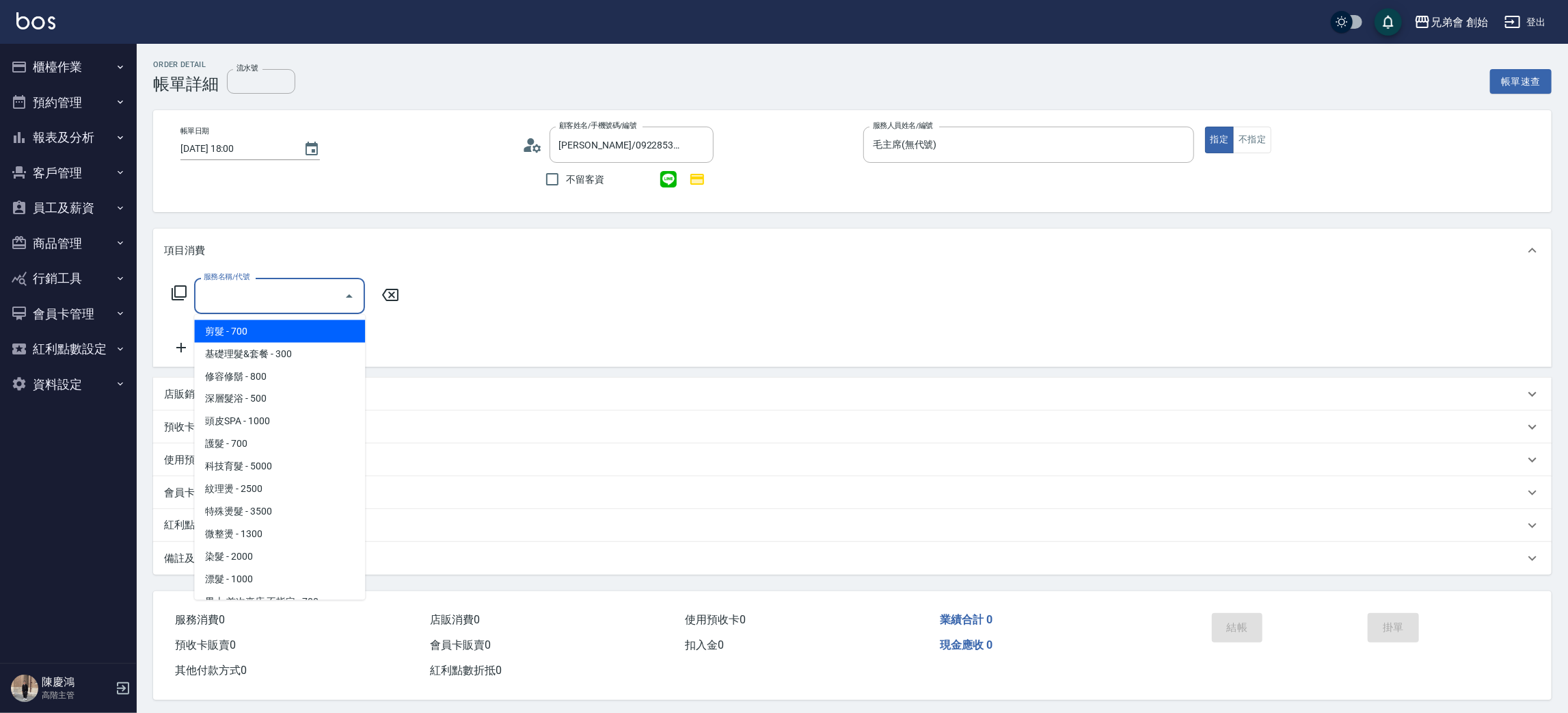
drag, startPoint x: 259, startPoint y: 326, endPoint x: 359, endPoint y: 294, distance: 105.0
click at [260, 326] on span "剪髮 - 700" at bounding box center [279, 331] width 171 height 23
type input "剪髮(A01)"
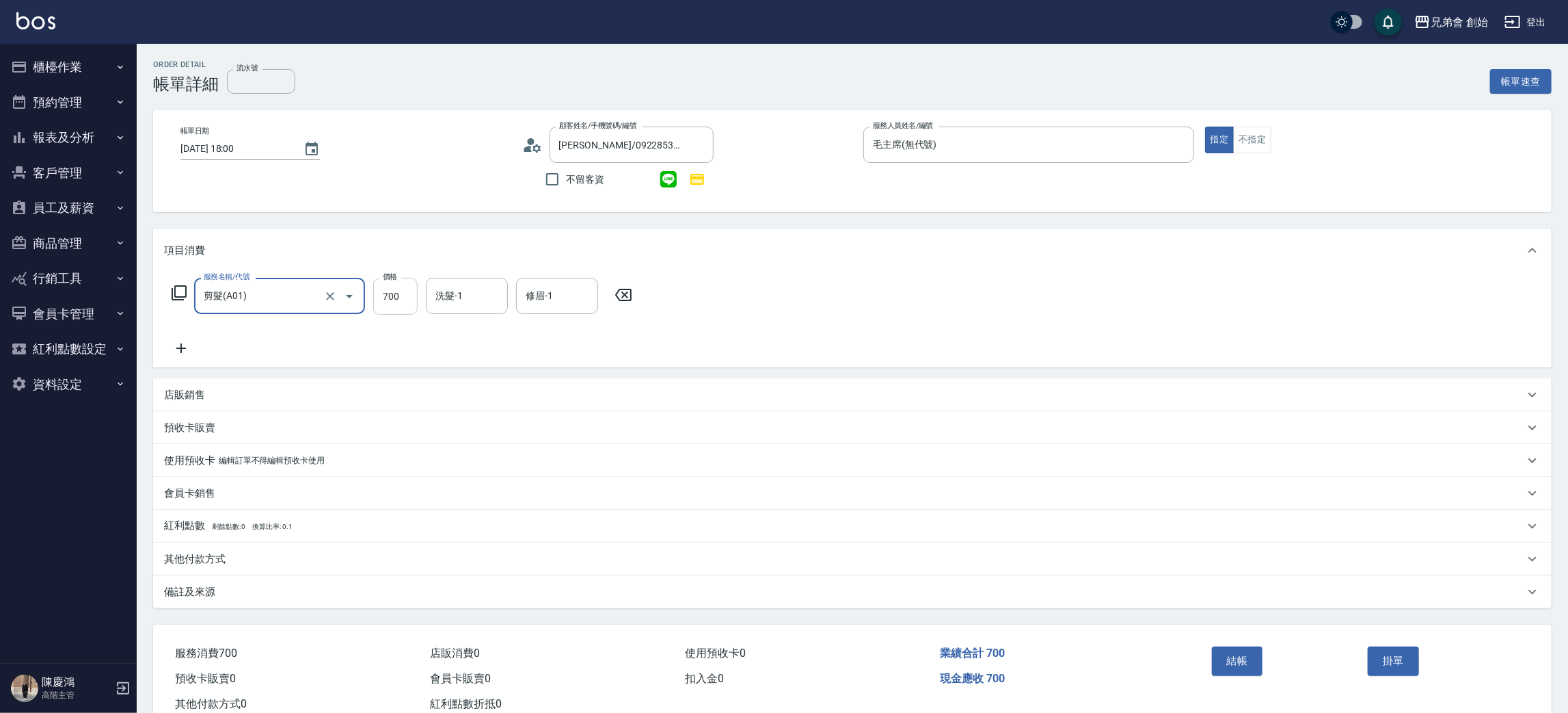
drag, startPoint x: 405, startPoint y: 287, endPoint x: 401, endPoint y: 306, distance: 19.4
click at [405, 287] on input "700" at bounding box center [395, 296] width 44 height 37
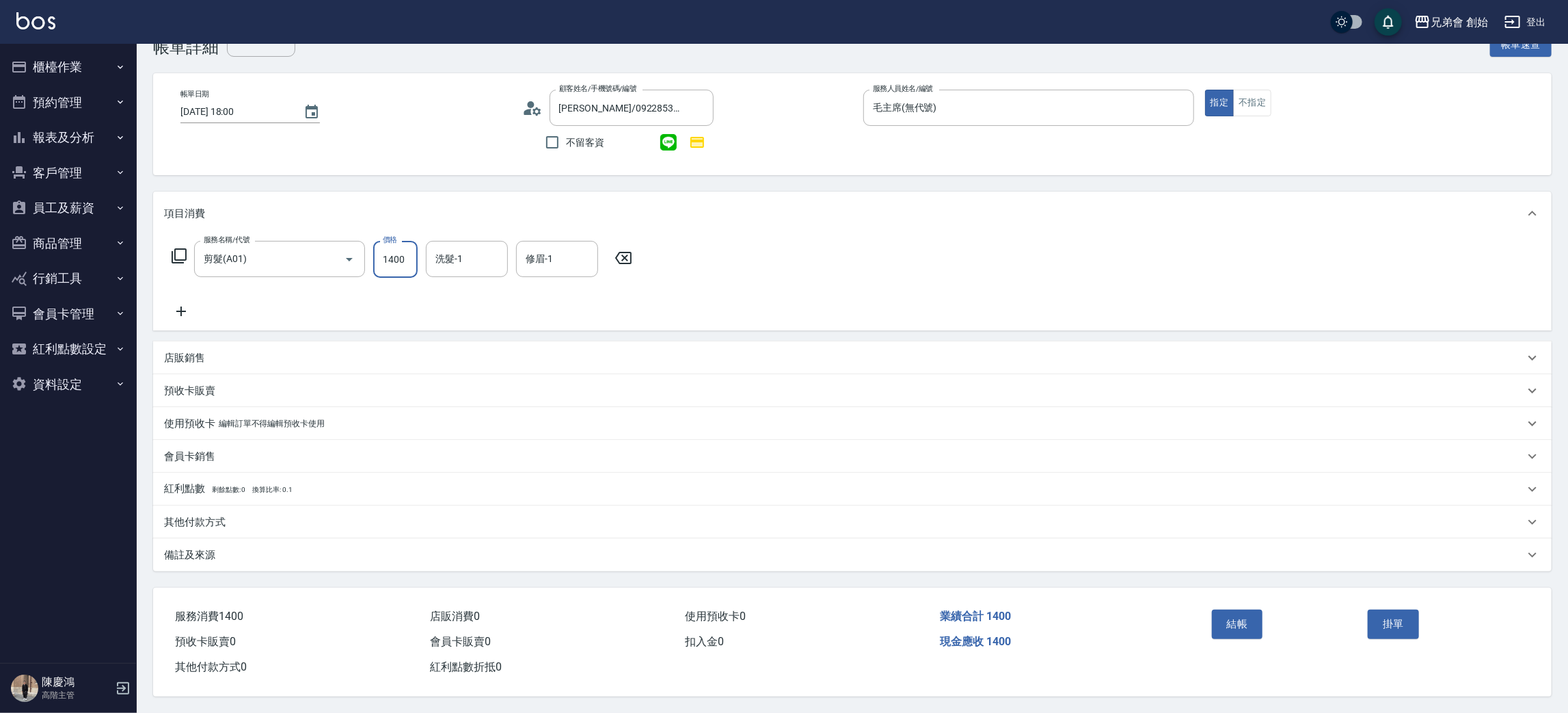
type input "1400"
click at [229, 515] on div "其他付款方式" at bounding box center [844, 522] width 1360 height 14
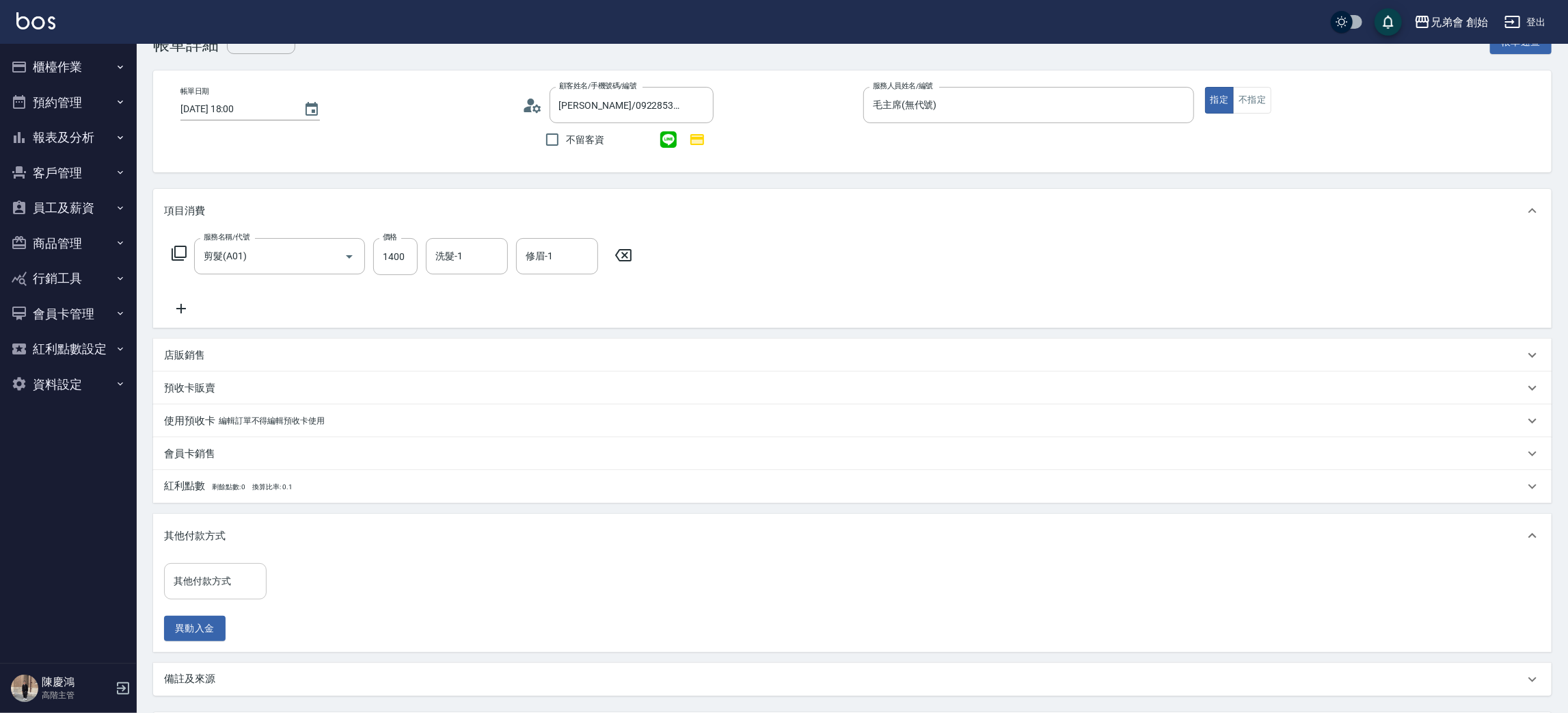
click at [248, 568] on div "其他付款方式" at bounding box center [215, 581] width 103 height 36
click at [211, 635] on span "轉帳" at bounding box center [215, 639] width 103 height 23
type input "轉帳"
drag, startPoint x: 282, startPoint y: 582, endPoint x: 253, endPoint y: 565, distance: 33.6
click at [282, 581] on input "0" at bounding box center [326, 581] width 103 height 37
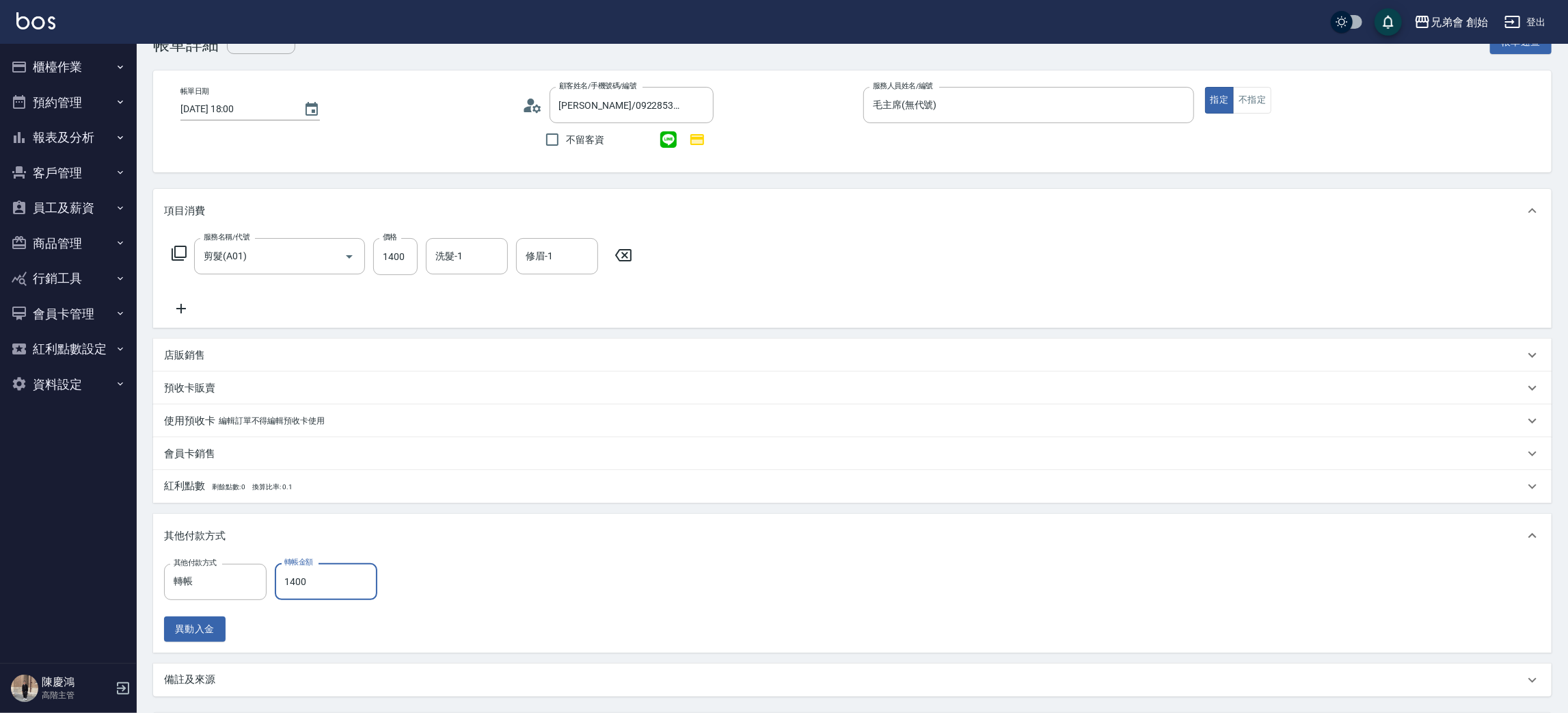
scroll to position [167, 0]
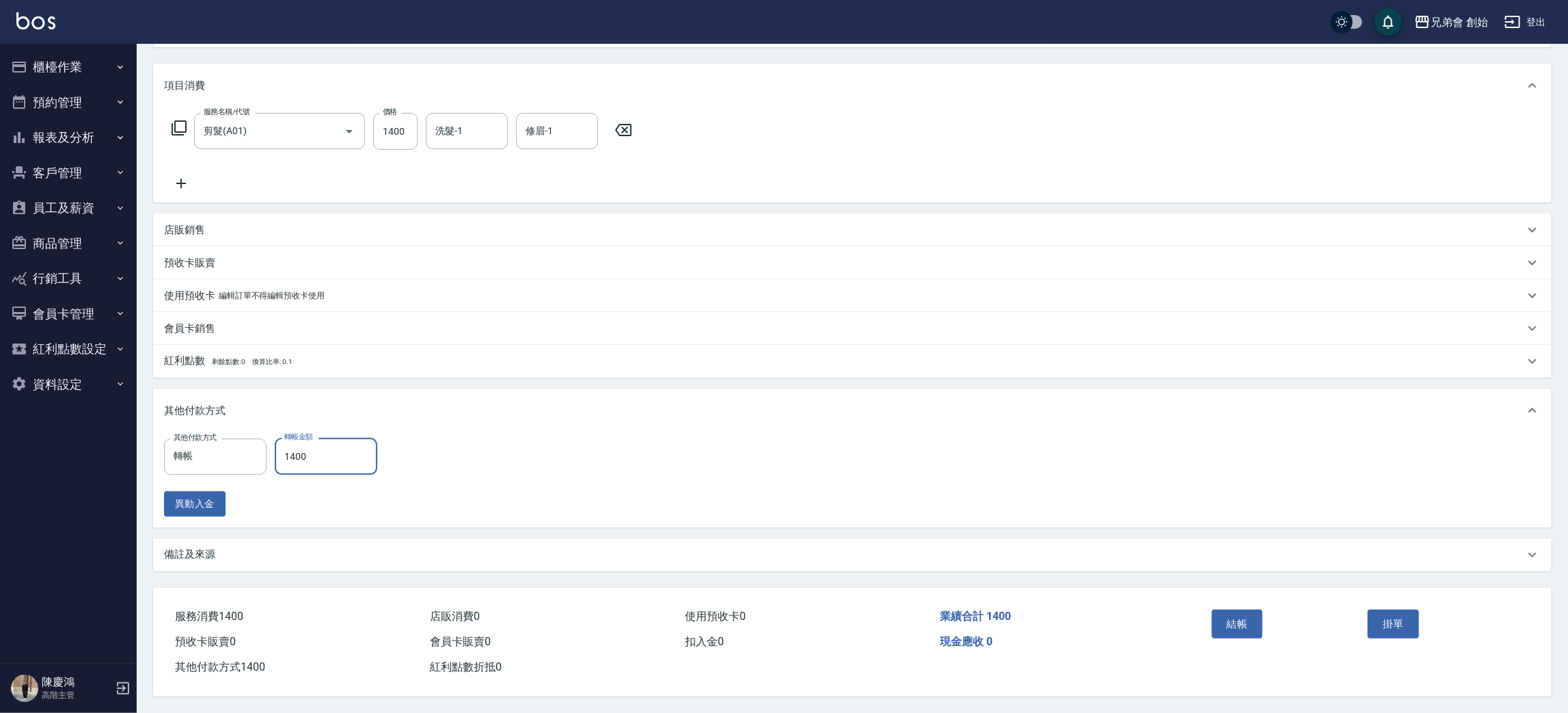
type input "1400"
click at [204, 553] on p "備註及來源" at bounding box center [189, 554] width 51 height 14
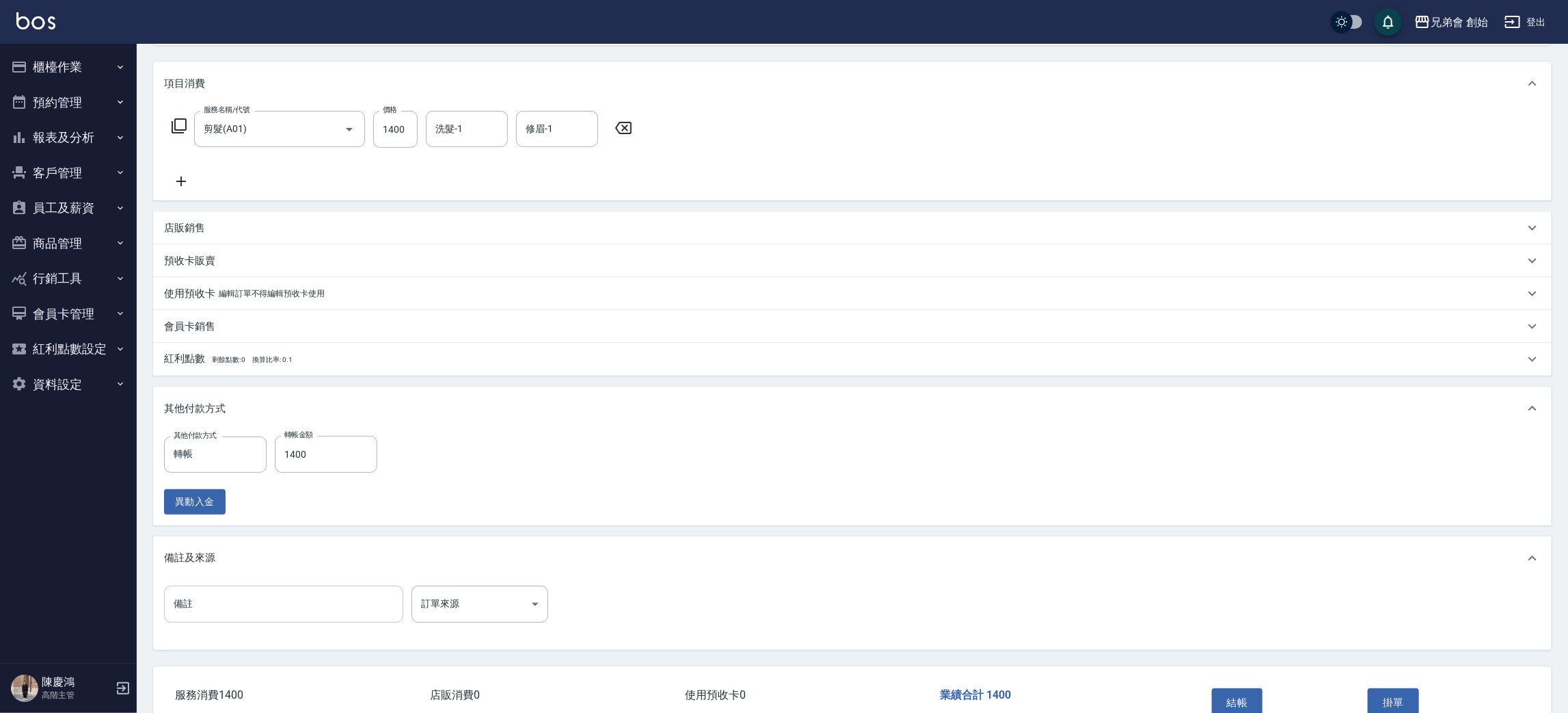
click at [268, 601] on input "備註" at bounding box center [283, 603] width 239 height 37
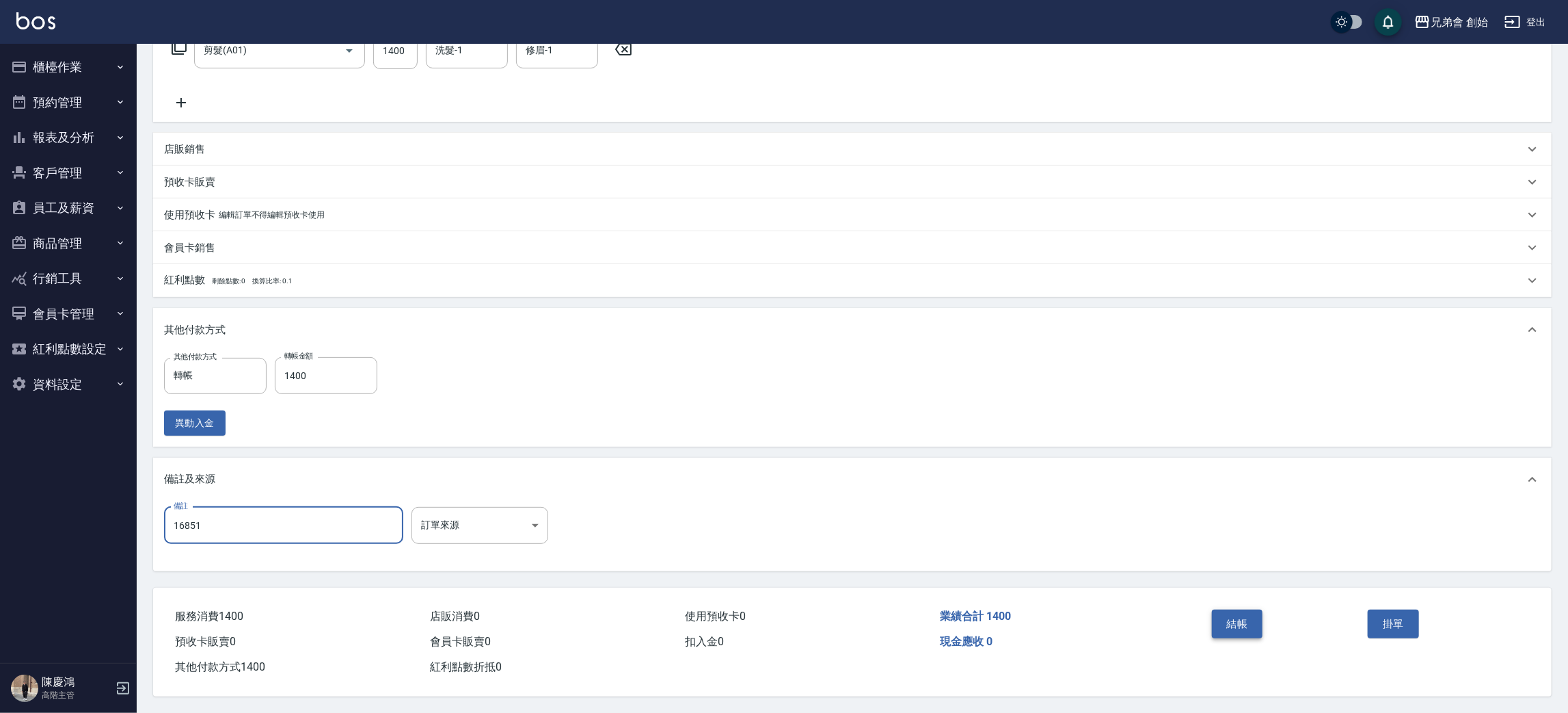
type input "16851"
click at [1229, 619] on button "結帳" at bounding box center [1237, 624] width 51 height 28
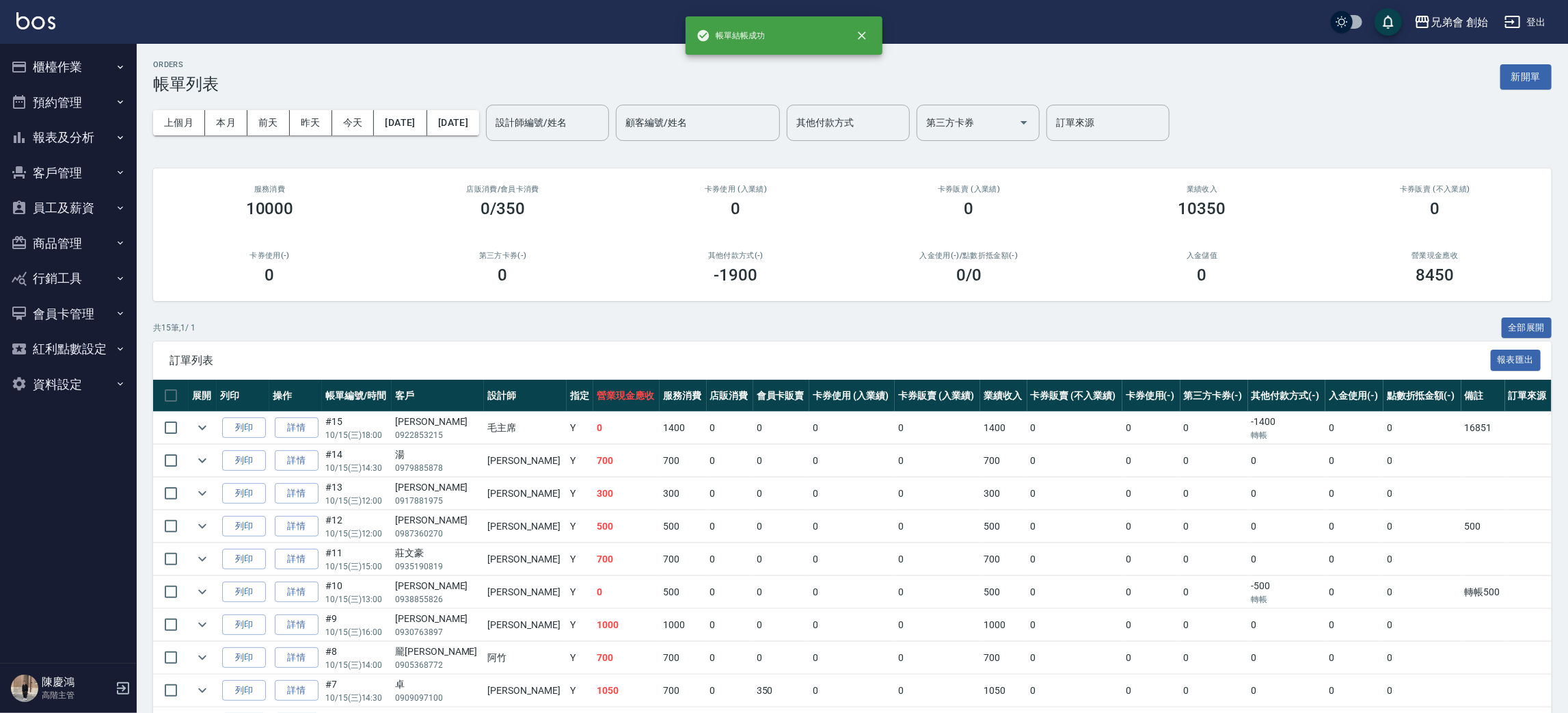
scroll to position [103, 0]
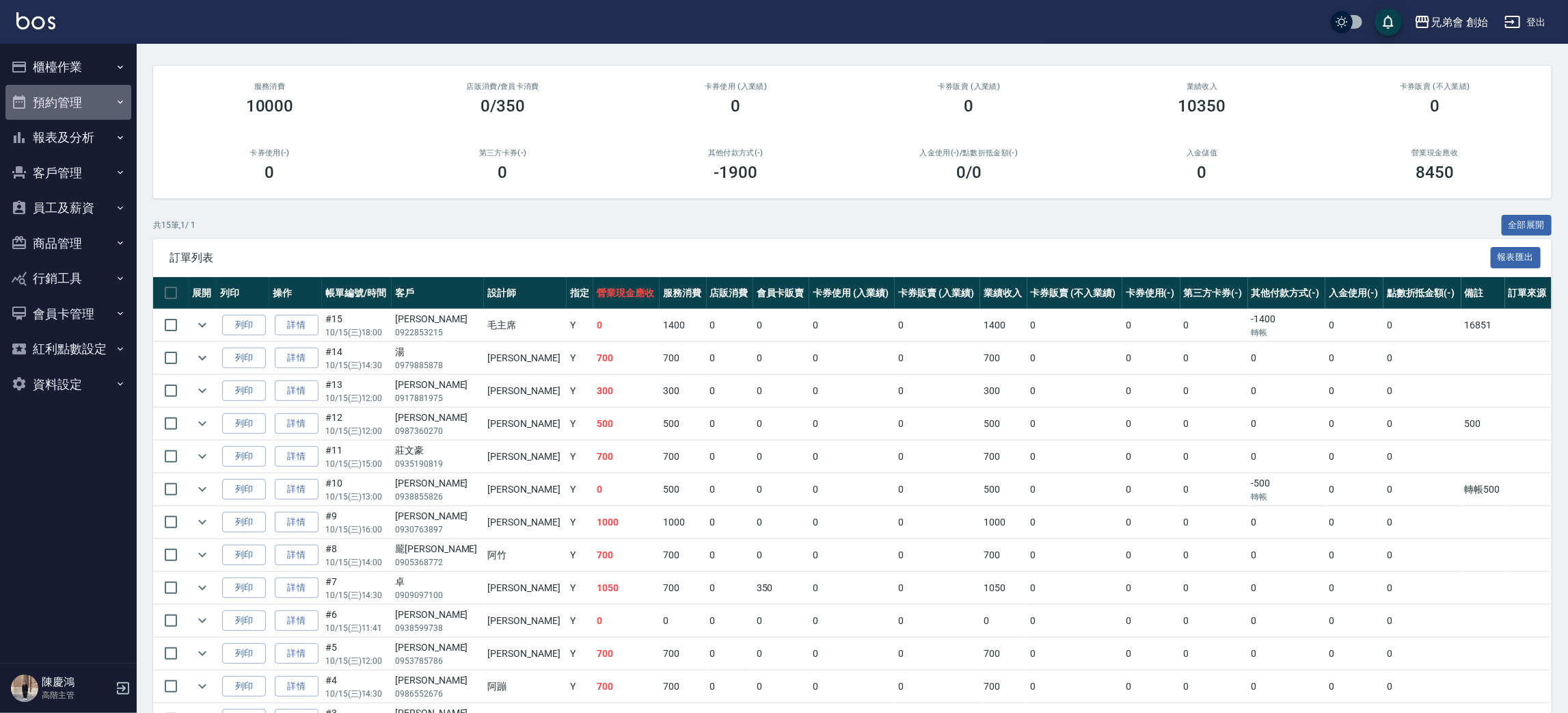
drag, startPoint x: 89, startPoint y: 100, endPoint x: 105, endPoint y: 138, distance: 41.2
click at [89, 105] on button "預約管理" at bounding box center [68, 102] width 125 height 36
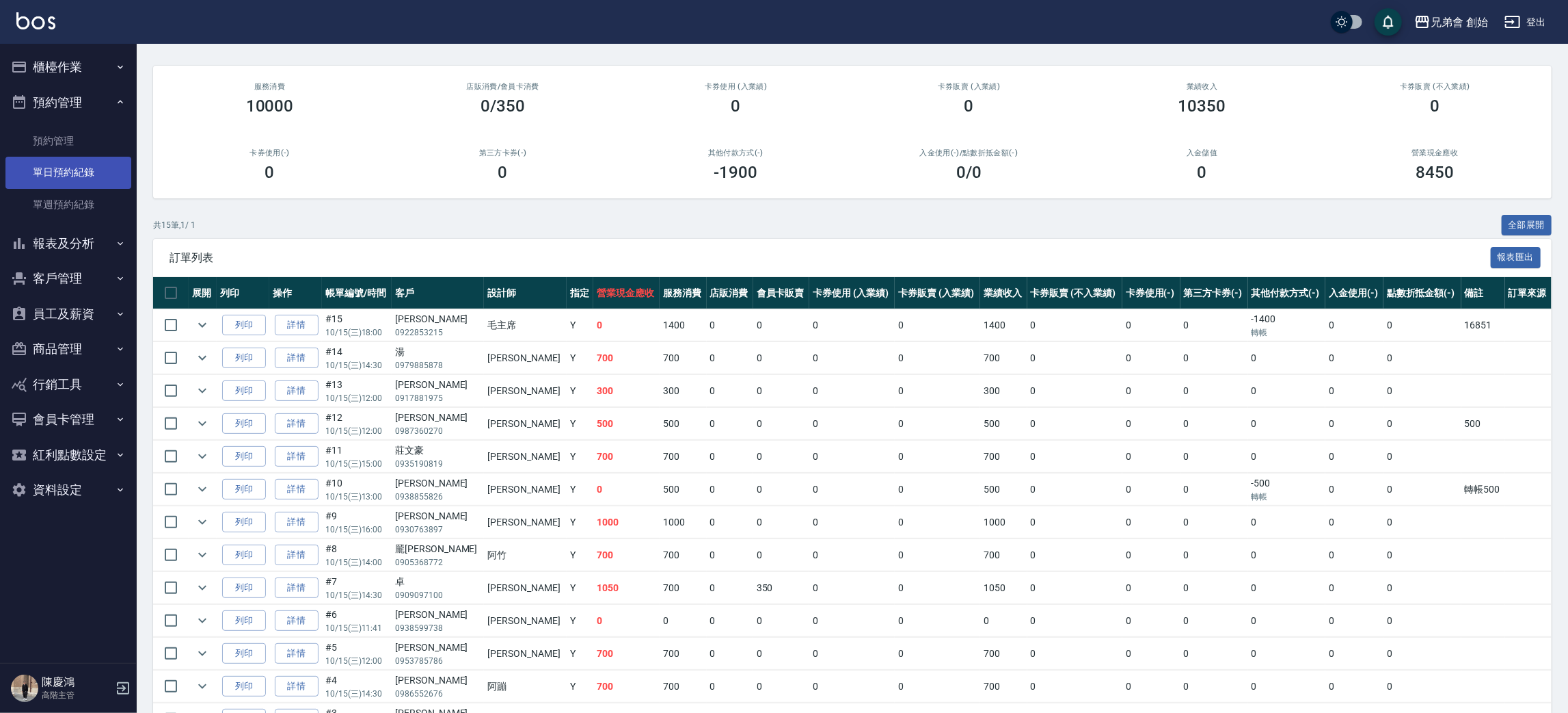
click at [73, 166] on link "單日預約紀錄" at bounding box center [68, 172] width 125 height 32
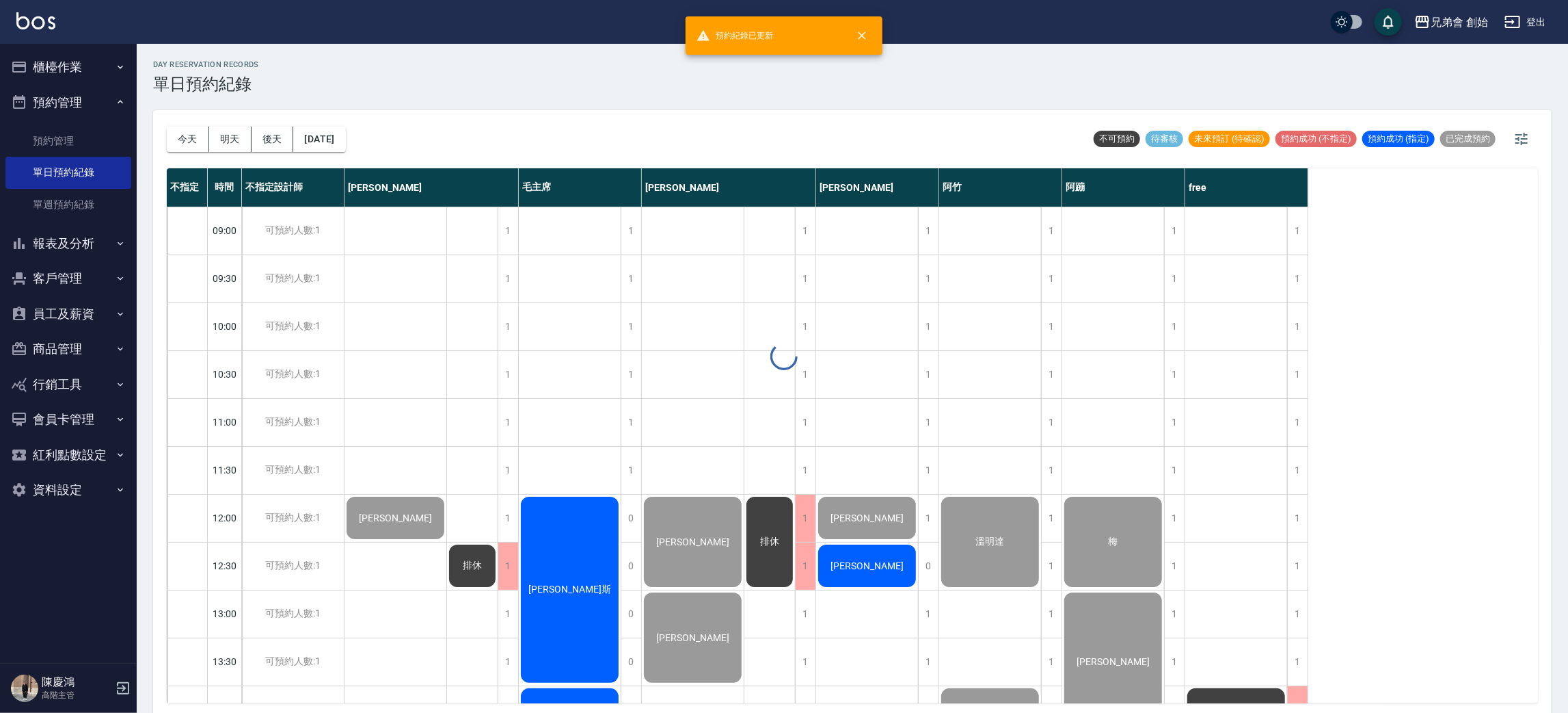
click at [203, 141] on div at bounding box center [784, 356] width 1568 height 713
drag, startPoint x: 181, startPoint y: 136, endPoint x: 387, endPoint y: 203, distance: 216.6
click at [181, 135] on button "今天" at bounding box center [188, 139] width 43 height 25
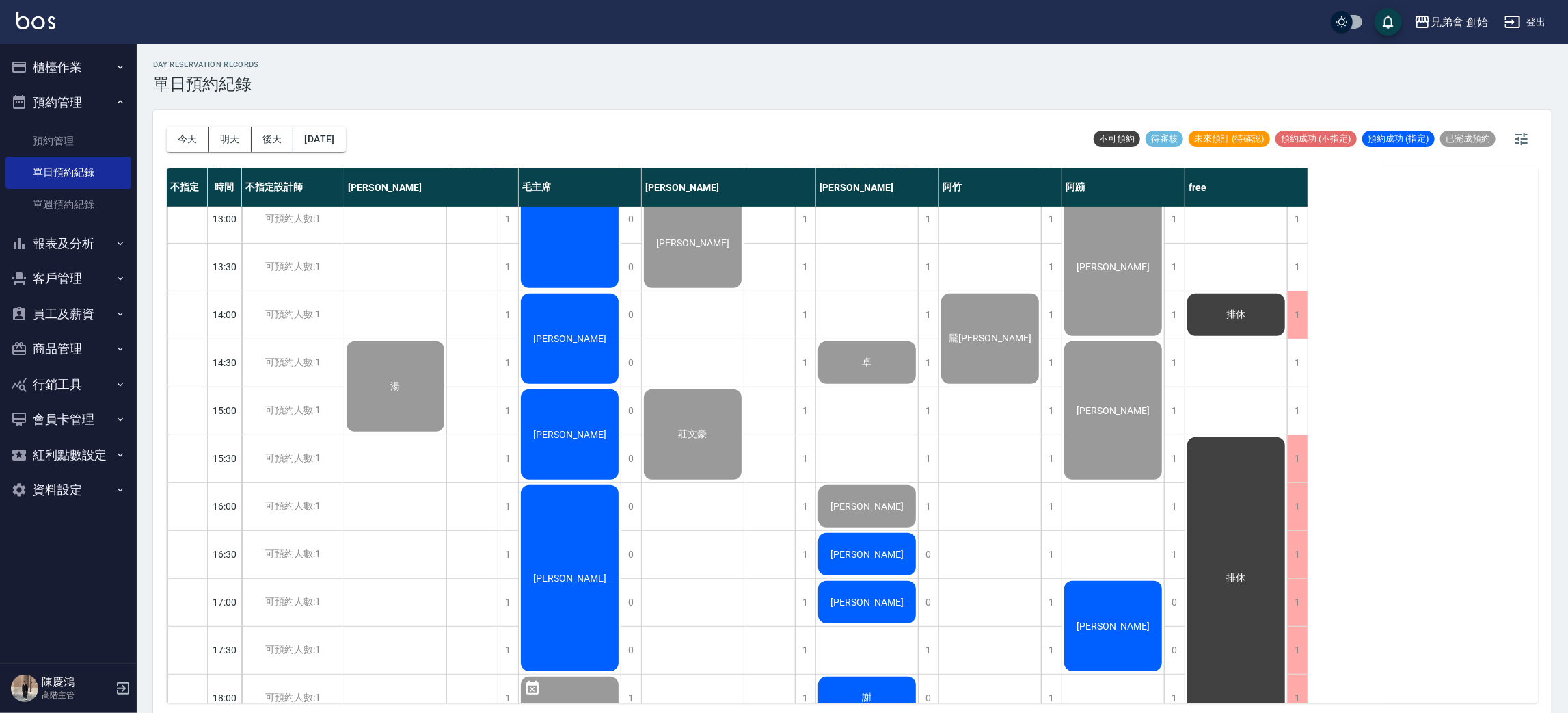
scroll to position [907, 0]
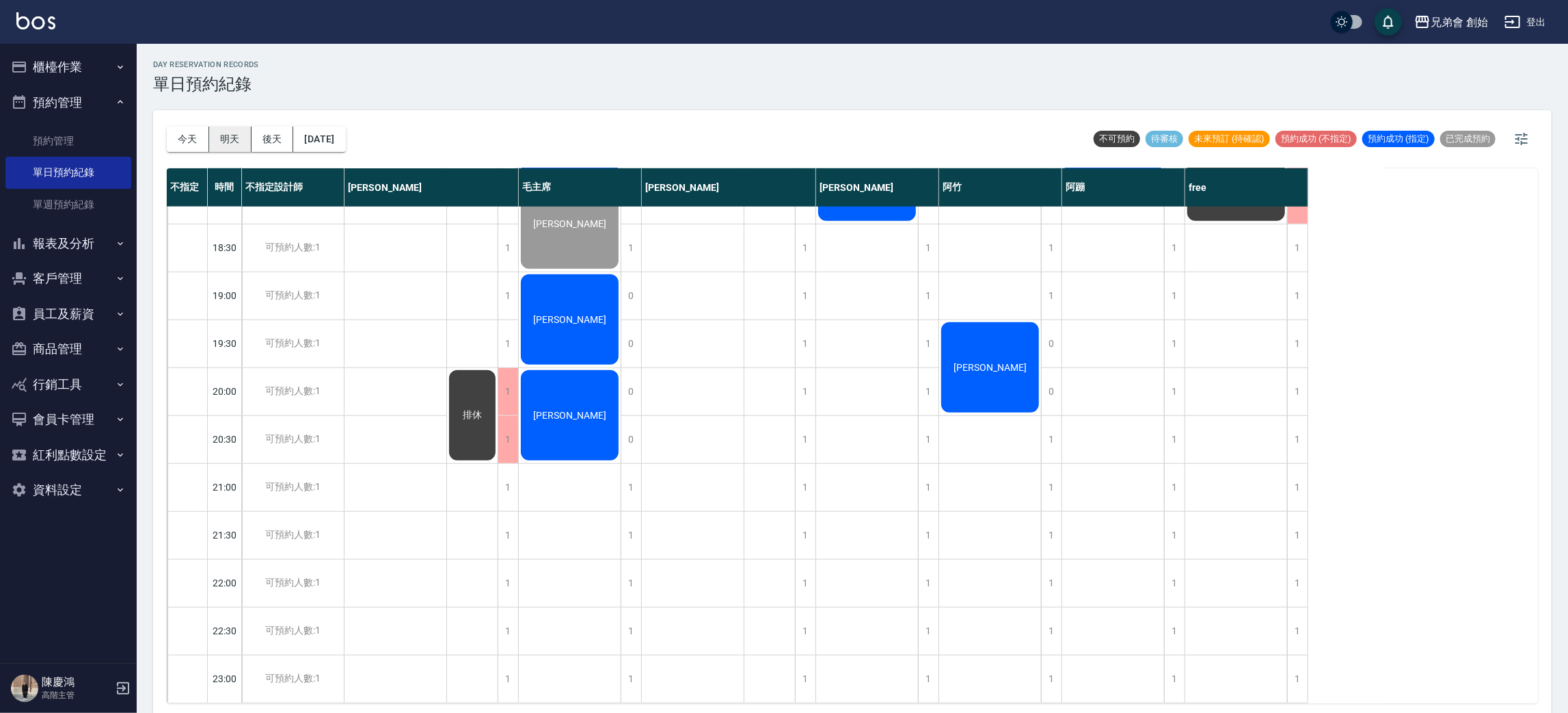
drag, startPoint x: 204, startPoint y: 131, endPoint x: 230, endPoint y: 141, distance: 27.9
click at [204, 133] on button "今天" at bounding box center [188, 139] width 43 height 25
click at [253, 146] on button "後天" at bounding box center [273, 139] width 43 height 25
click at [241, 143] on div at bounding box center [784, 356] width 1568 height 713
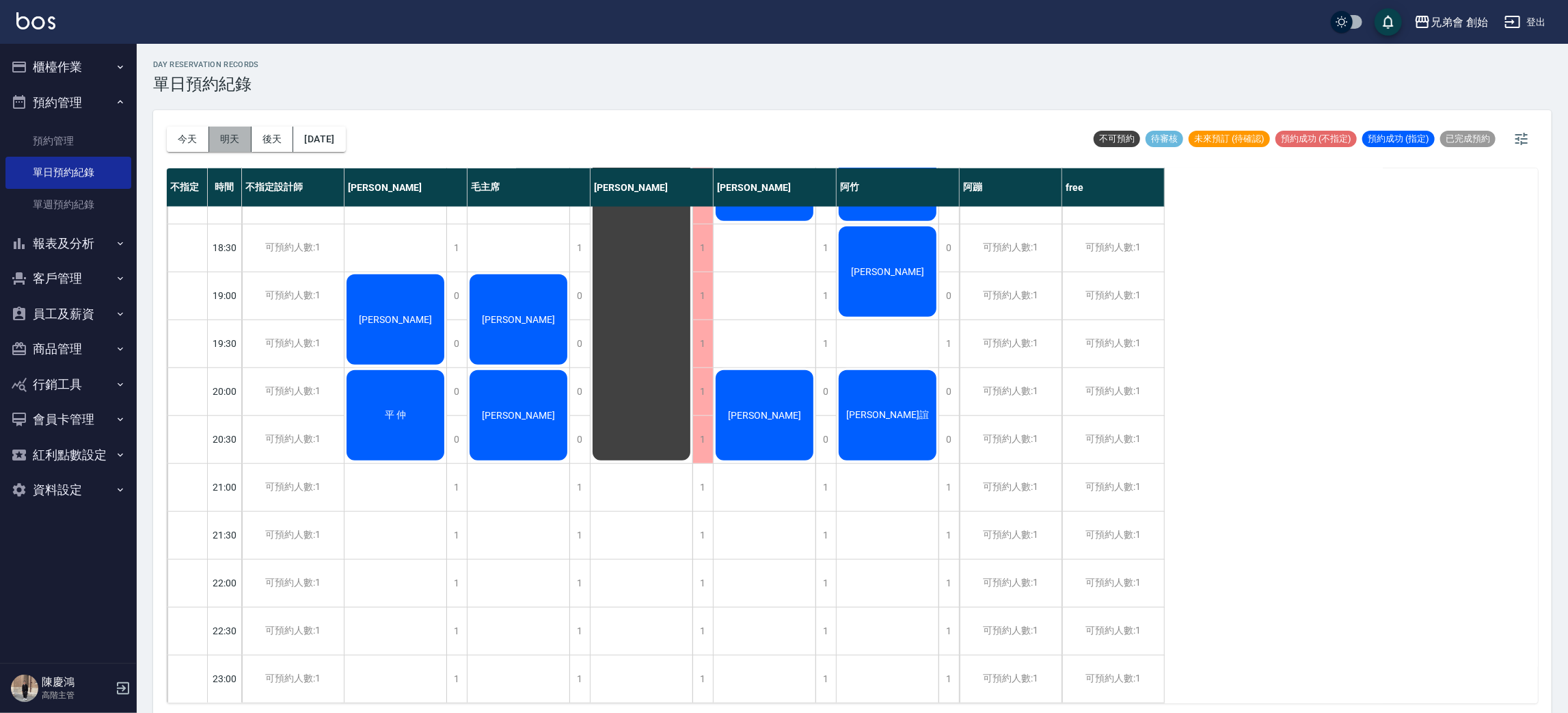
click at [238, 141] on button "明天" at bounding box center [230, 139] width 43 height 25
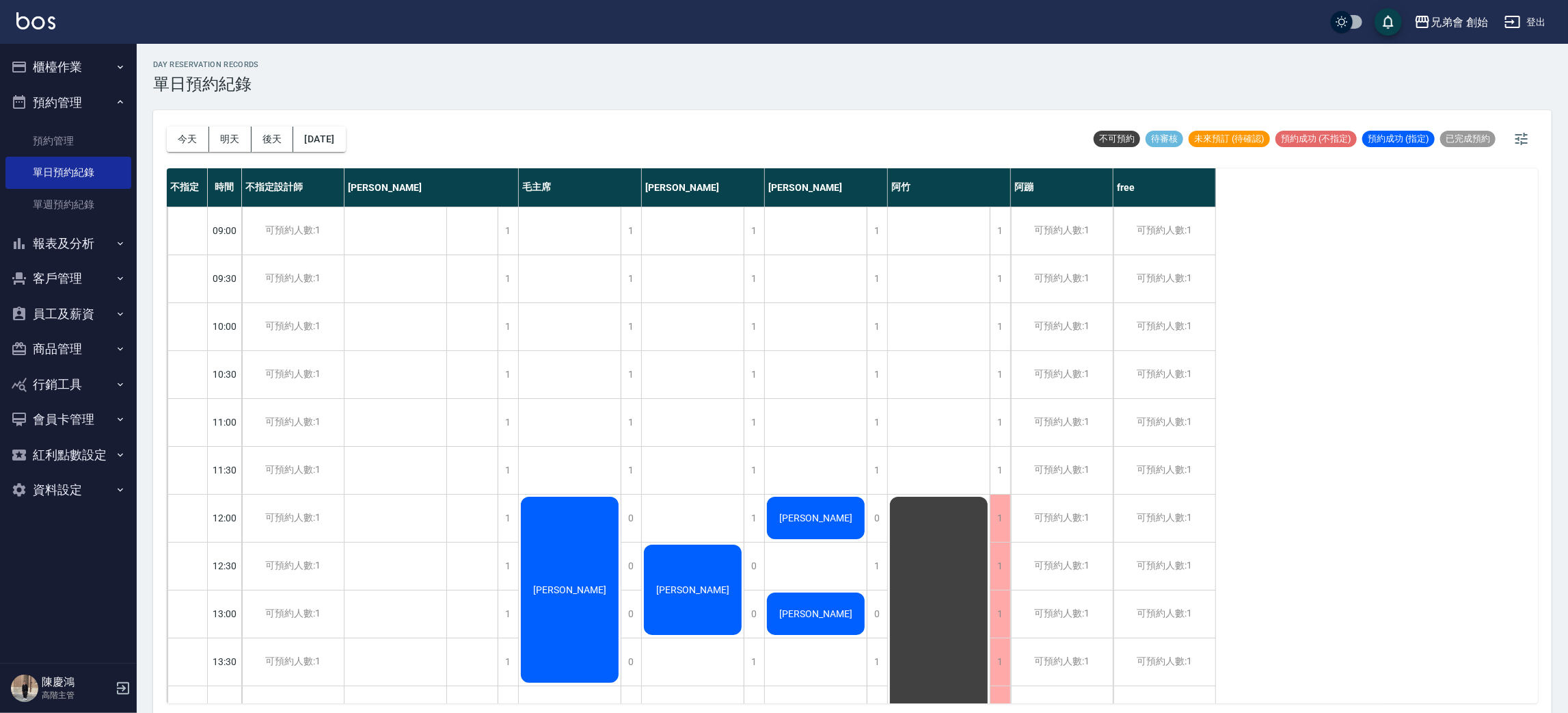
drag, startPoint x: 275, startPoint y: 139, endPoint x: 251, endPoint y: 122, distance: 29.4
click at [275, 138] on button "後天" at bounding box center [273, 139] width 43 height 25
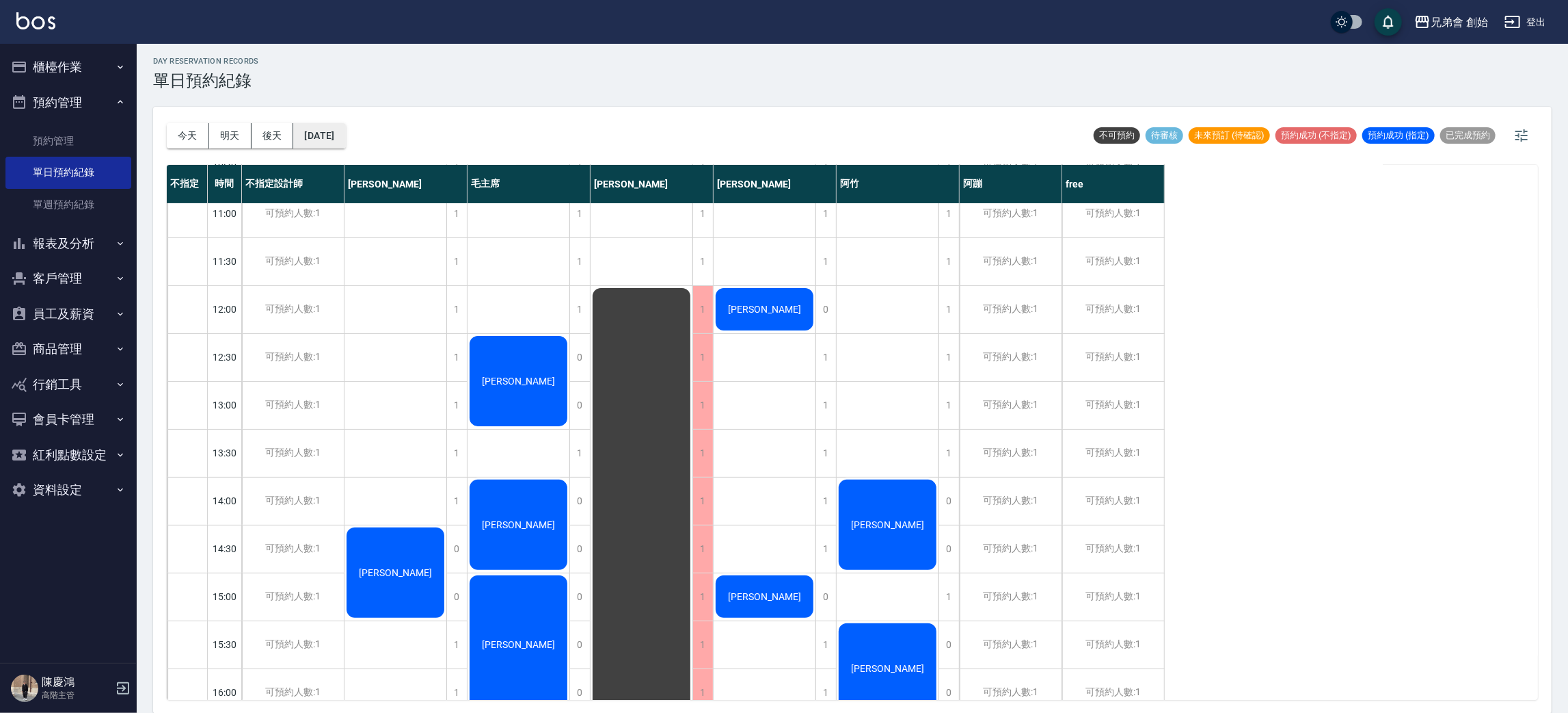
scroll to position [307, 0]
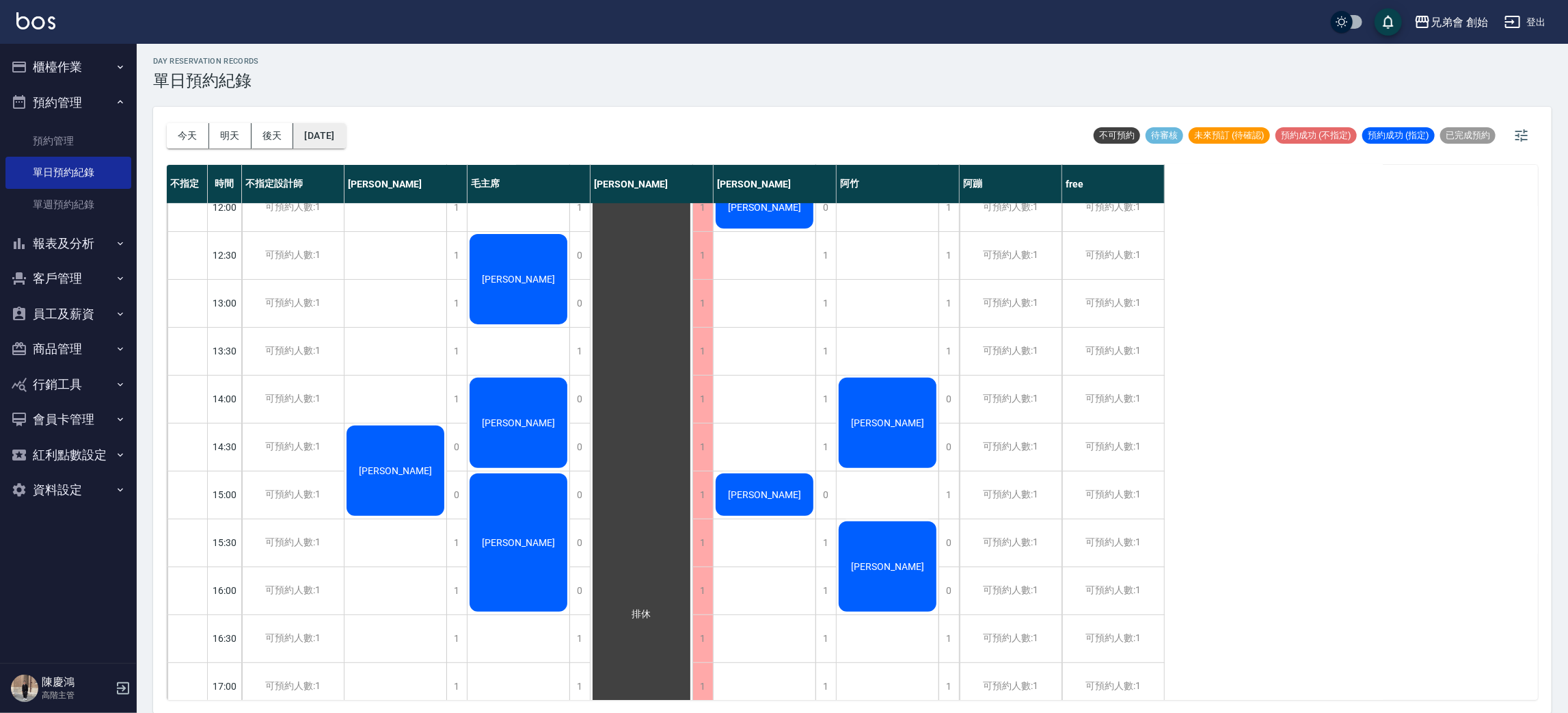
click at [324, 136] on button "2025/10/17" at bounding box center [320, 136] width 52 height 25
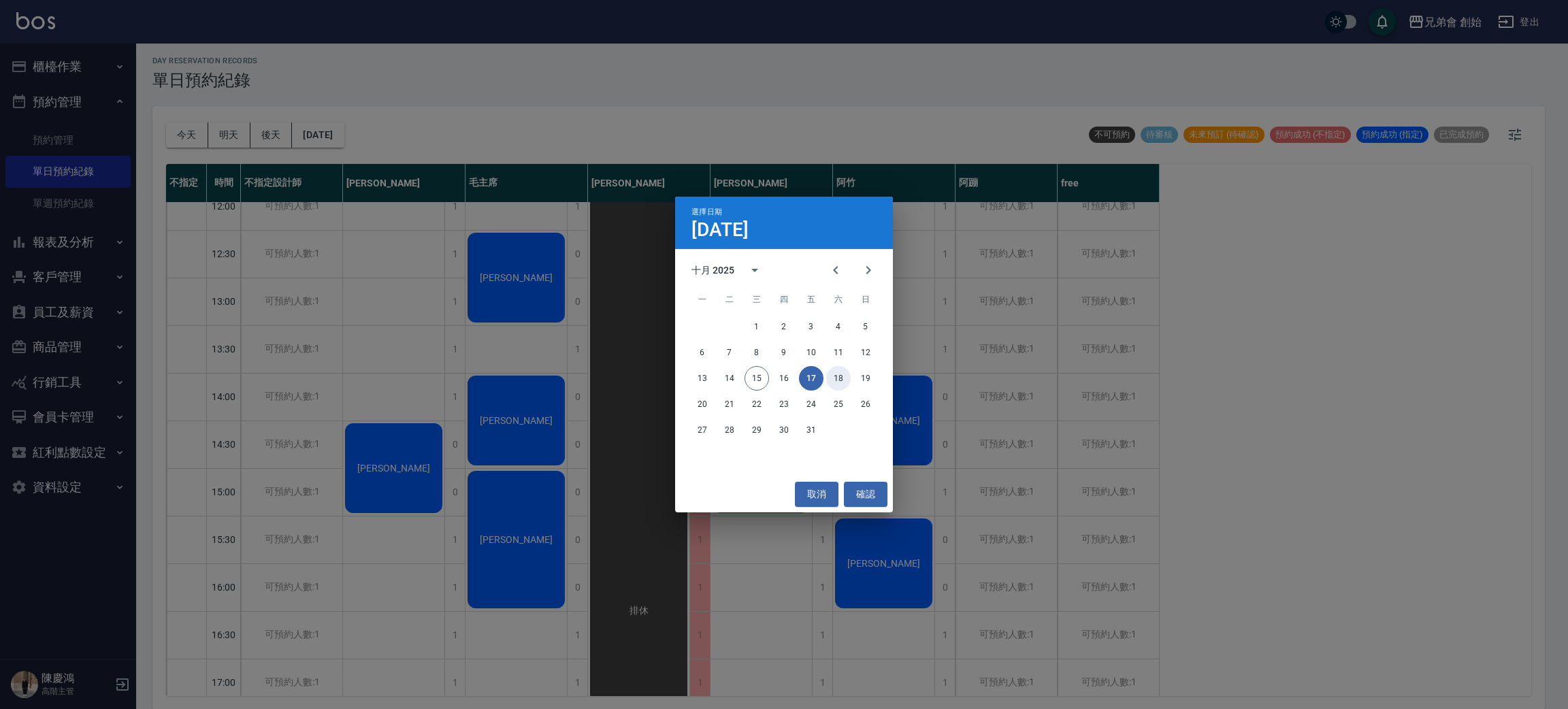
click at [843, 371] on button "18" at bounding box center [838, 378] width 24 height 24
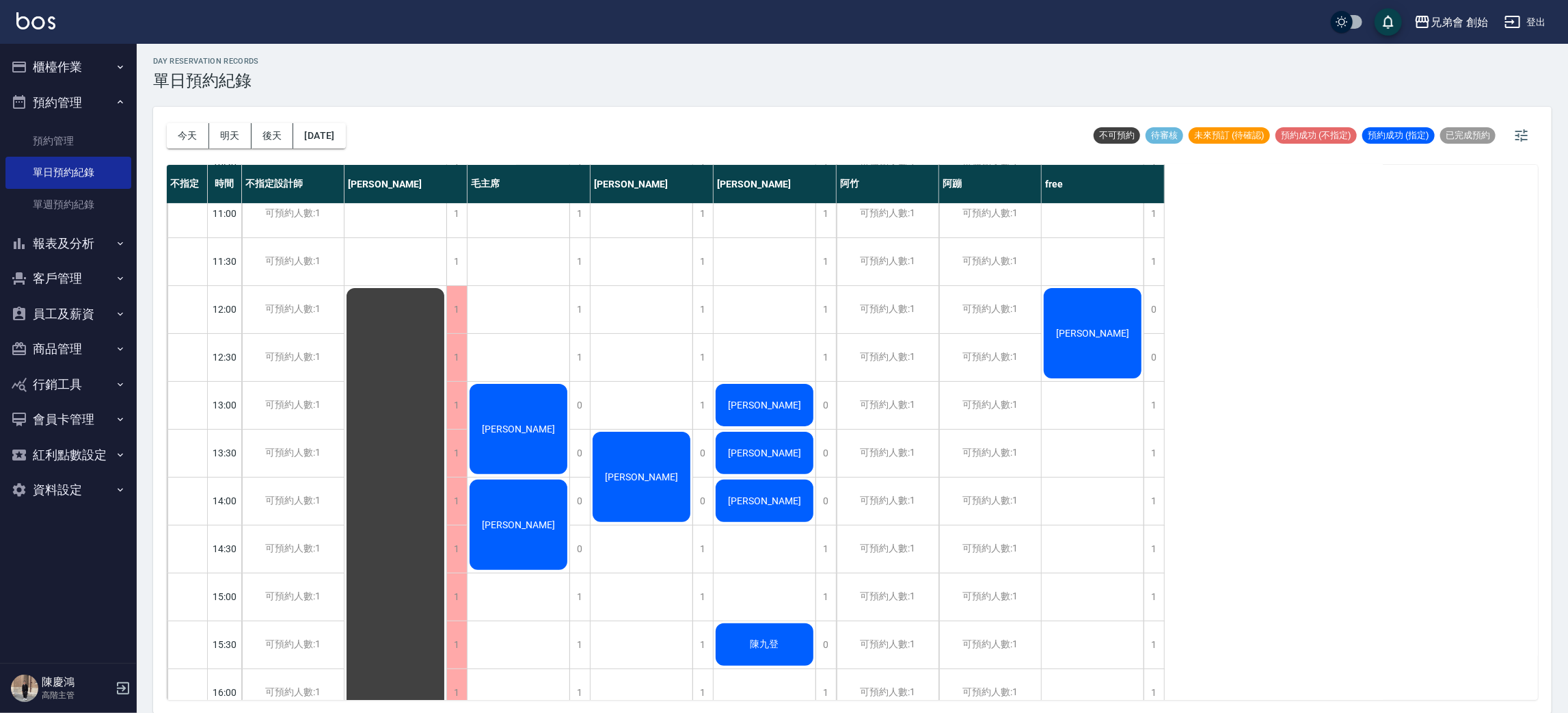
scroll to position [512, 0]
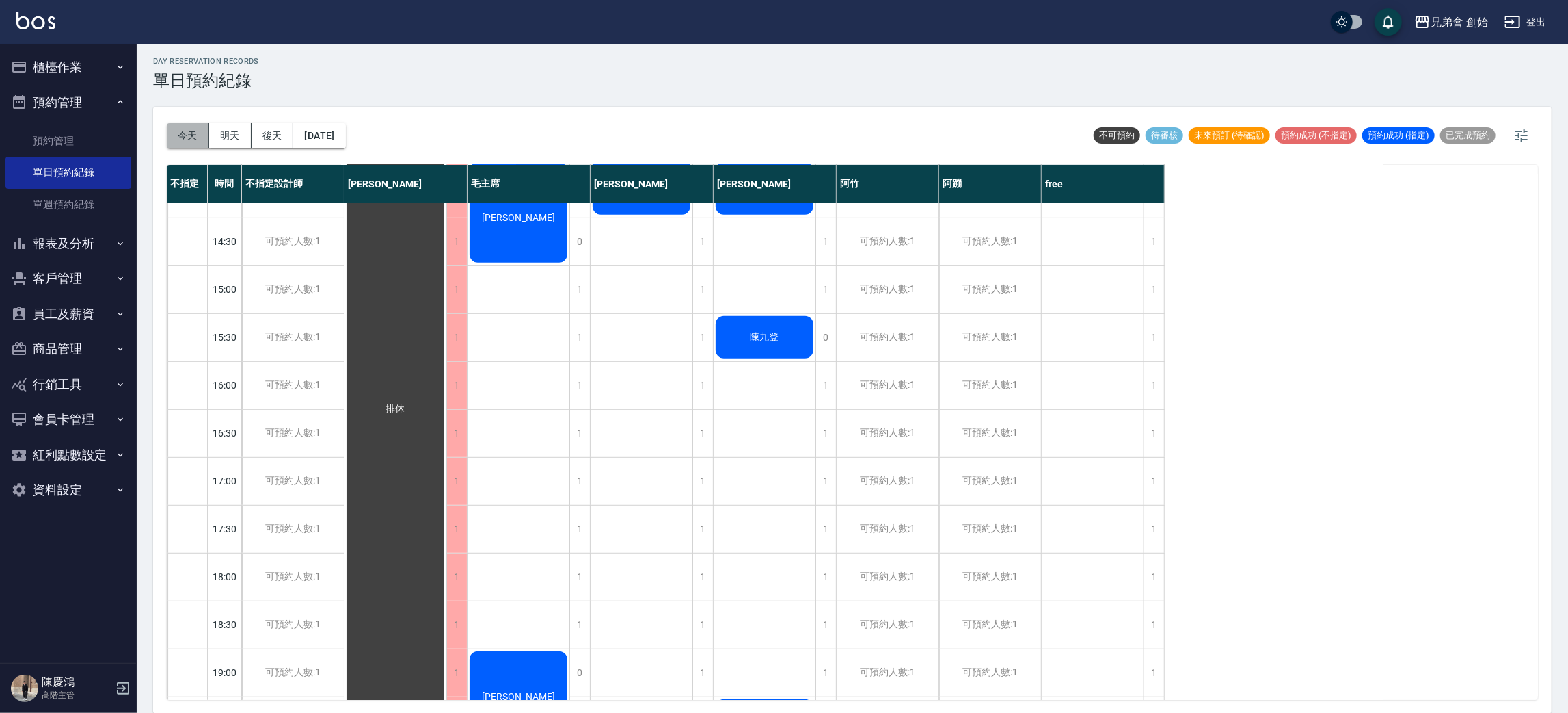
click at [200, 138] on button "今天" at bounding box center [188, 136] width 43 height 25
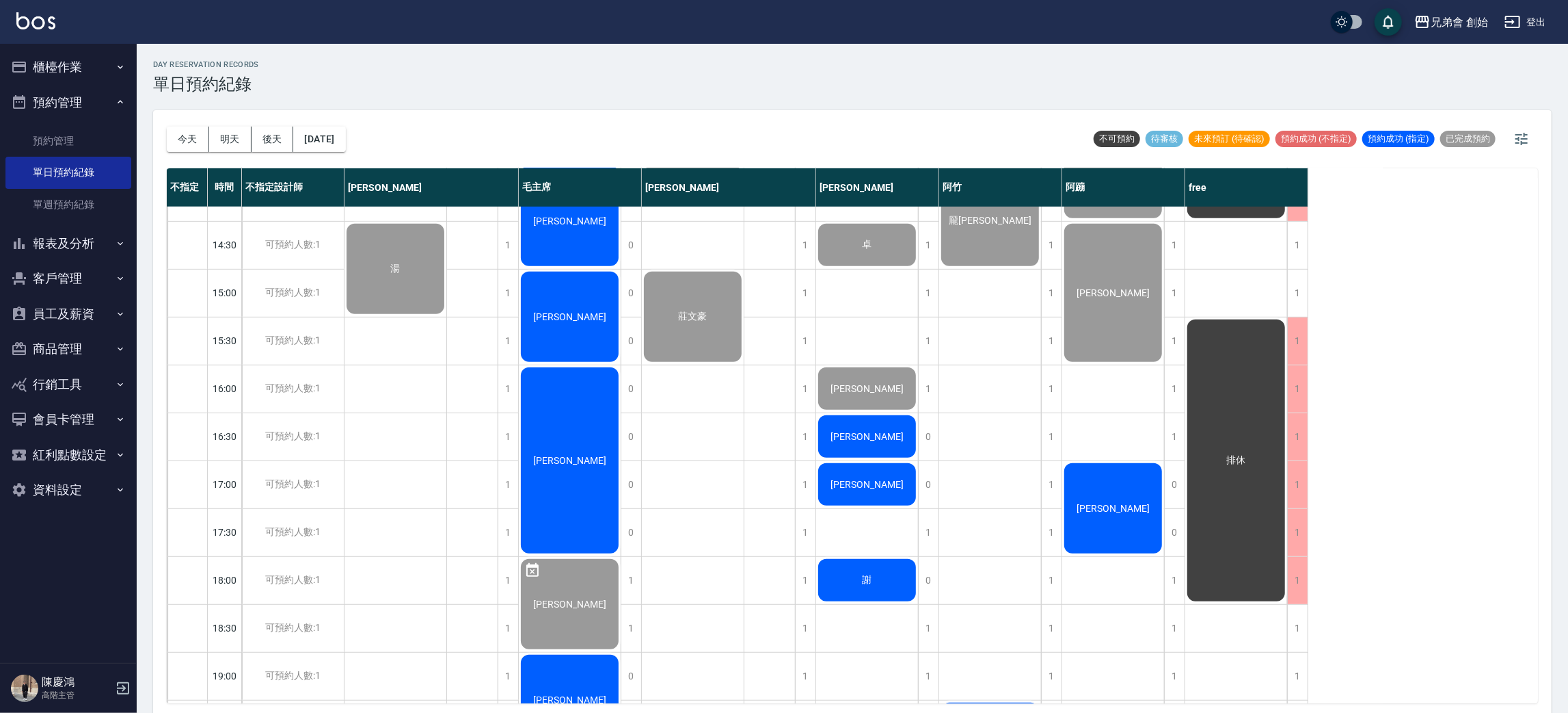
click at [1147, 493] on div "Ray" at bounding box center [1113, 508] width 102 height 95
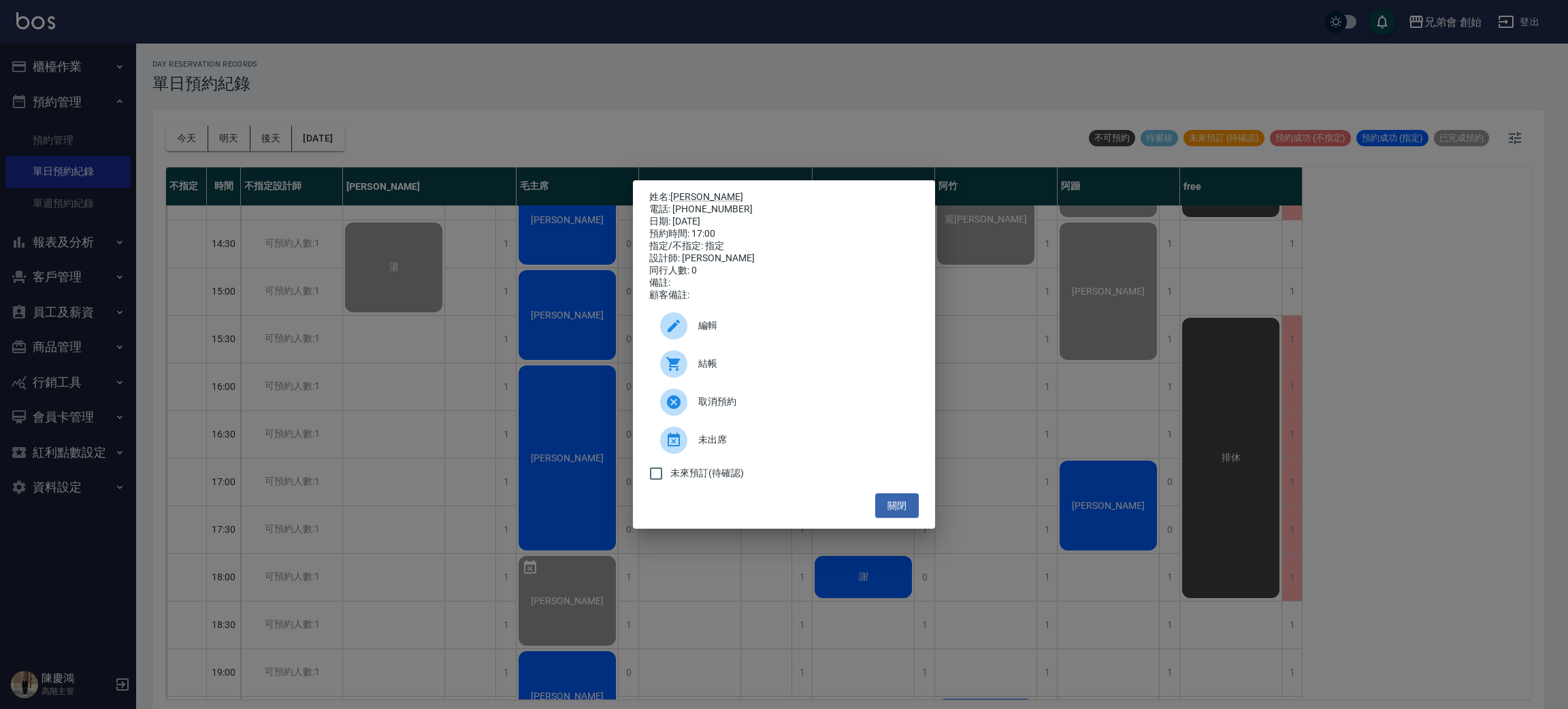
click at [759, 403] on span "取消預約" at bounding box center [803, 401] width 210 height 14
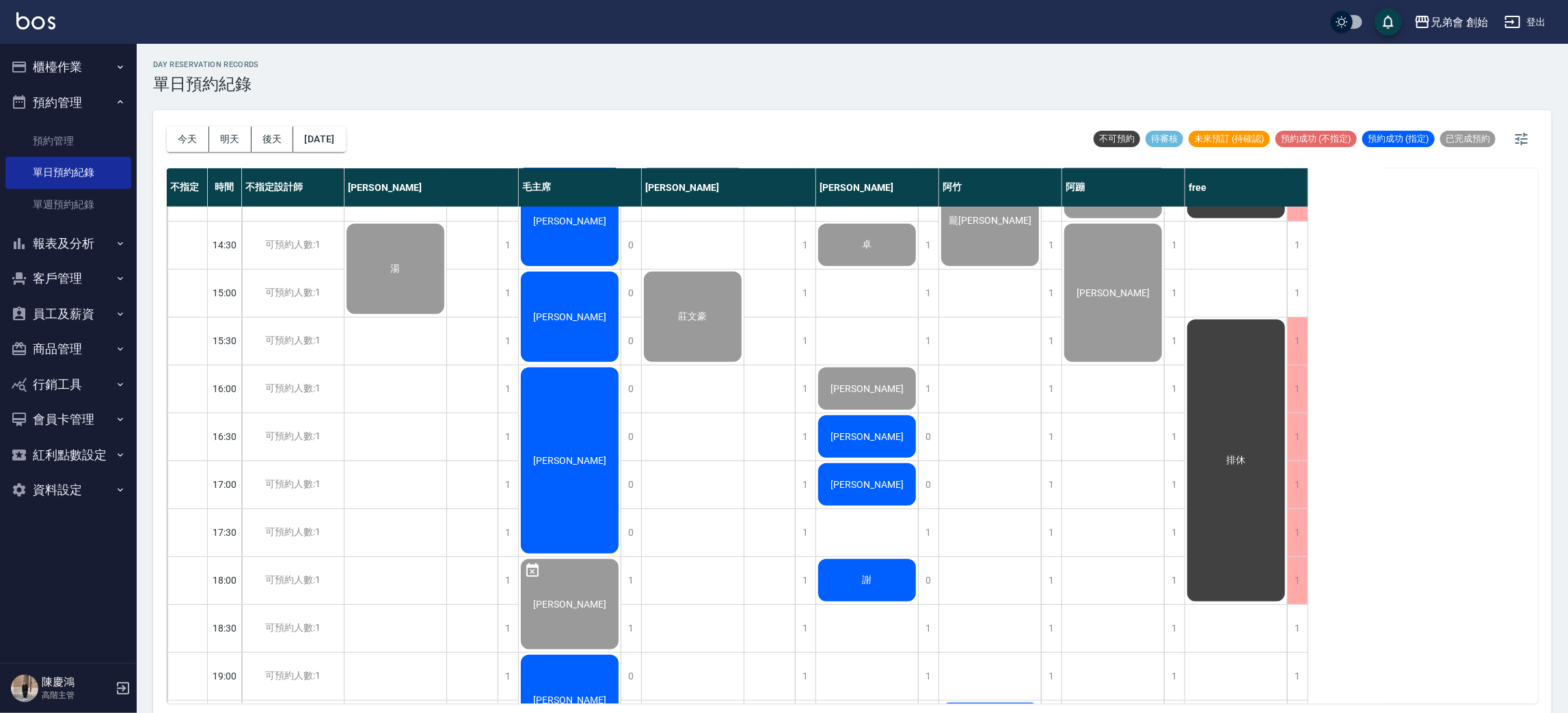
click at [102, 81] on button "櫃檯作業" at bounding box center [68, 66] width 125 height 36
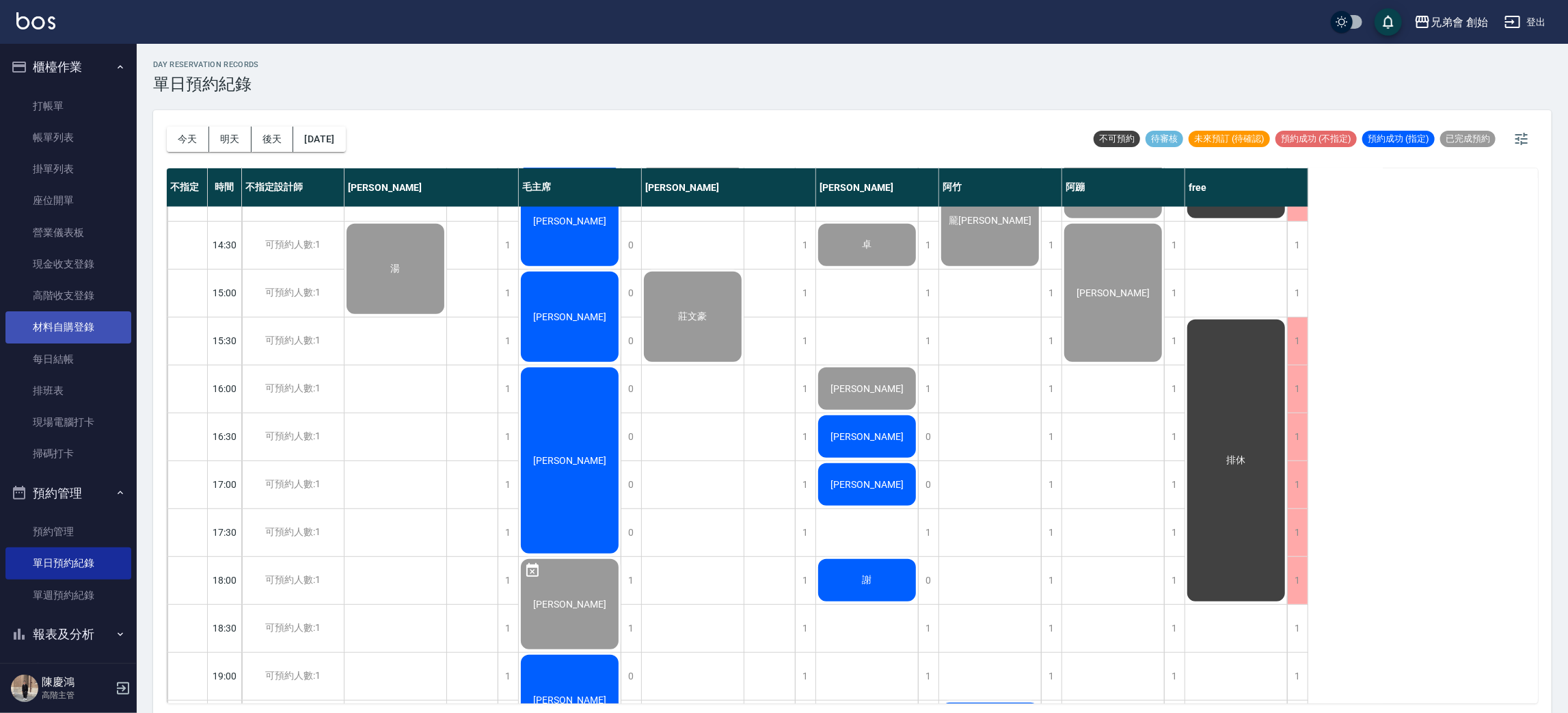
click at [91, 322] on link "材料自購登錄" at bounding box center [68, 327] width 125 height 32
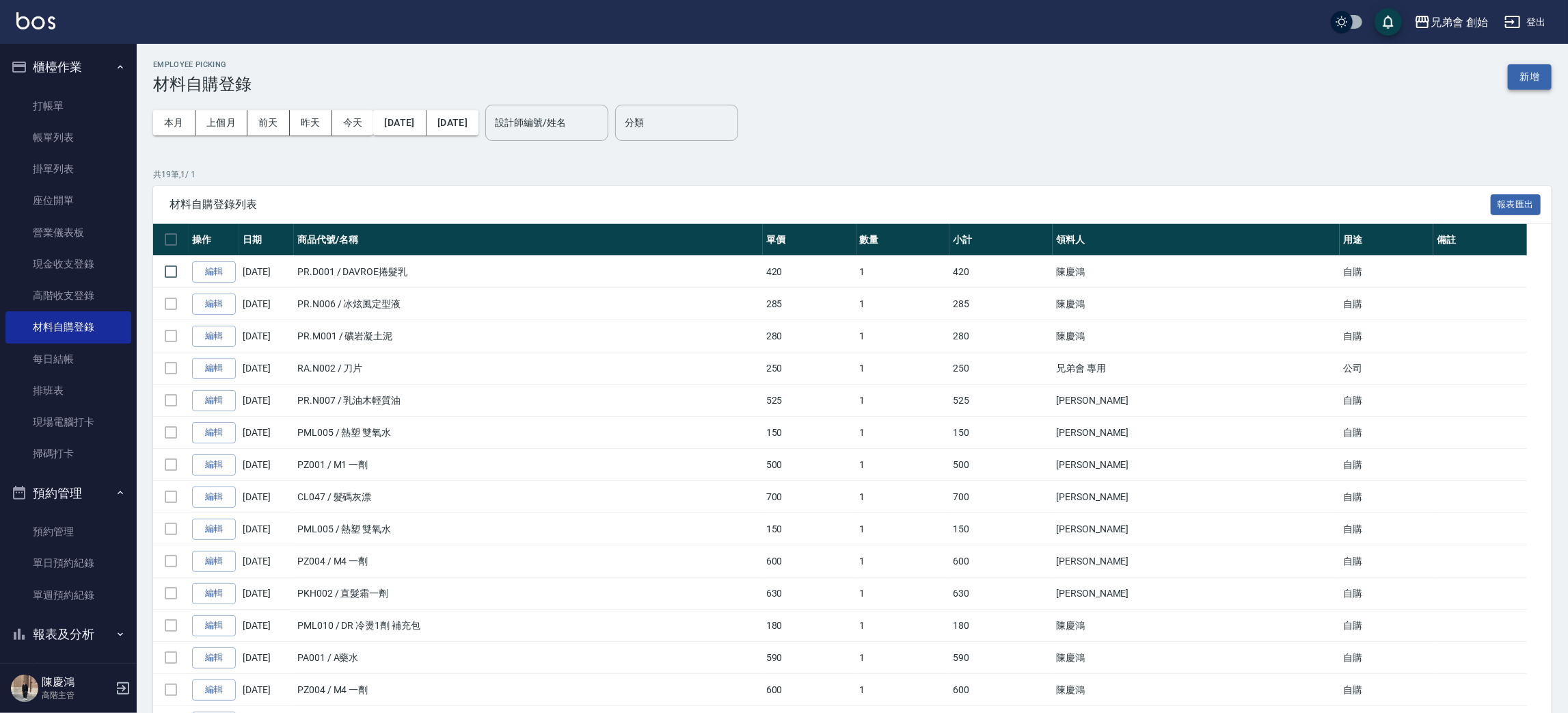
click at [1525, 77] on button "新增" at bounding box center [1529, 77] width 43 height 25
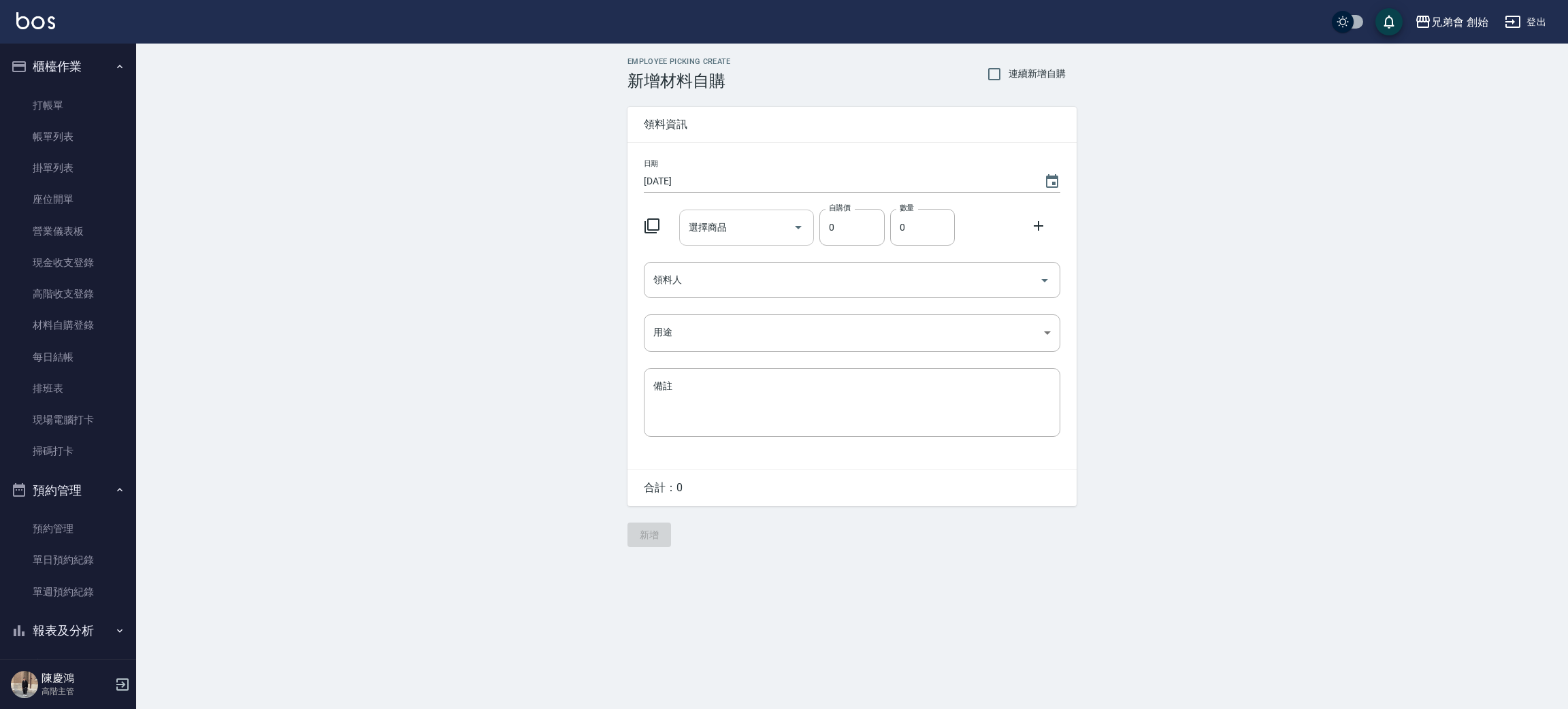
click at [750, 239] on div "選擇商品" at bounding box center [746, 228] width 135 height 36
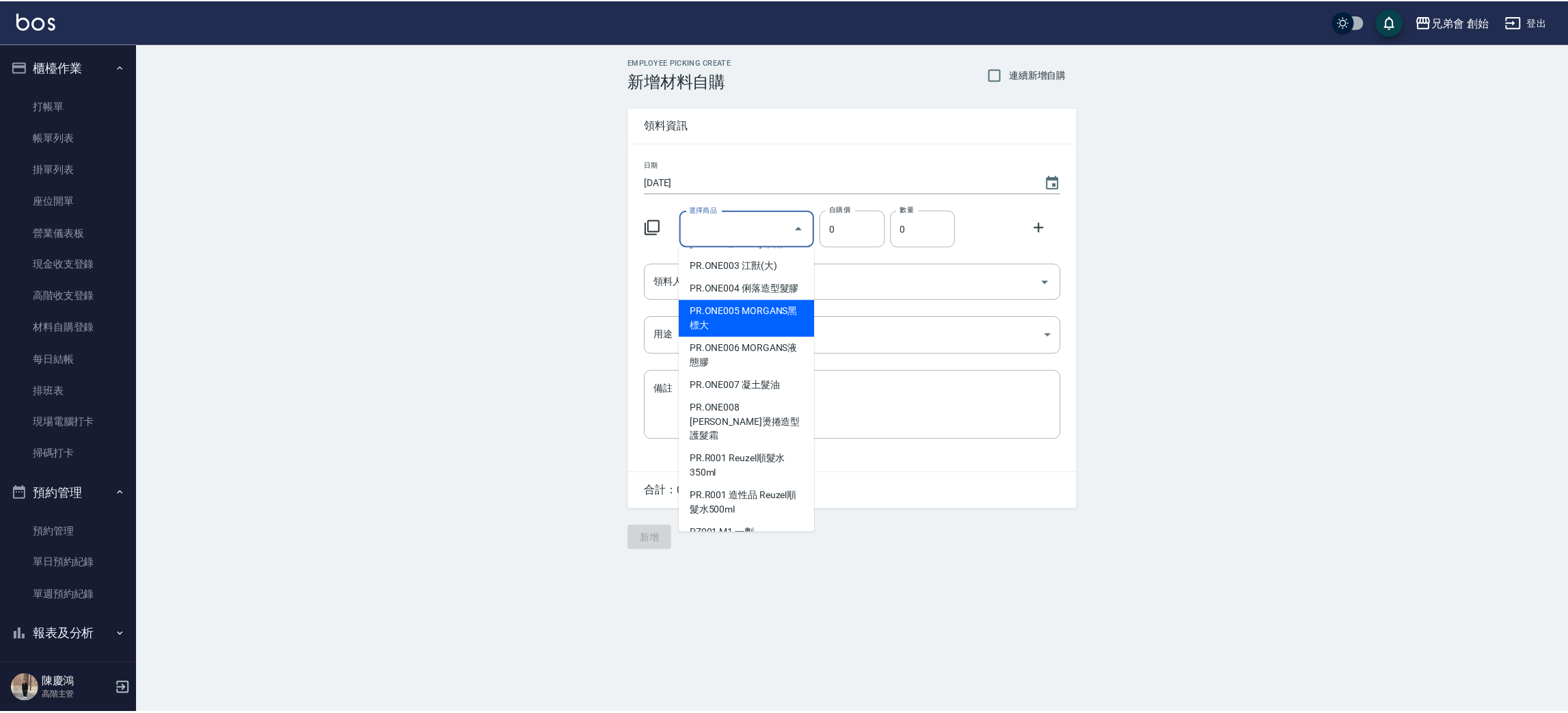
scroll to position [4422, 0]
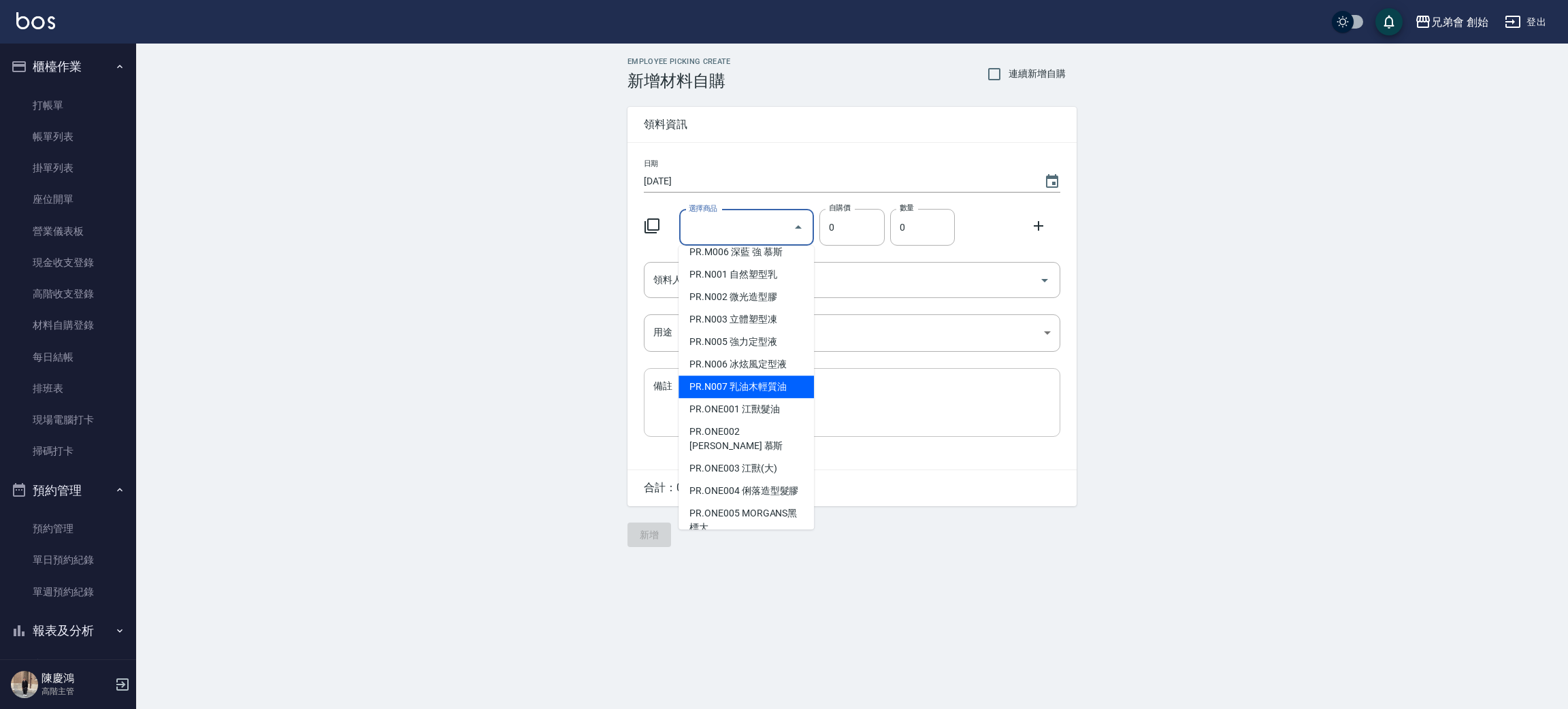
click at [789, 398] on li "PR.N007 乳油木輕質油" at bounding box center [746, 386] width 135 height 23
type input "乳油木輕質油"
type input "525"
type input "1"
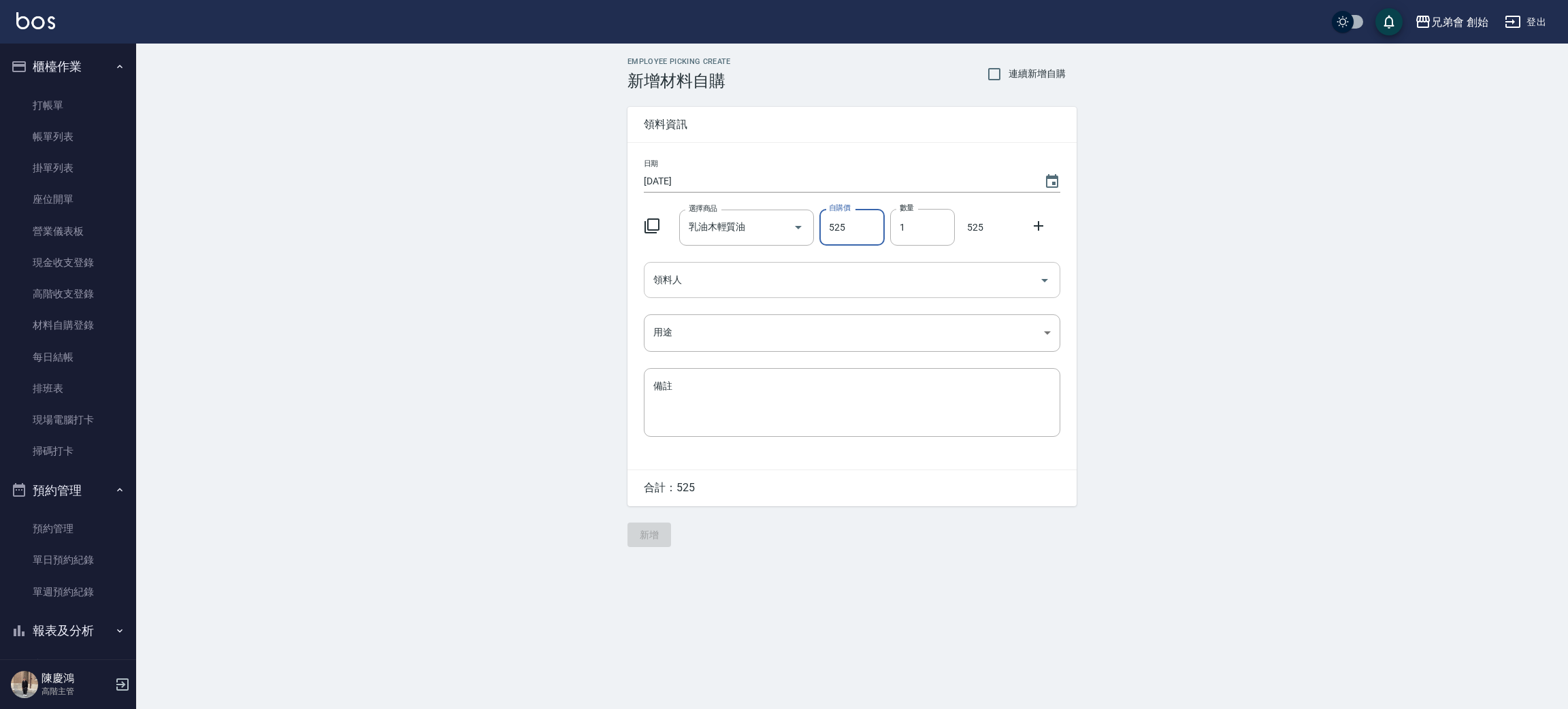
click at [681, 292] on input "領料人" at bounding box center [841, 280] width 384 height 24
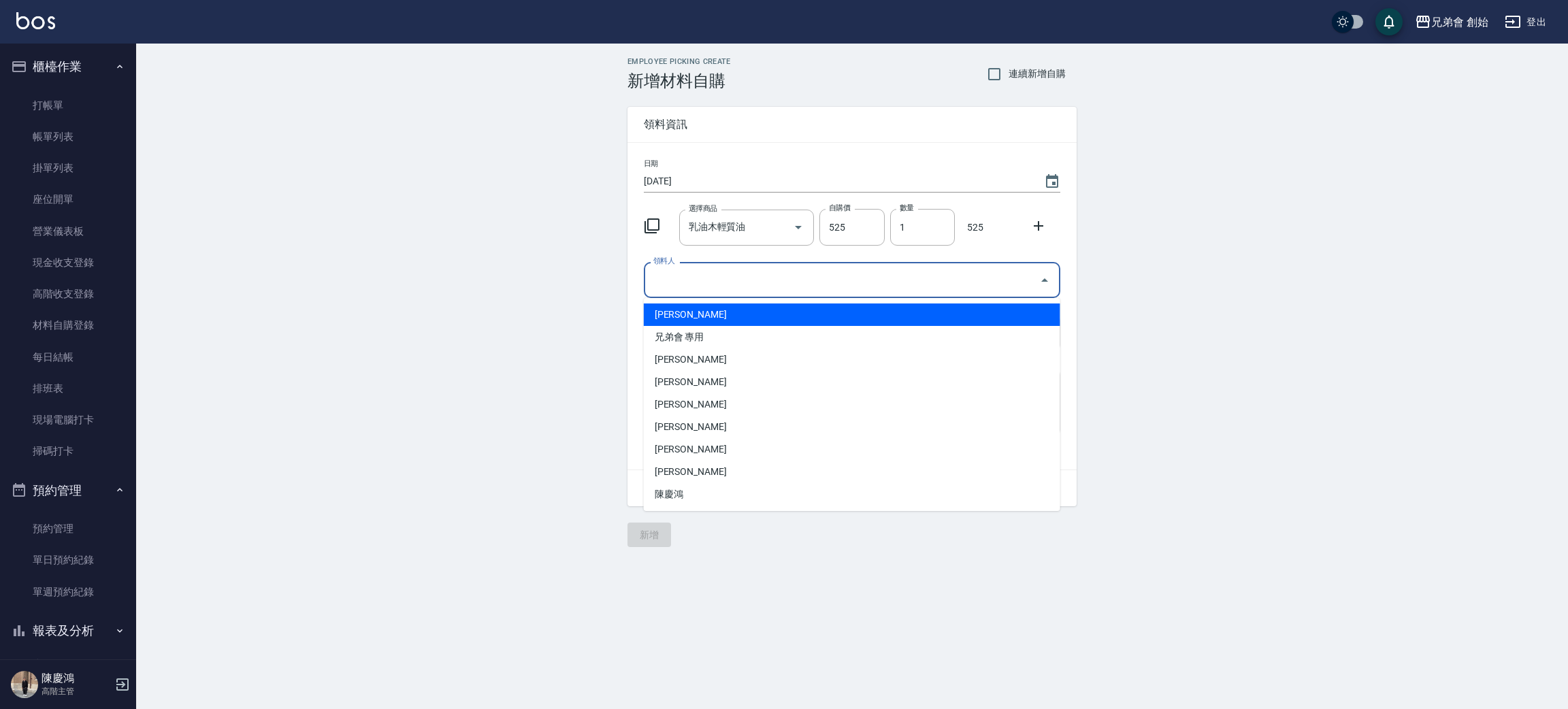
click at [709, 316] on li "林晉竹" at bounding box center [852, 314] width 416 height 23
type input "林晉竹"
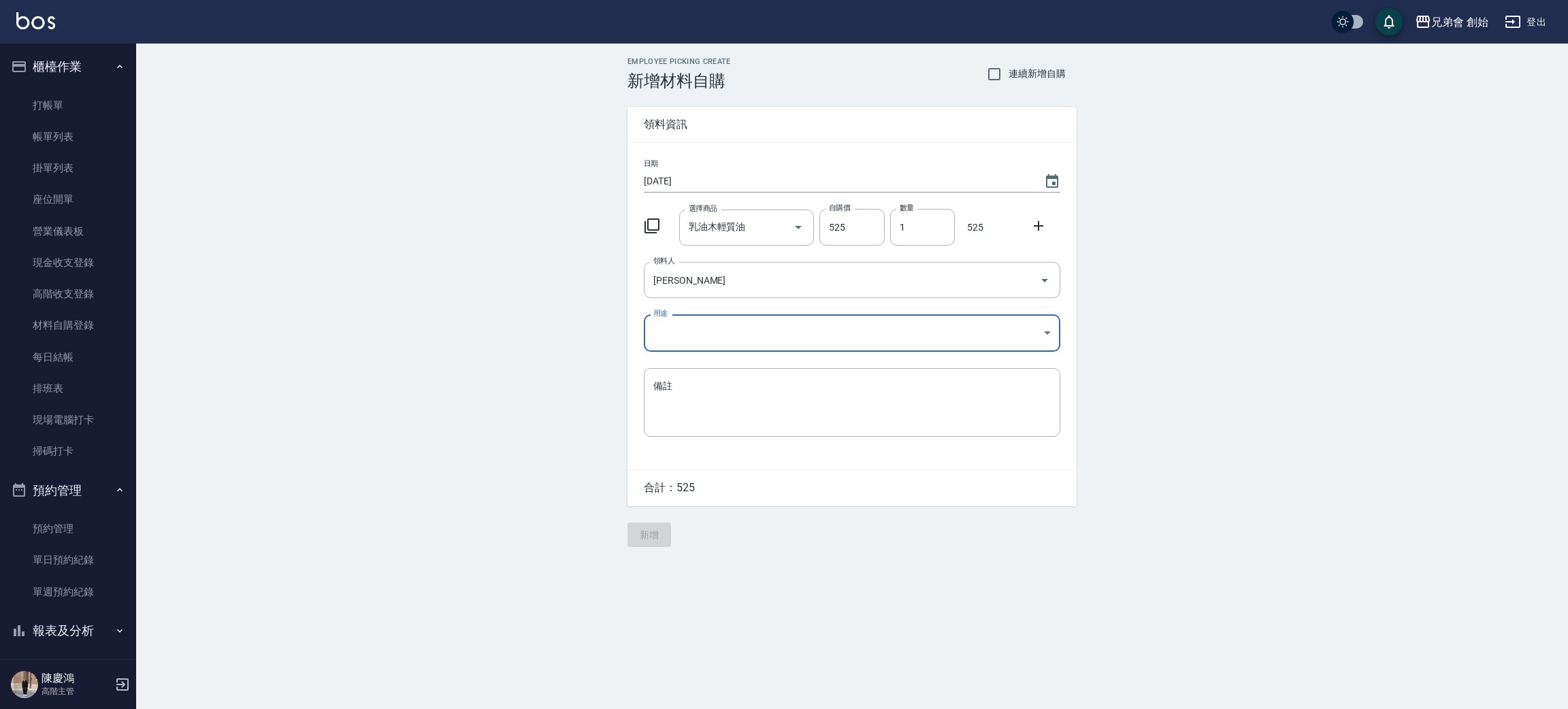
click at [694, 337] on body "兄弟會 創始 登出 櫃檯作業 打帳單 帳單列表 掛單列表 座位開單 營業儀表板 現金收支登錄 高階收支登錄 材料自購登錄 每日結帳 排班表 現場電腦打卡 掃碼…" at bounding box center [784, 354] width 1568 height 709
click at [687, 389] on li "自購" at bounding box center [852, 390] width 416 height 23
type input "自購"
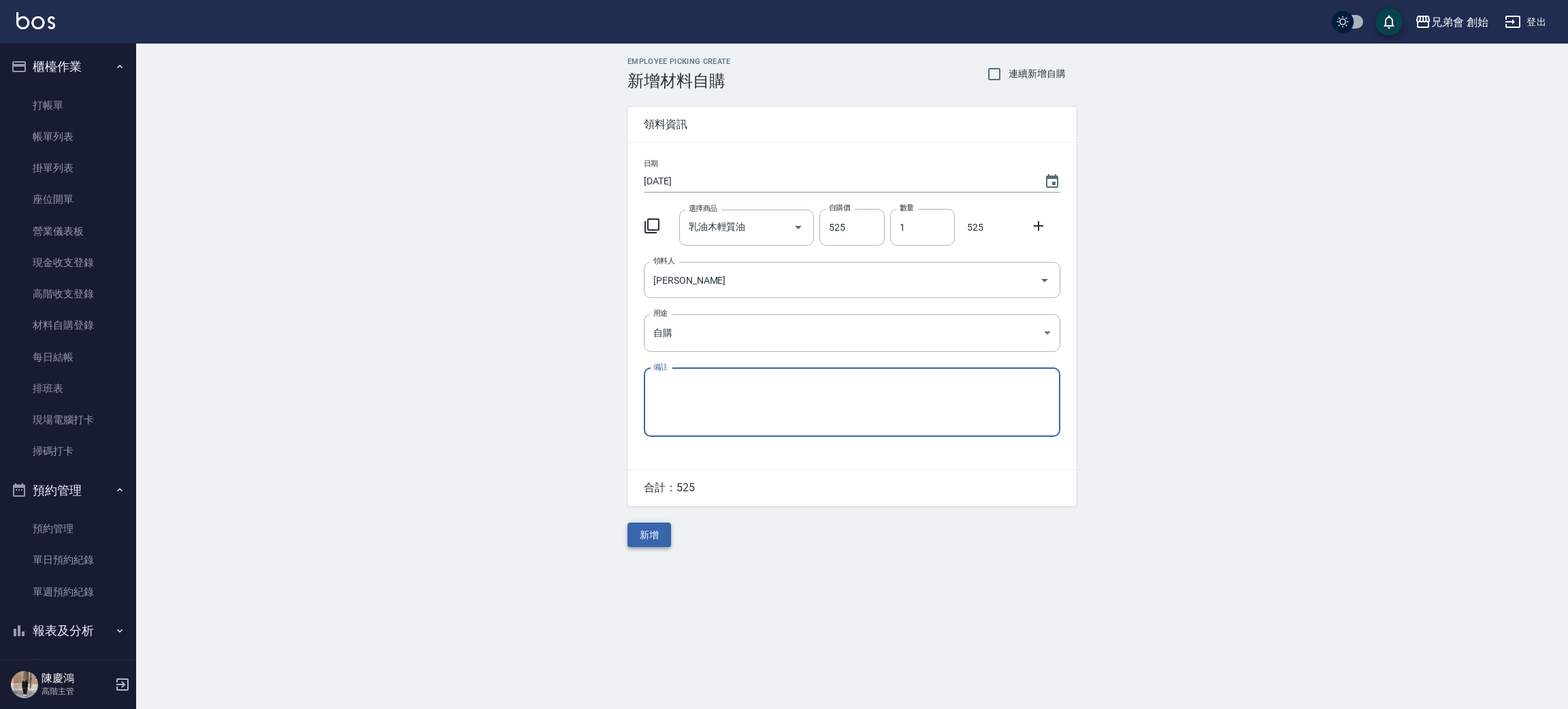
click at [658, 531] on button "新增" at bounding box center [649, 535] width 43 height 25
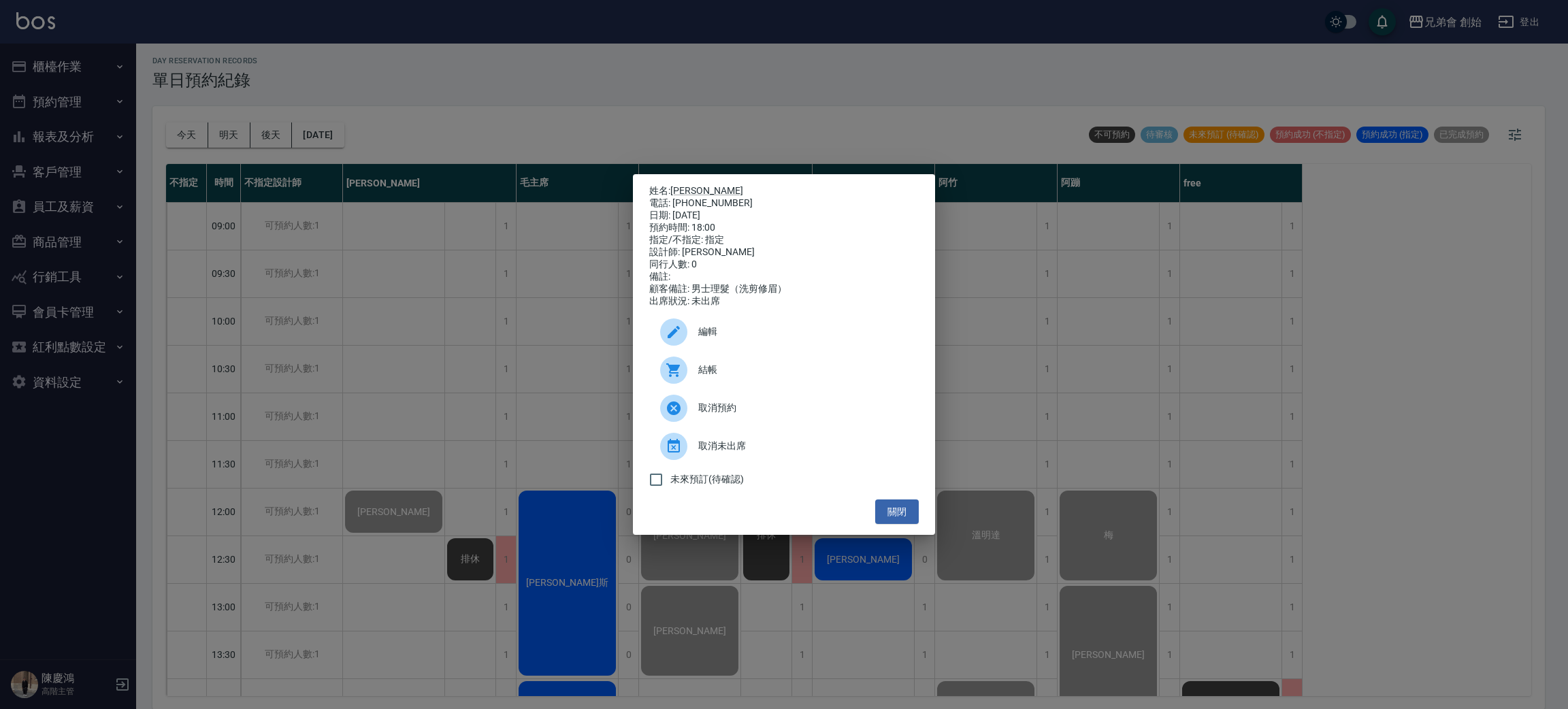
scroll to position [816, 0]
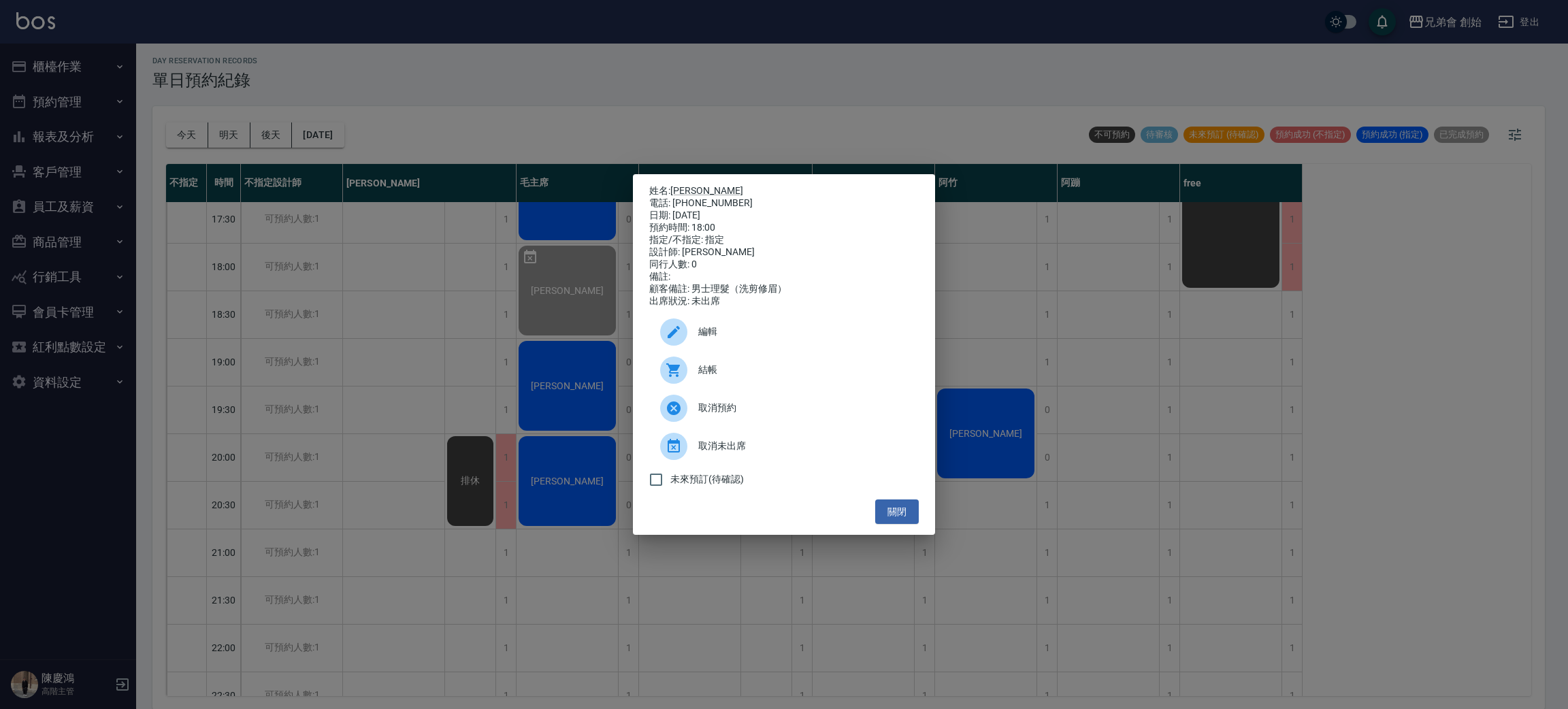
click at [687, 126] on div "姓名: [PERSON_NAME]: [PHONE_NUMBER] 日期: [DATE] 預約時間: 18:00 指定/不指定: 指定 設計師: [PERSO…" at bounding box center [784, 354] width 1568 height 709
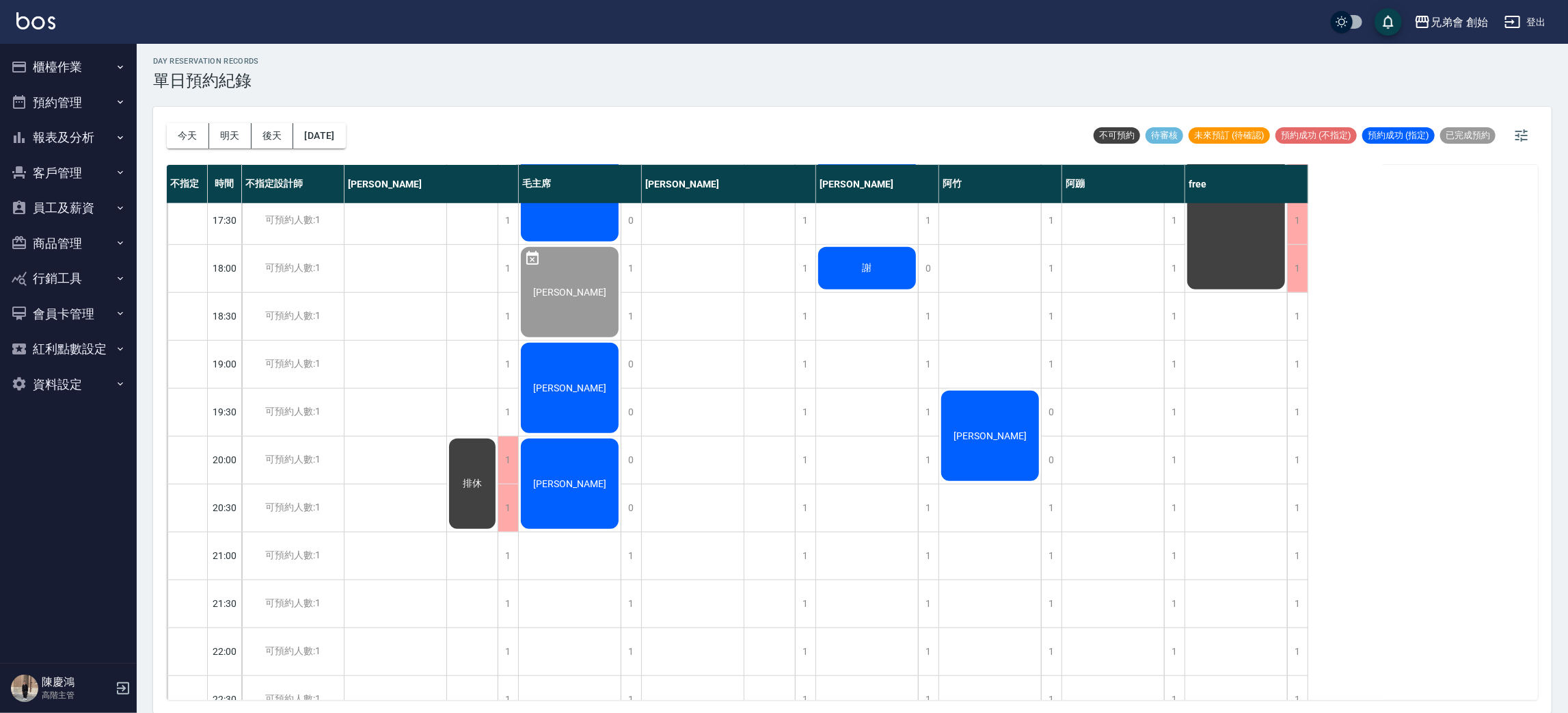
click at [593, 370] on div "[PERSON_NAME]" at bounding box center [569, 388] width 102 height 95
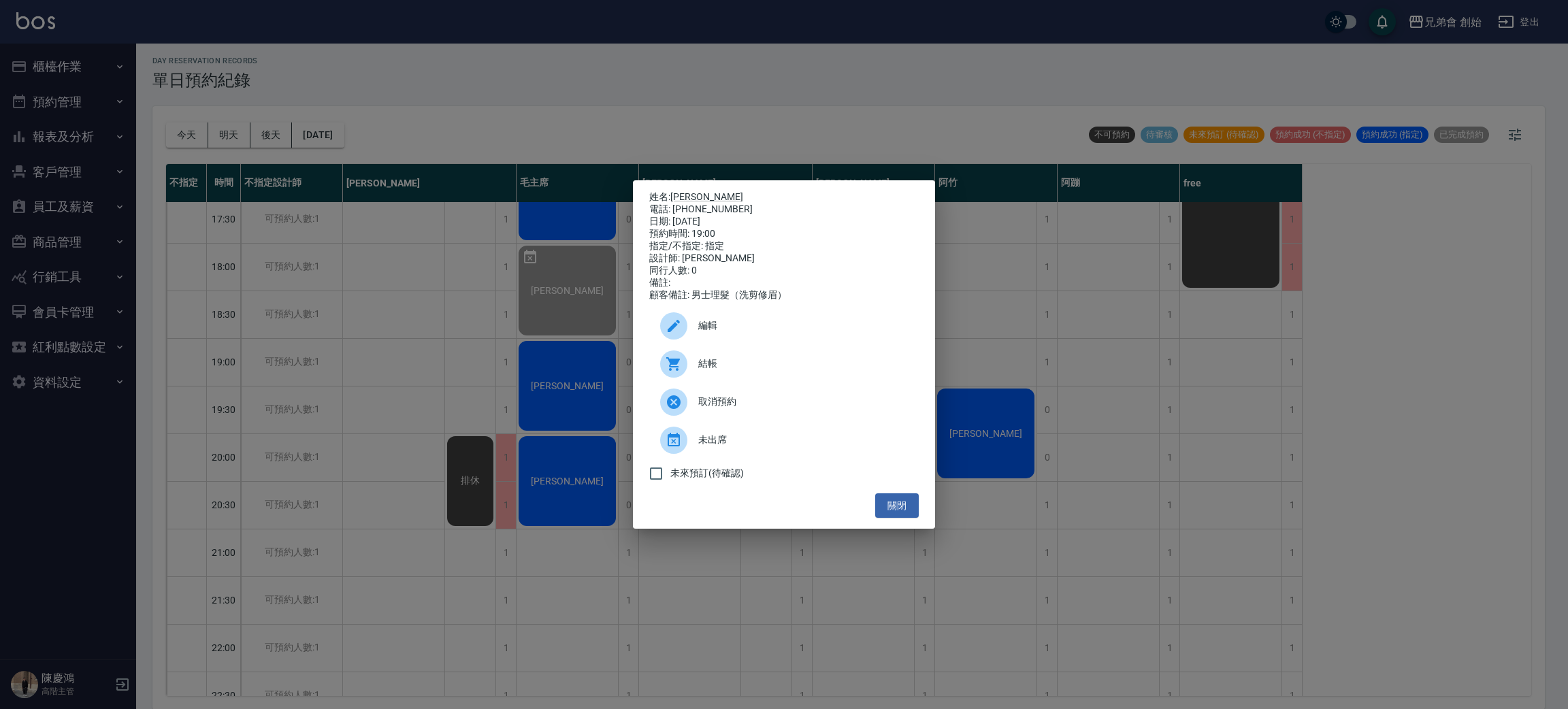
click at [685, 373] on div at bounding box center [673, 364] width 27 height 27
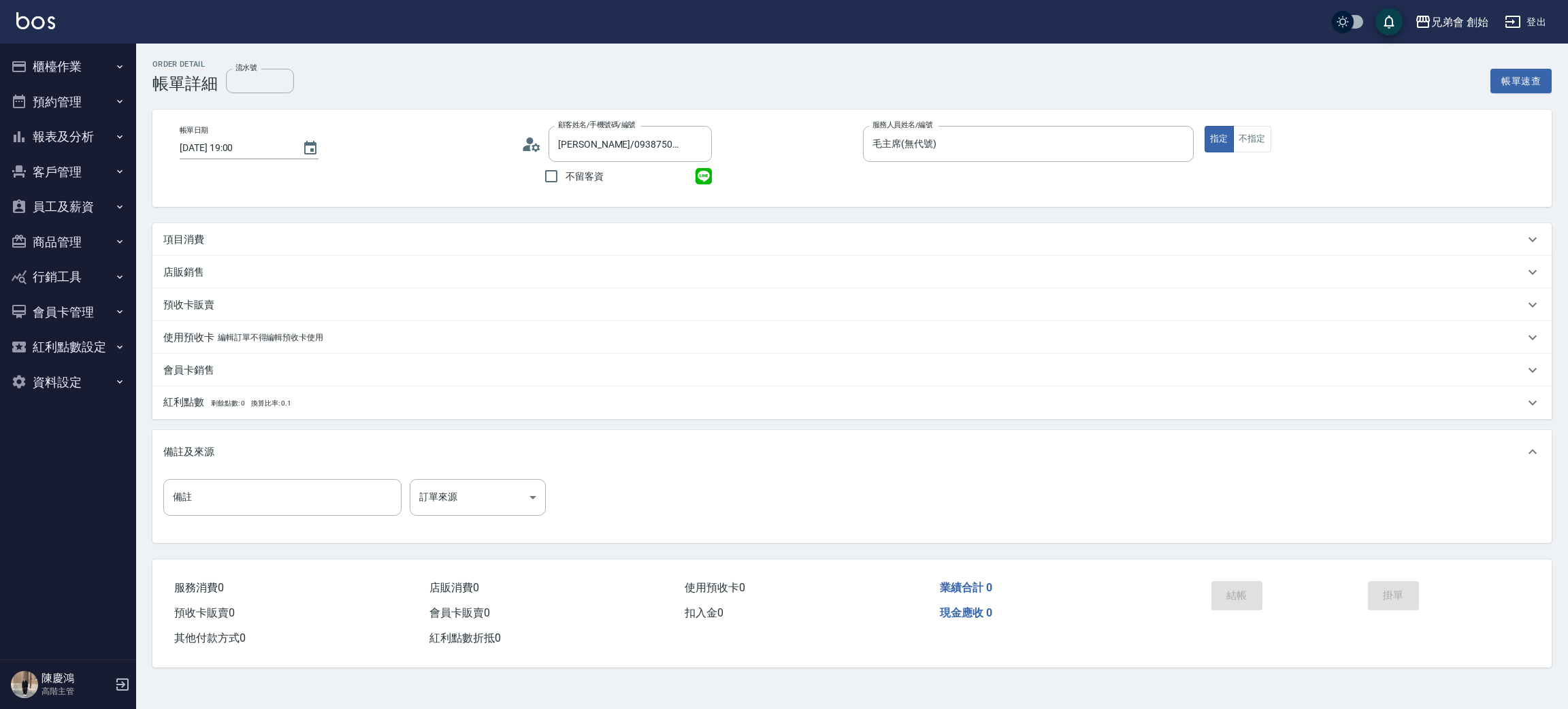
click at [243, 241] on div "項目消費" at bounding box center [844, 239] width 1361 height 14
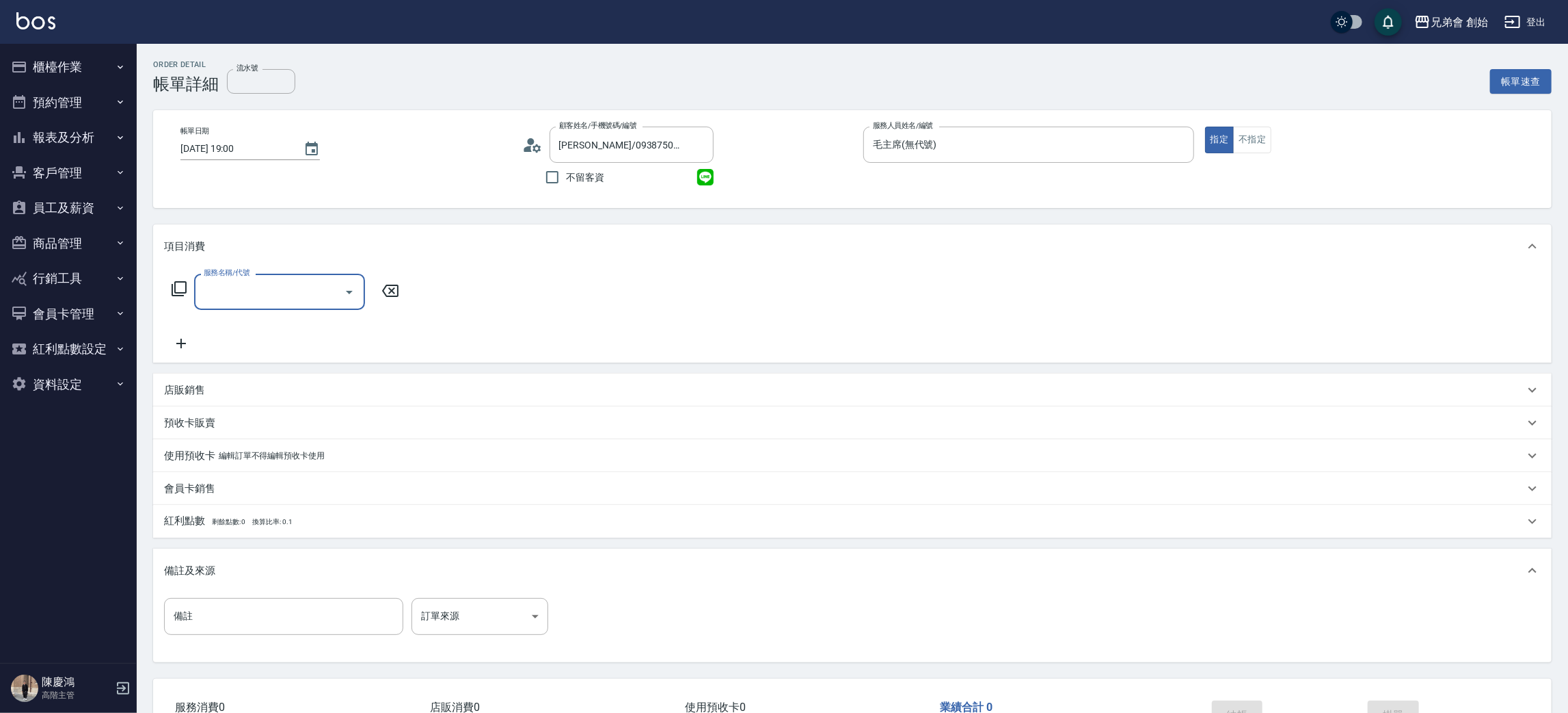
click at [283, 301] on input "服務名稱/代號" at bounding box center [269, 291] width 138 height 24
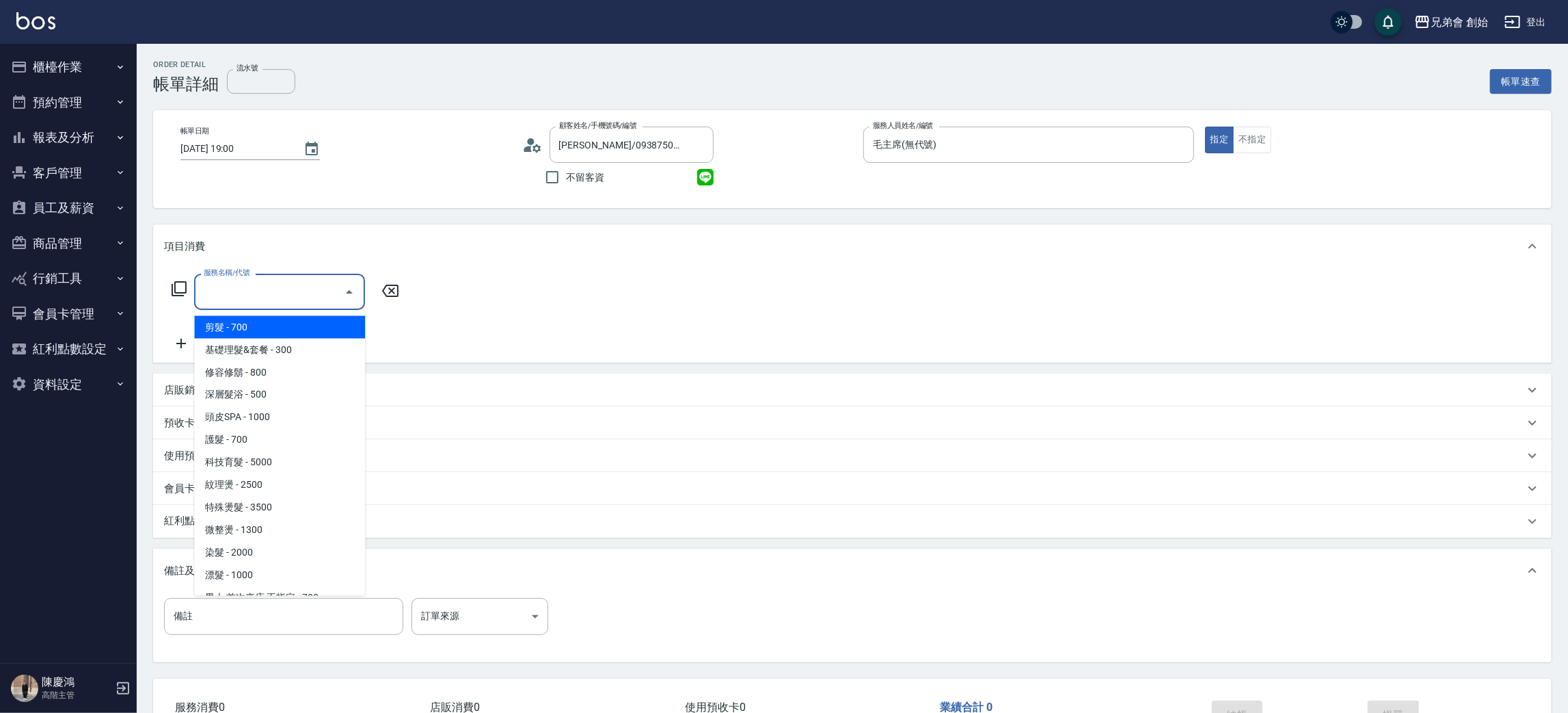
click at [288, 325] on span "剪髮 - 700" at bounding box center [279, 327] width 171 height 23
type input "剪髮(A01)"
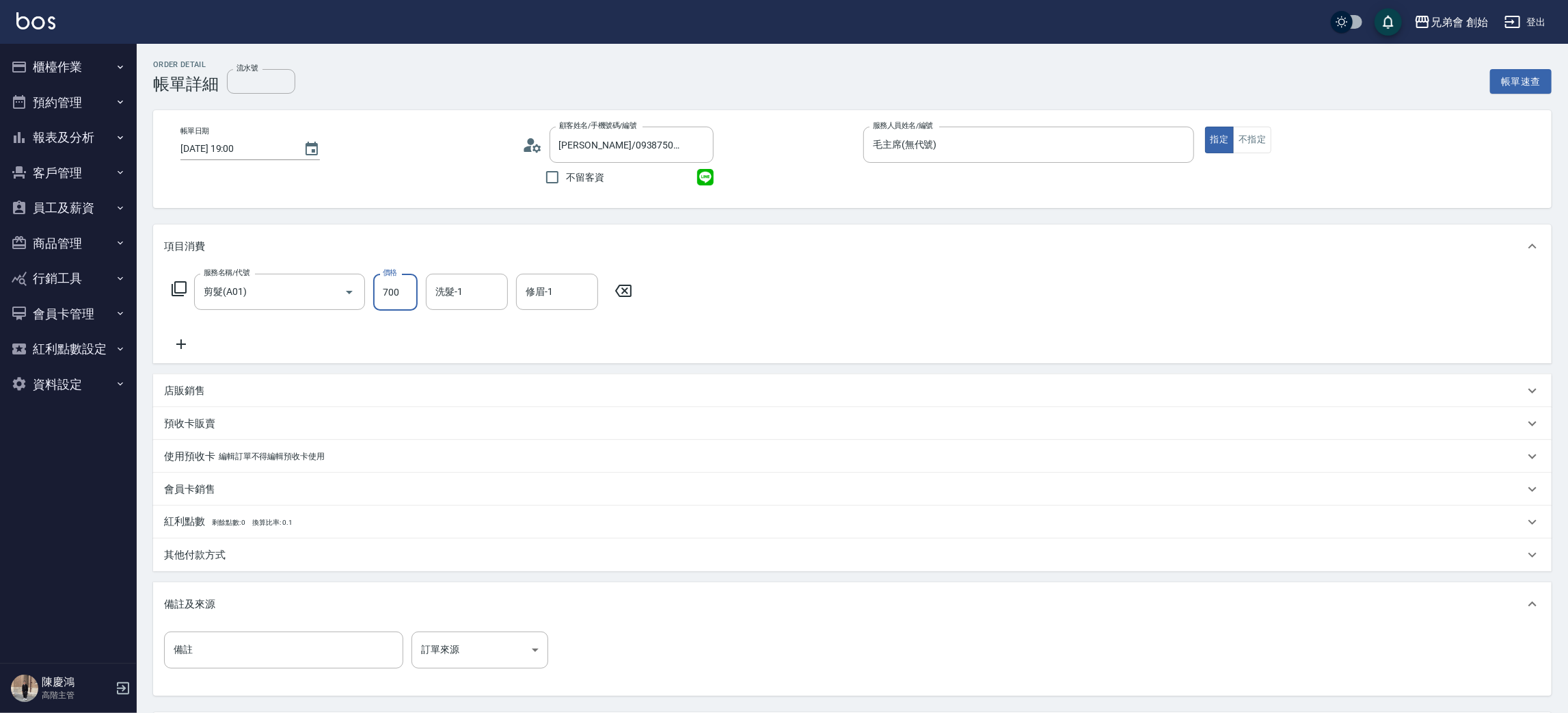
click at [399, 295] on input "700" at bounding box center [395, 291] width 44 height 37
type input "1000"
click at [479, 293] on input "洗髮-1" at bounding box center [466, 291] width 69 height 24
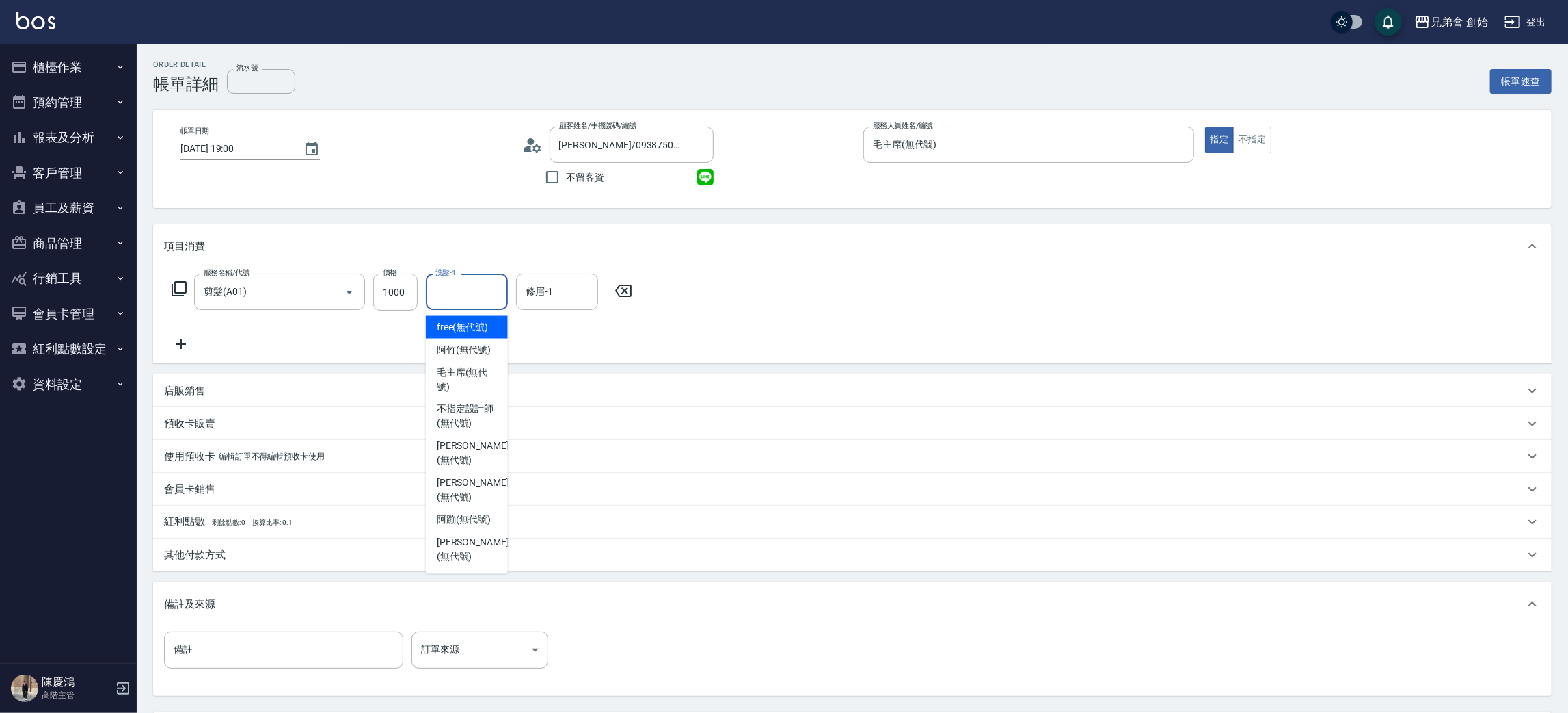
drag, startPoint x: 473, startPoint y: 322, endPoint x: 580, endPoint y: 287, distance: 112.6
click at [473, 322] on span "free (無代號)" at bounding box center [463, 327] width 52 height 14
type input "free(無代號)"
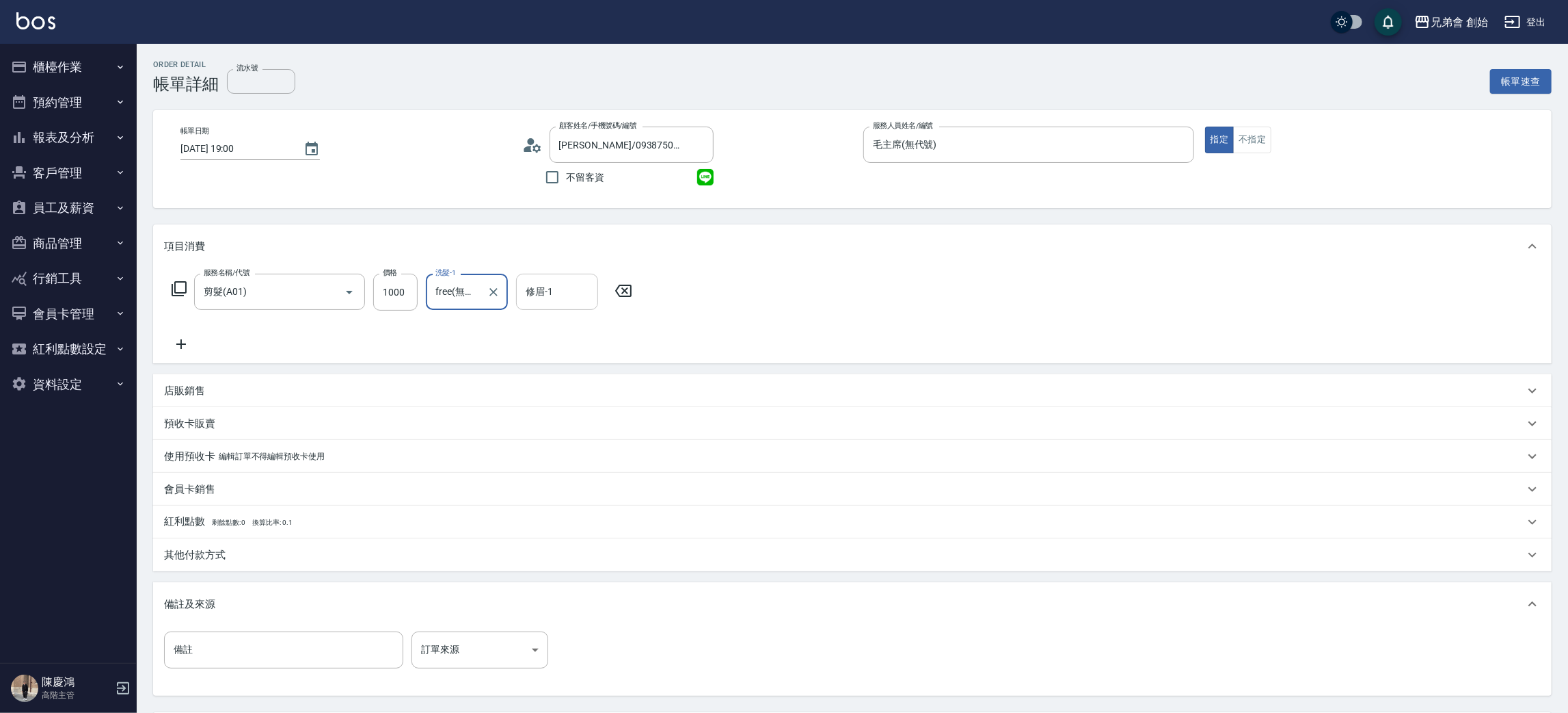
click at [580, 286] on input "修眉-1" at bounding box center [557, 291] width 69 height 24
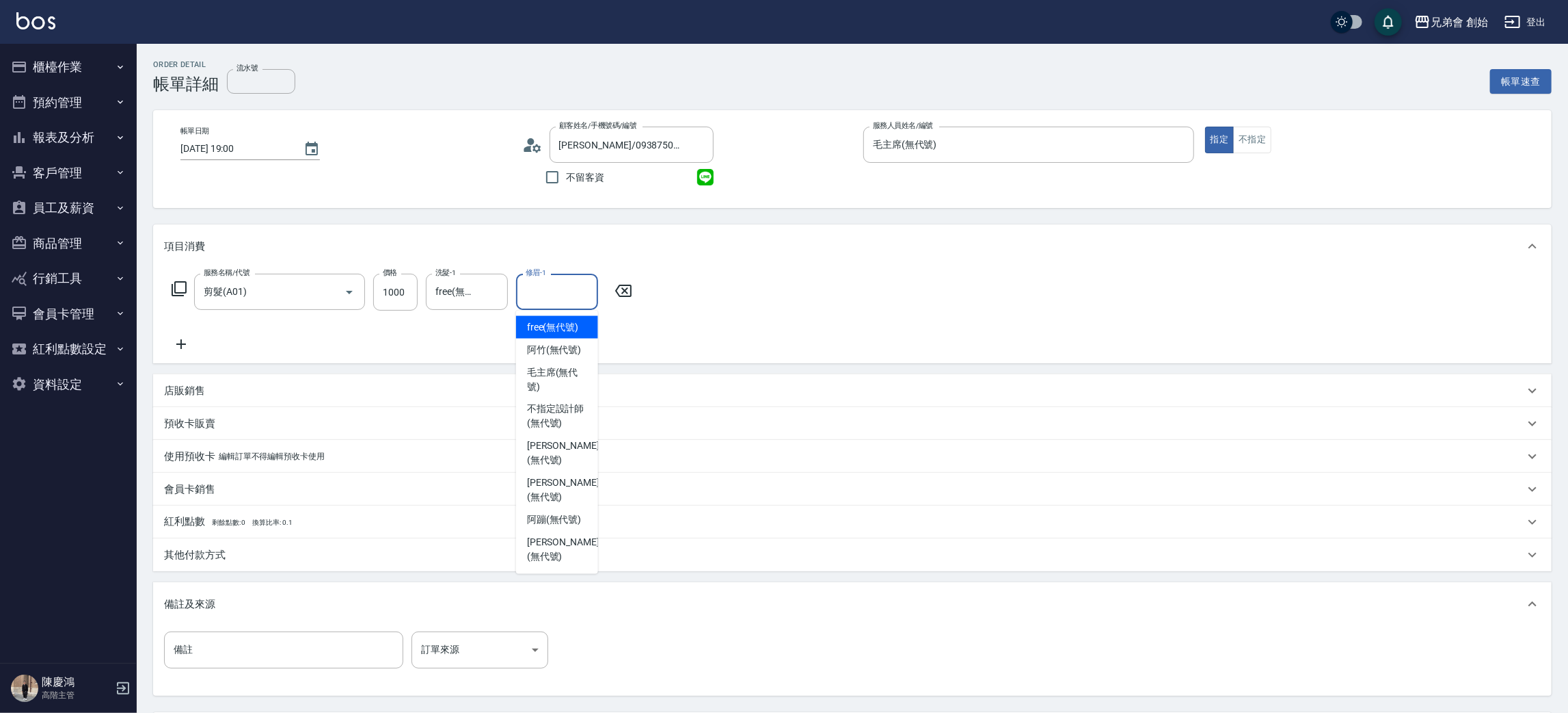
click at [556, 328] on span "free (無代號)" at bounding box center [553, 327] width 52 height 14
type input "free(無代號)"
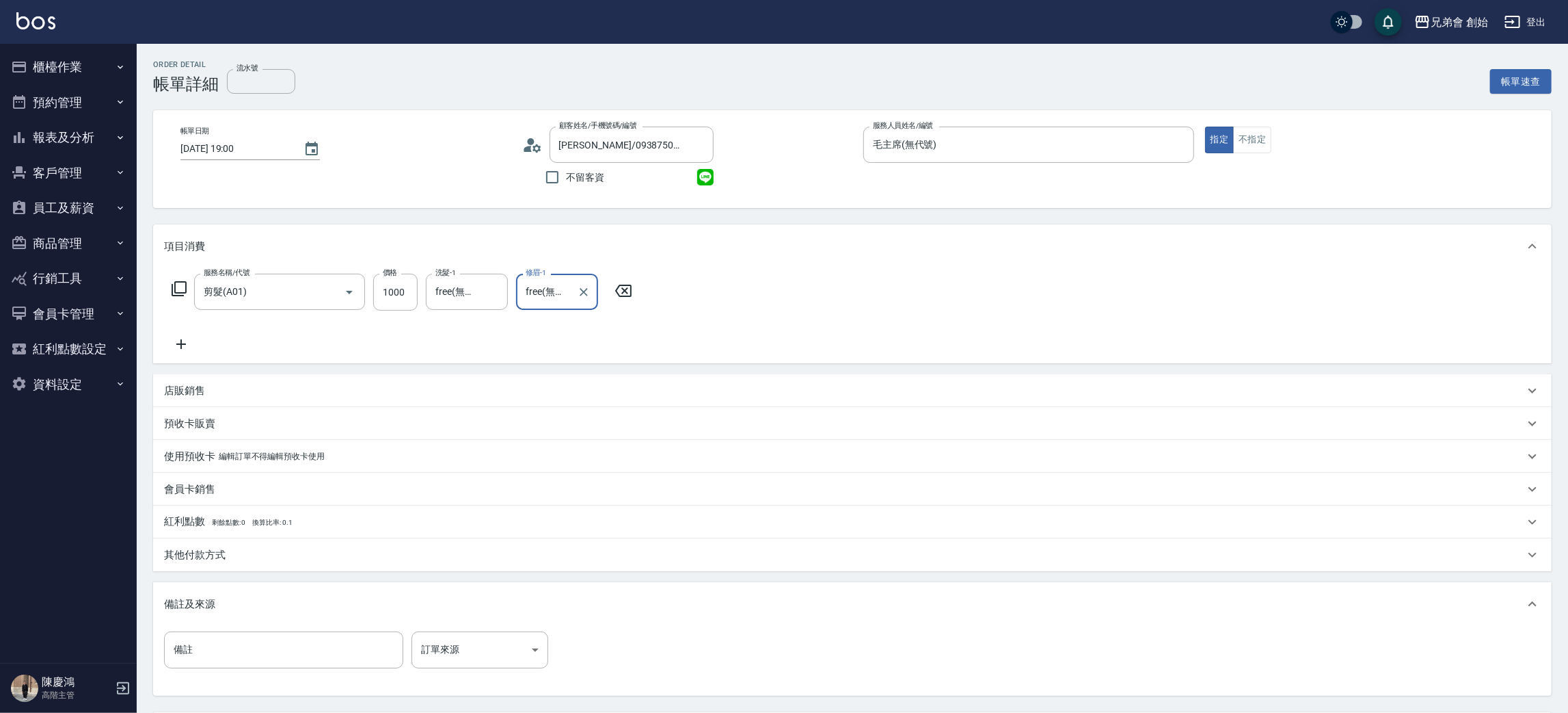
scroll to position [128, 0]
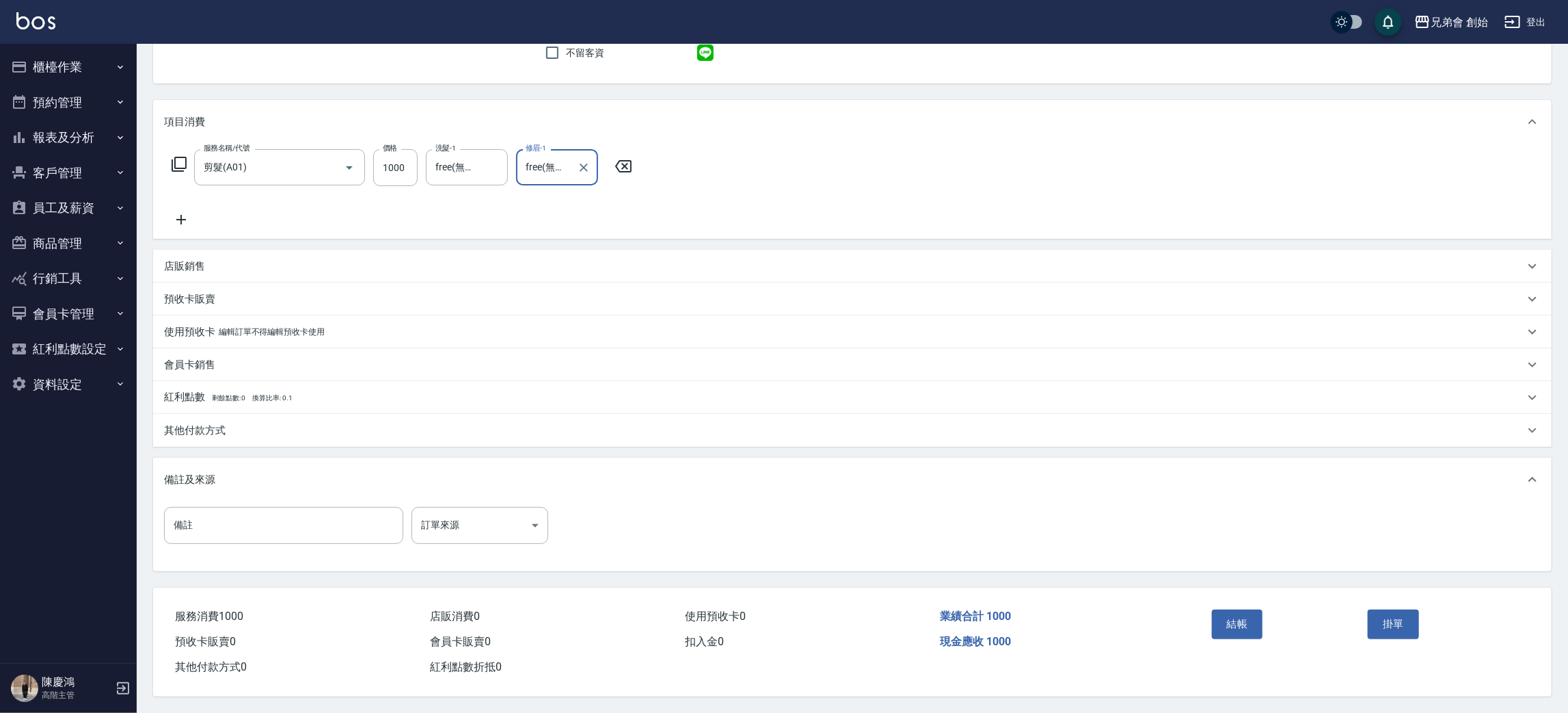
click at [1244, 617] on button "結帳" at bounding box center [1237, 624] width 51 height 28
